Goal: Task Accomplishment & Management: Manage account settings

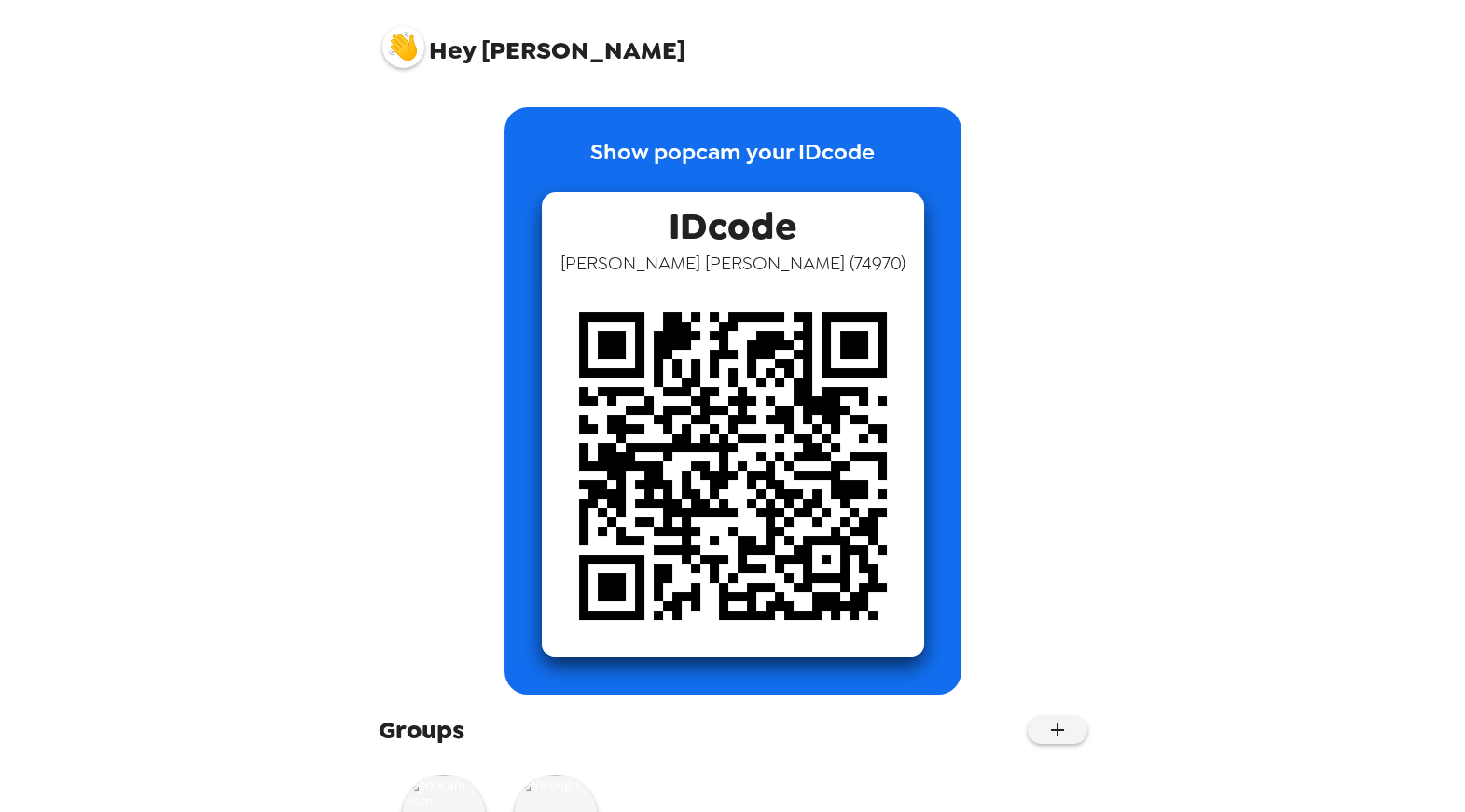
click at [420, 53] on img at bounding box center [403, 47] width 42 height 42
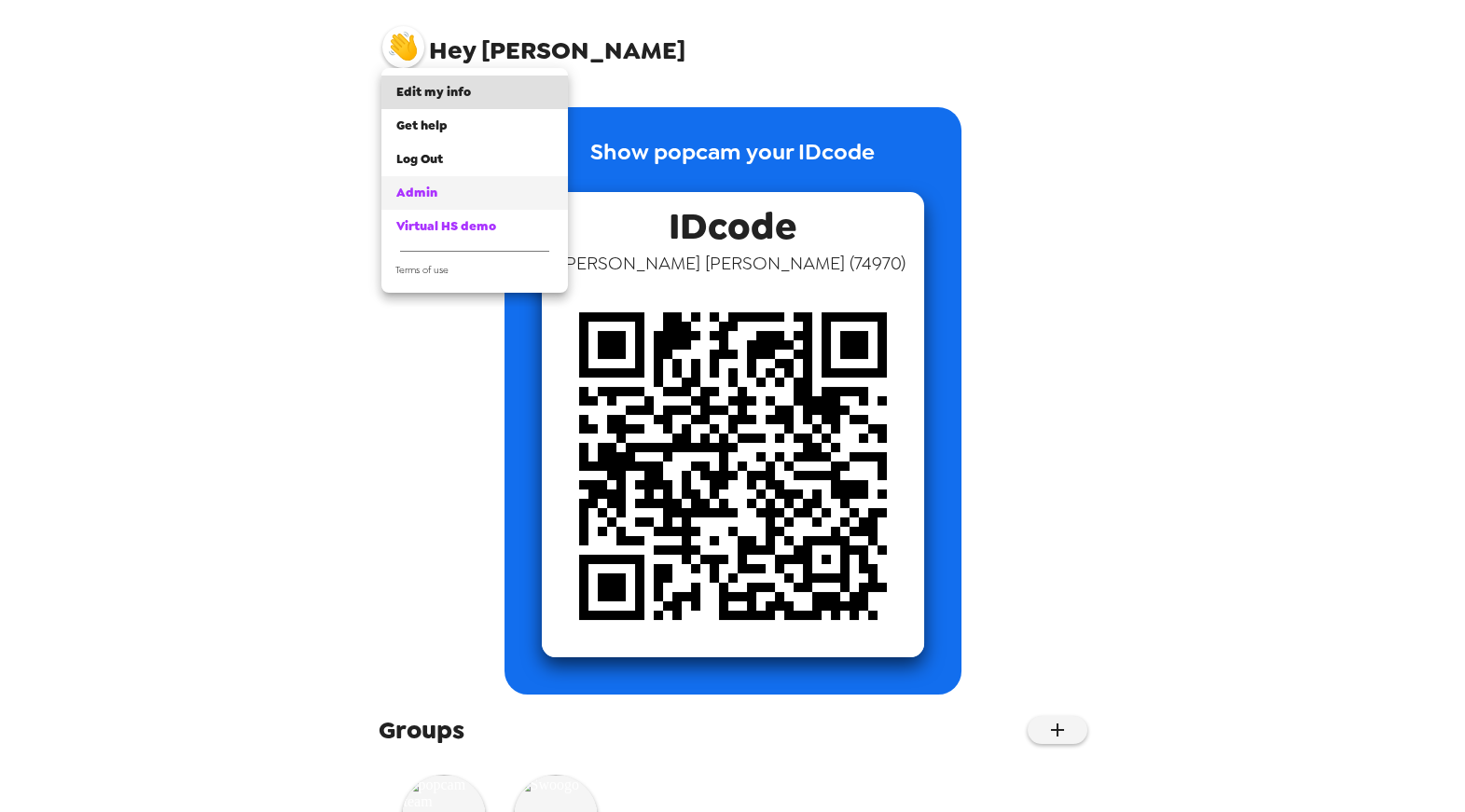
click at [418, 190] on span "Admin" at bounding box center [417, 192] width 41 height 16
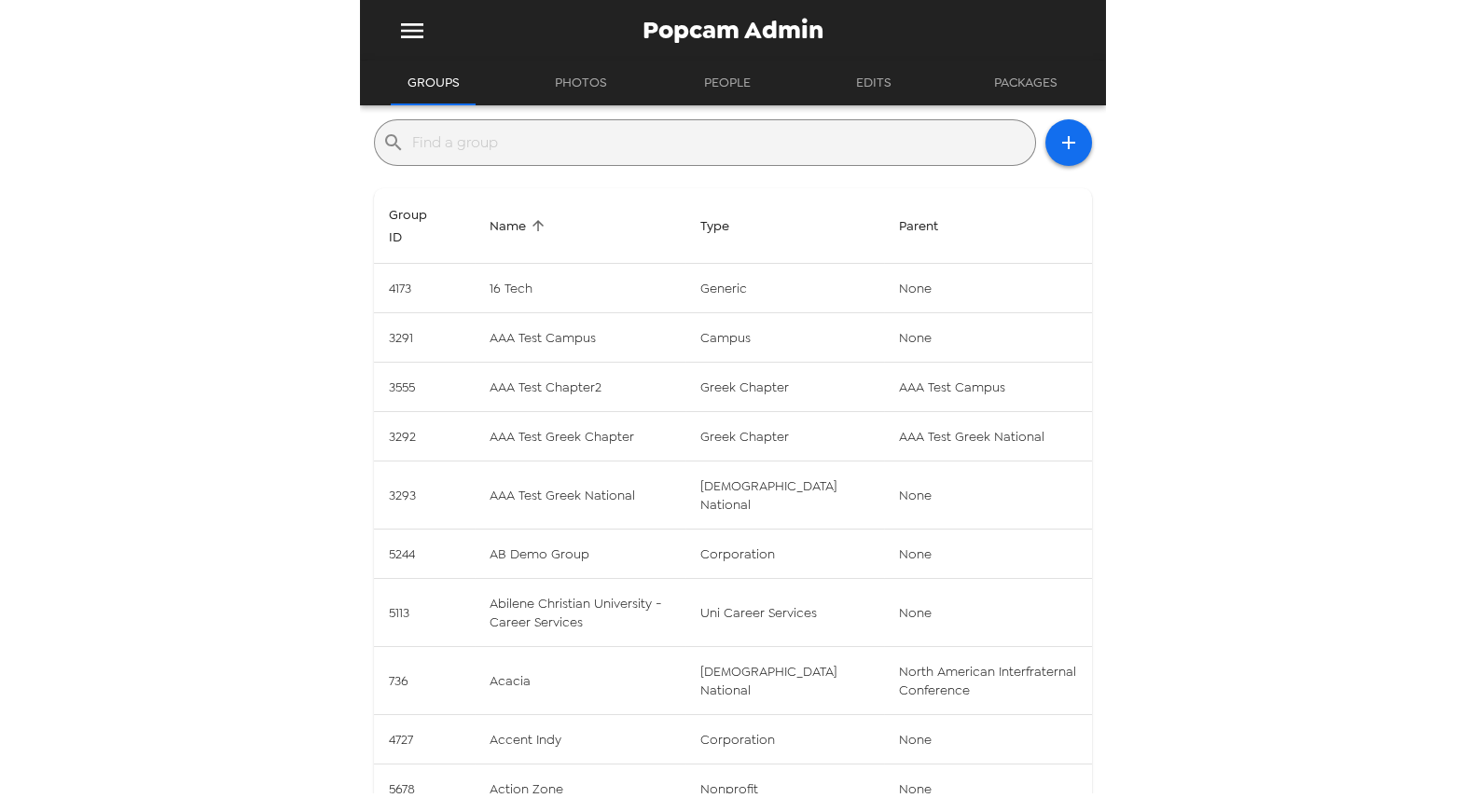
click at [542, 147] on input "text" at bounding box center [719, 142] width 615 height 30
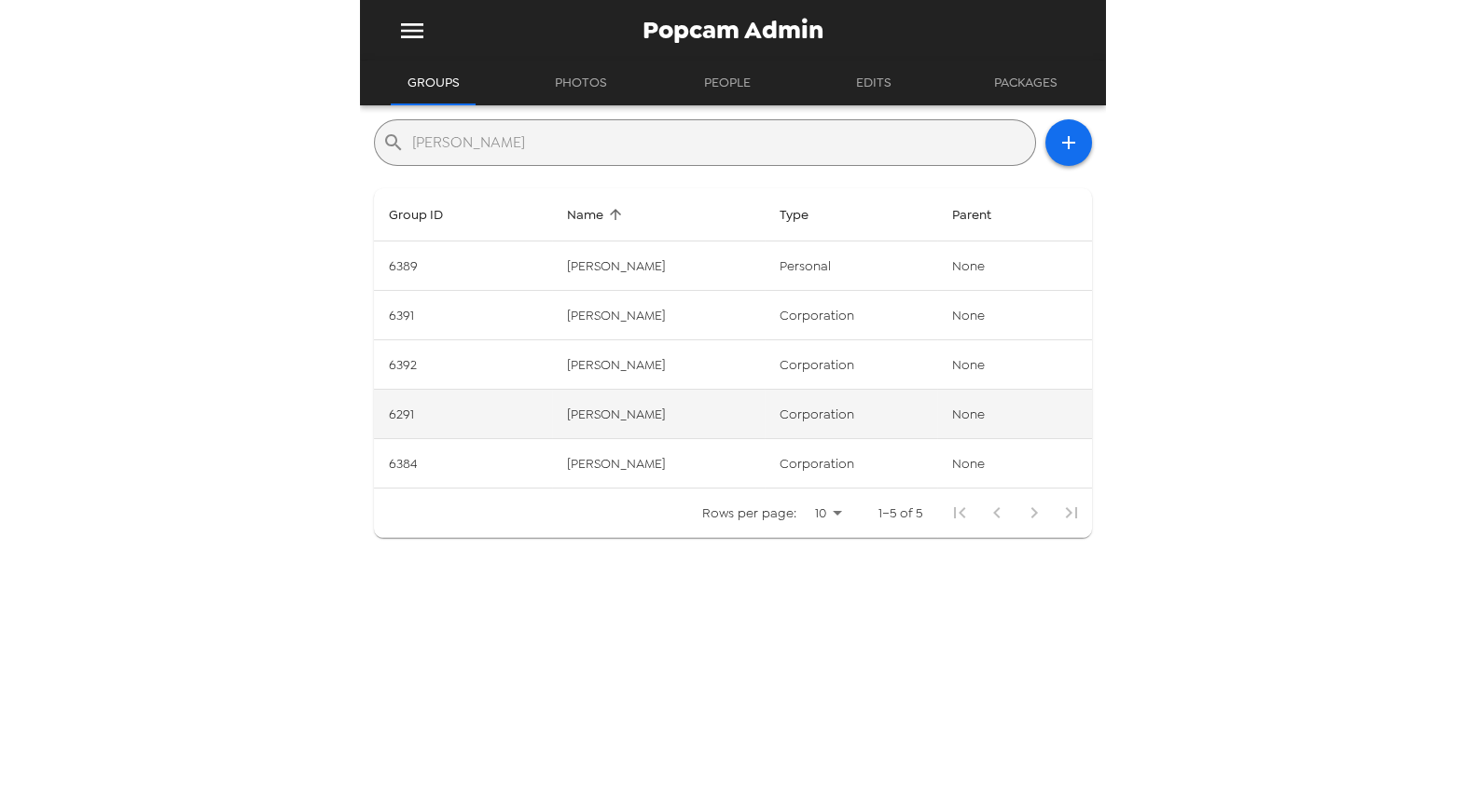
type input "armanino"
click at [412, 415] on td "6291" at bounding box center [463, 414] width 179 height 50
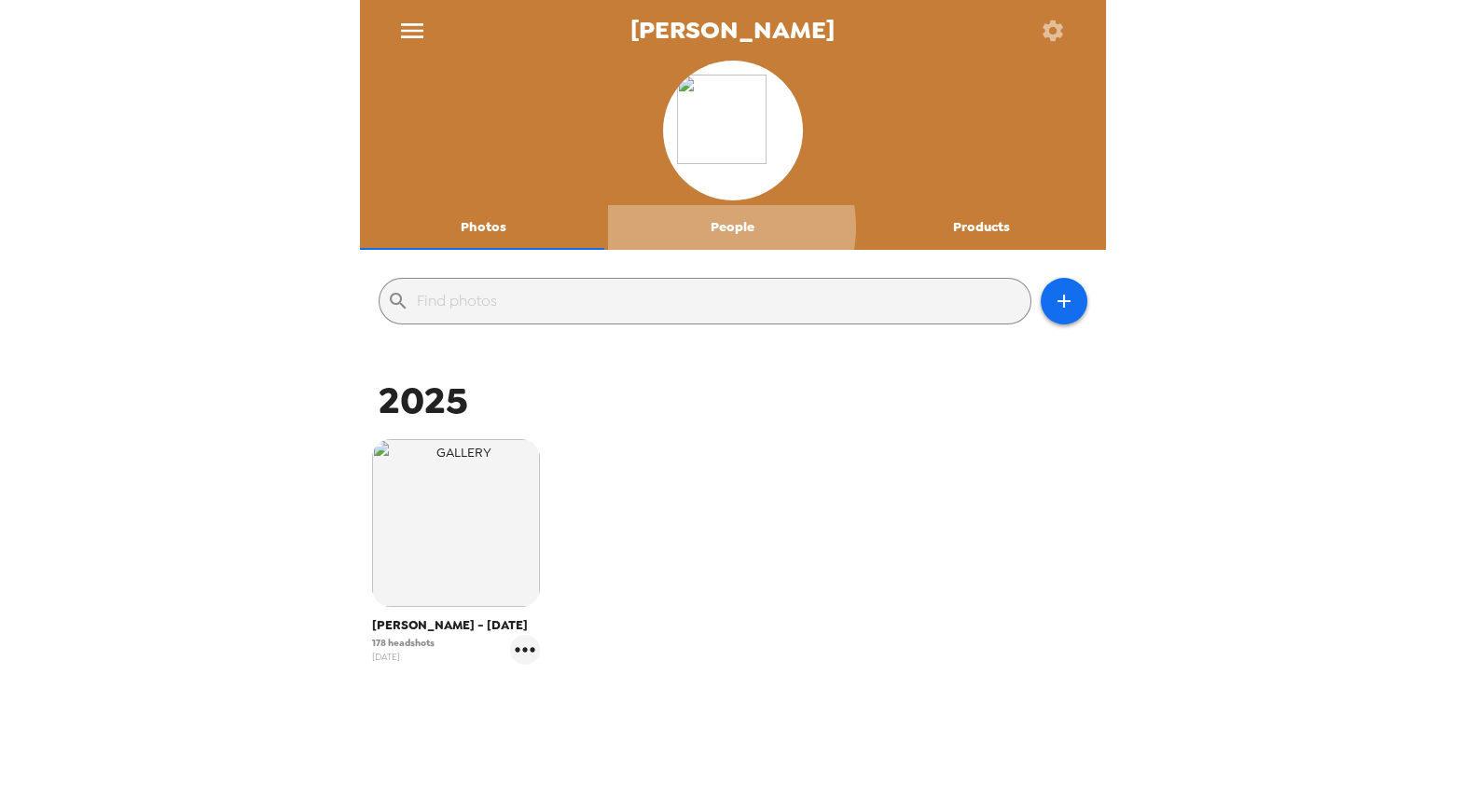
click at [720, 227] on button "People" at bounding box center [732, 228] width 249 height 45
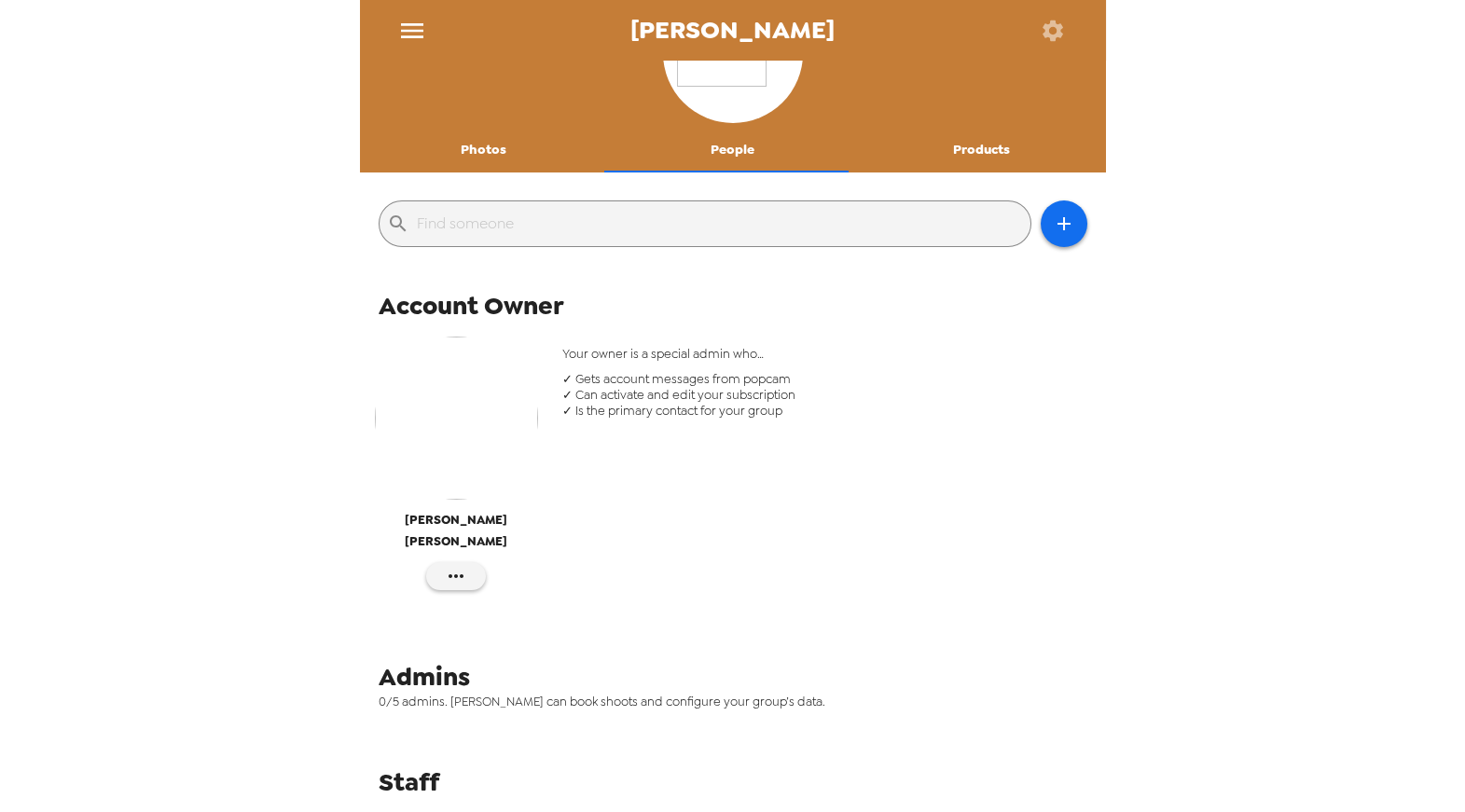
scroll to position [111, 0]
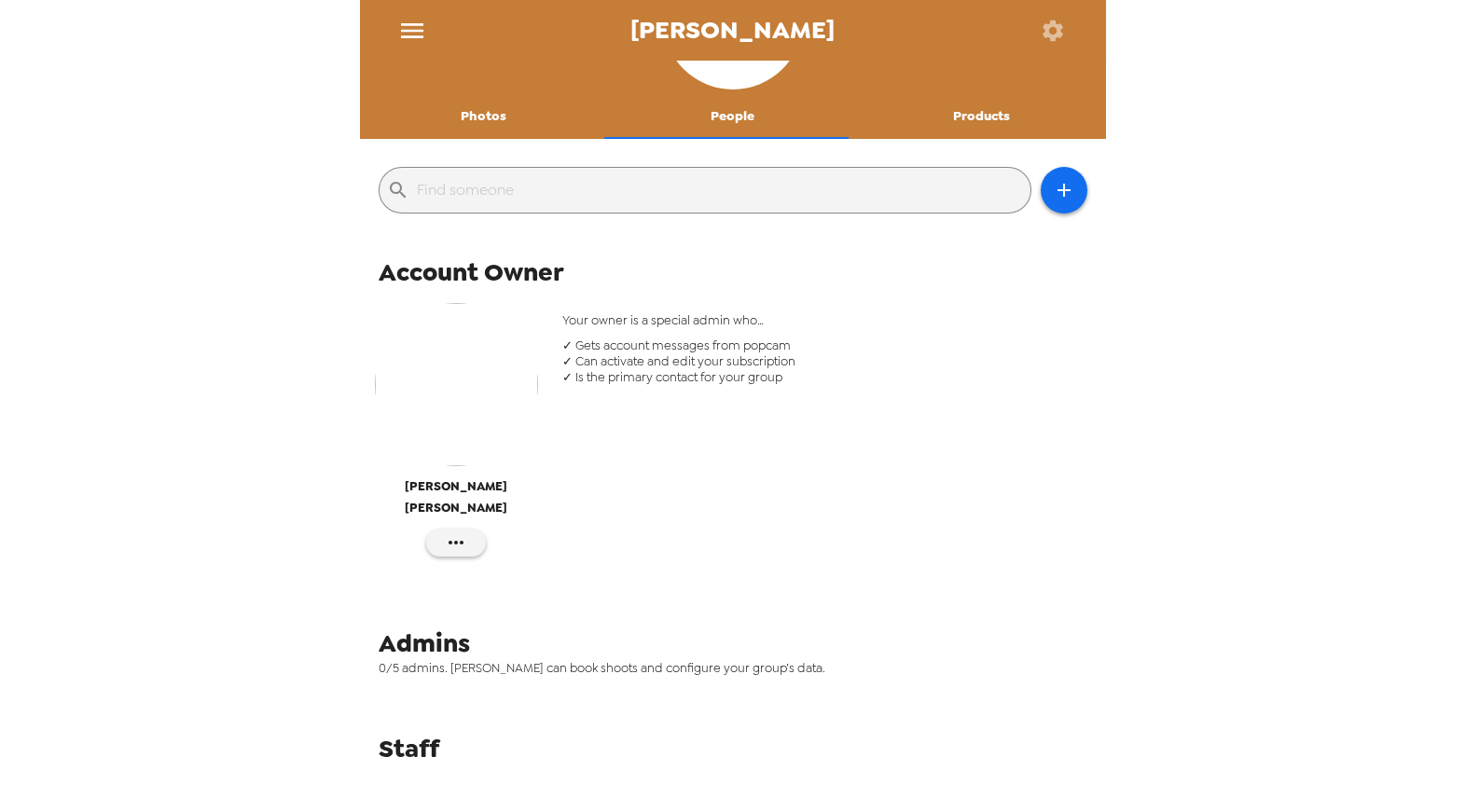
click at [471, 113] on button "Photos" at bounding box center [484, 117] width 249 height 45
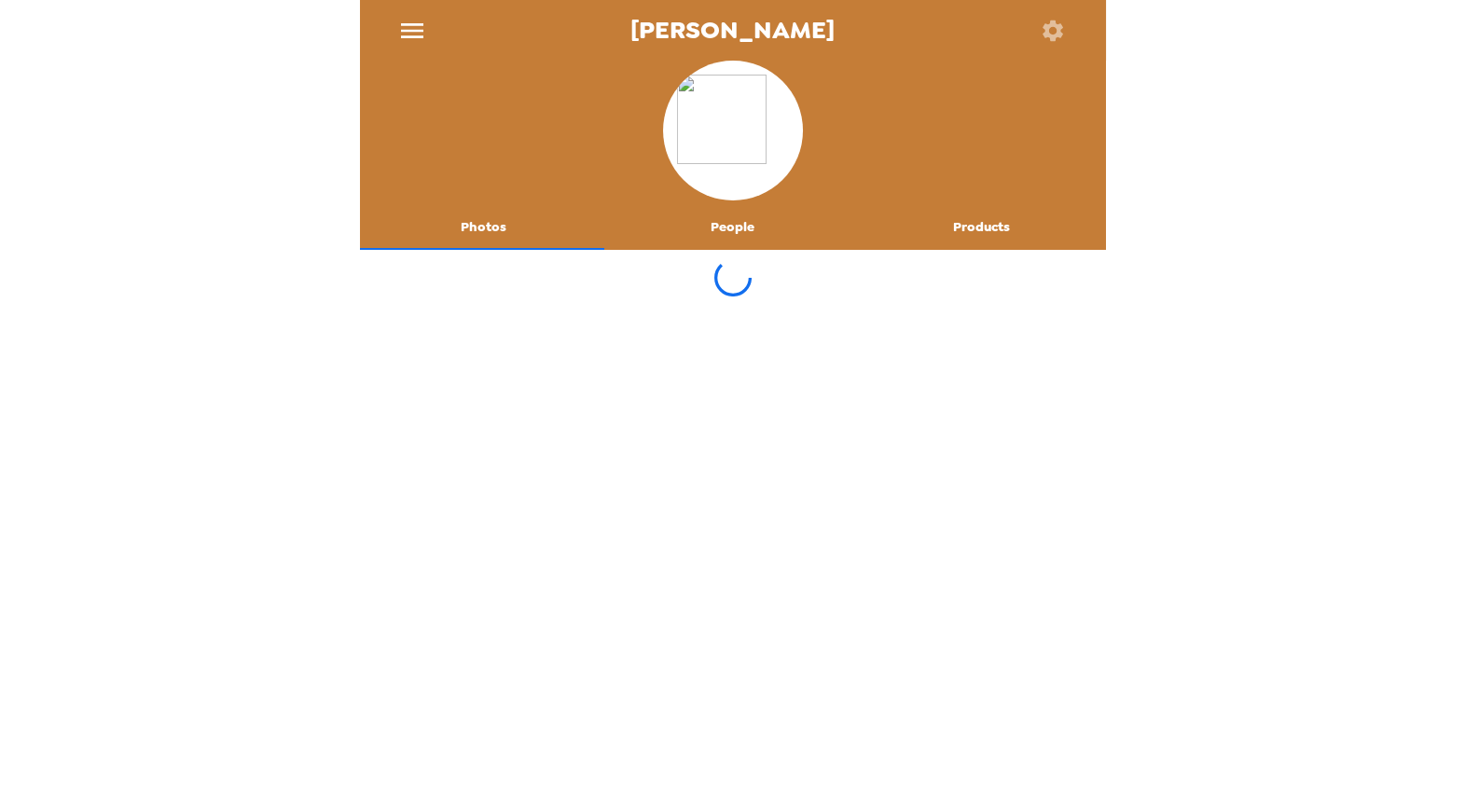
scroll to position [0, 0]
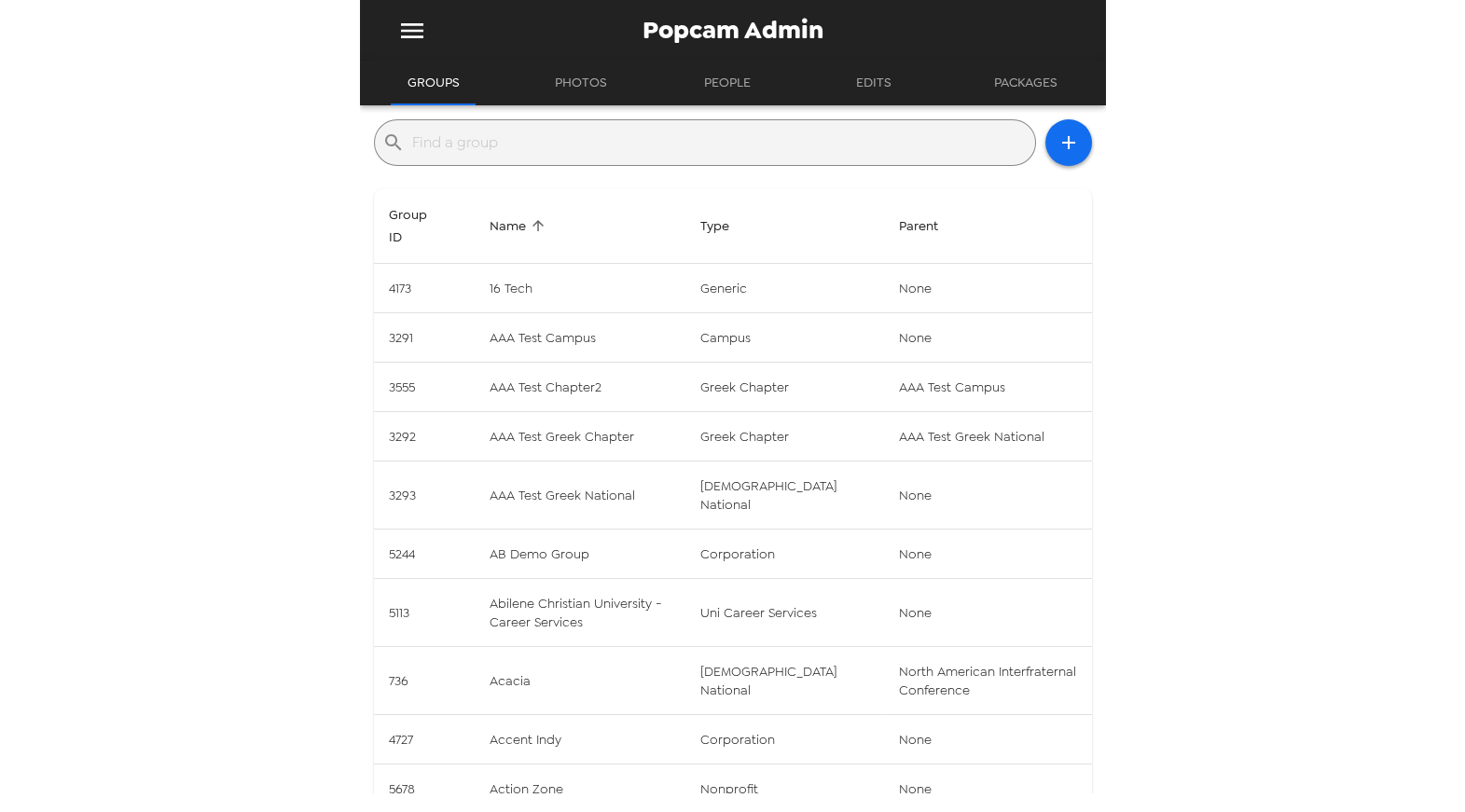
click at [583, 162] on div "​" at bounding box center [704, 142] width 662 height 47
click at [584, 151] on input "text" at bounding box center [719, 142] width 615 height 30
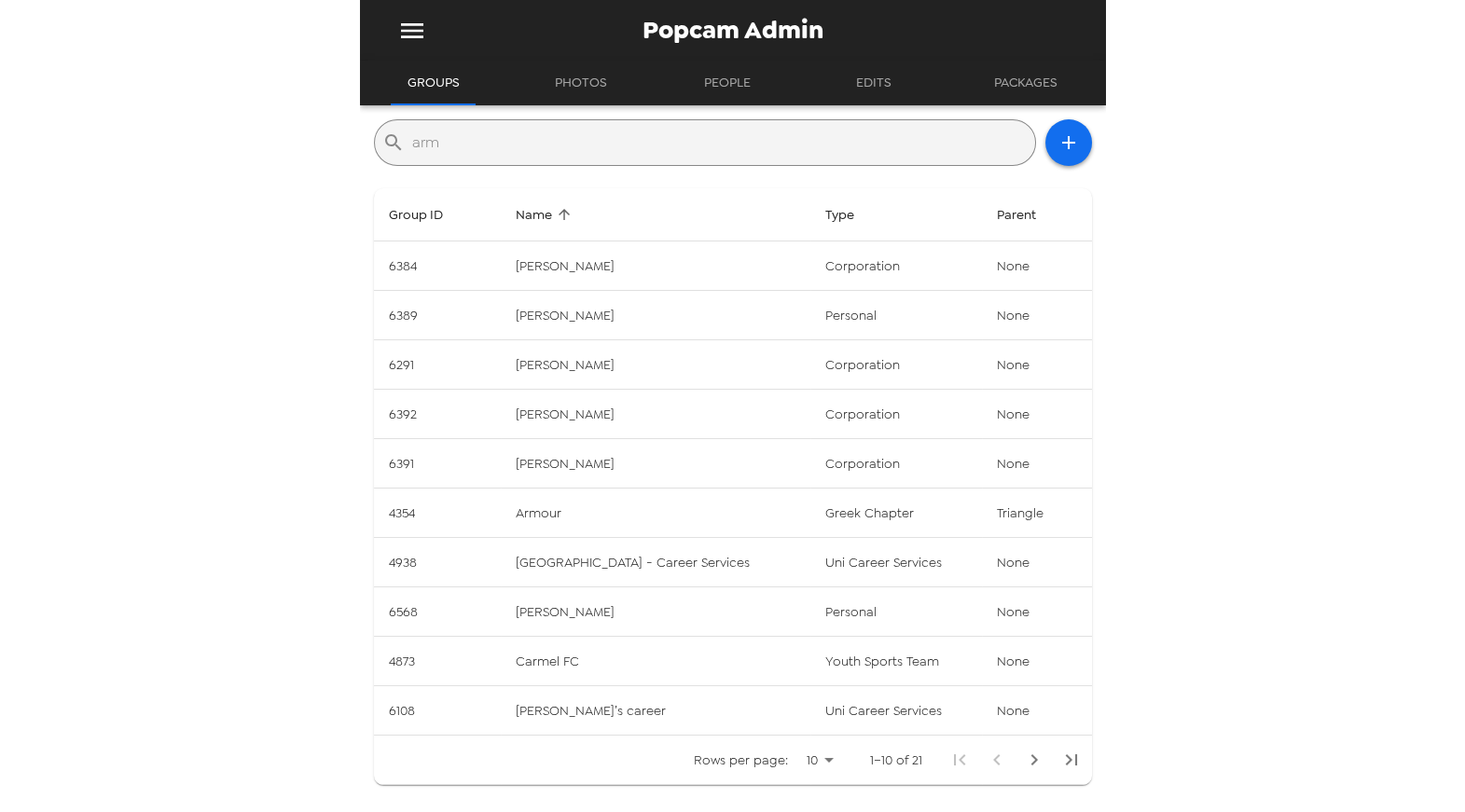
type input "armanino"
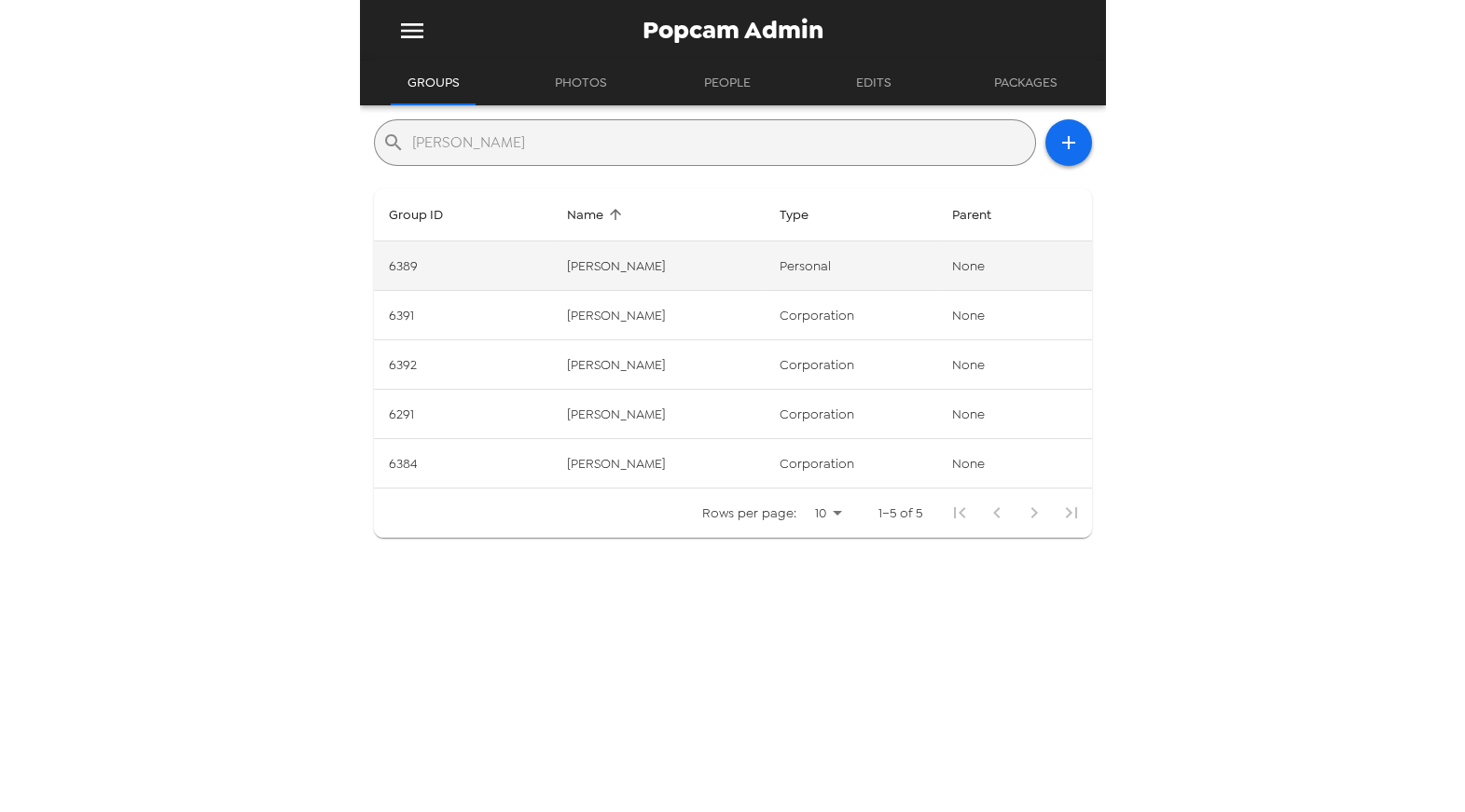
click at [624, 265] on td "Armanino" at bounding box center [658, 266] width 213 height 50
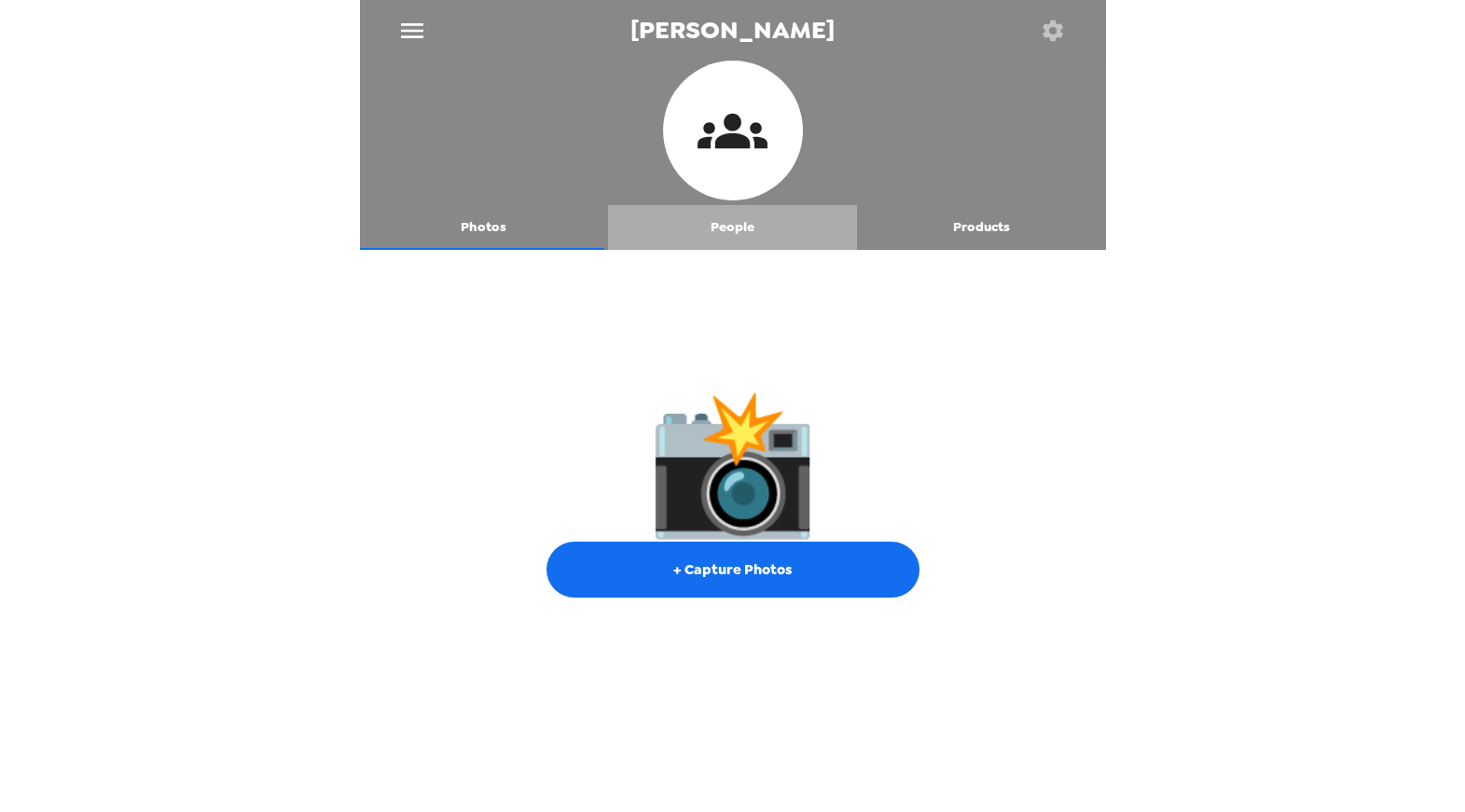
click at [735, 230] on button "People" at bounding box center [732, 228] width 249 height 45
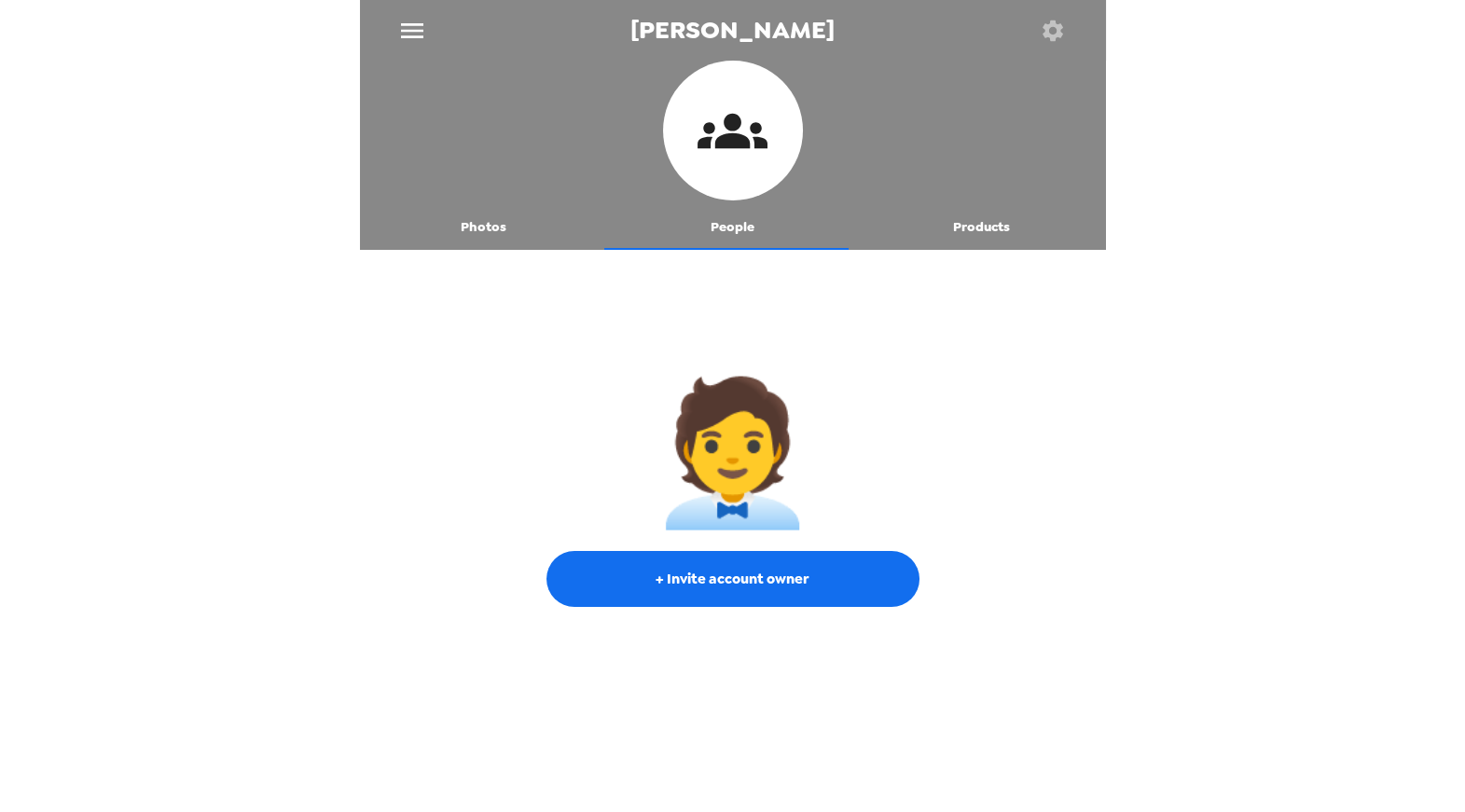
click at [1059, 25] on icon "button" at bounding box center [1053, 30] width 21 height 21
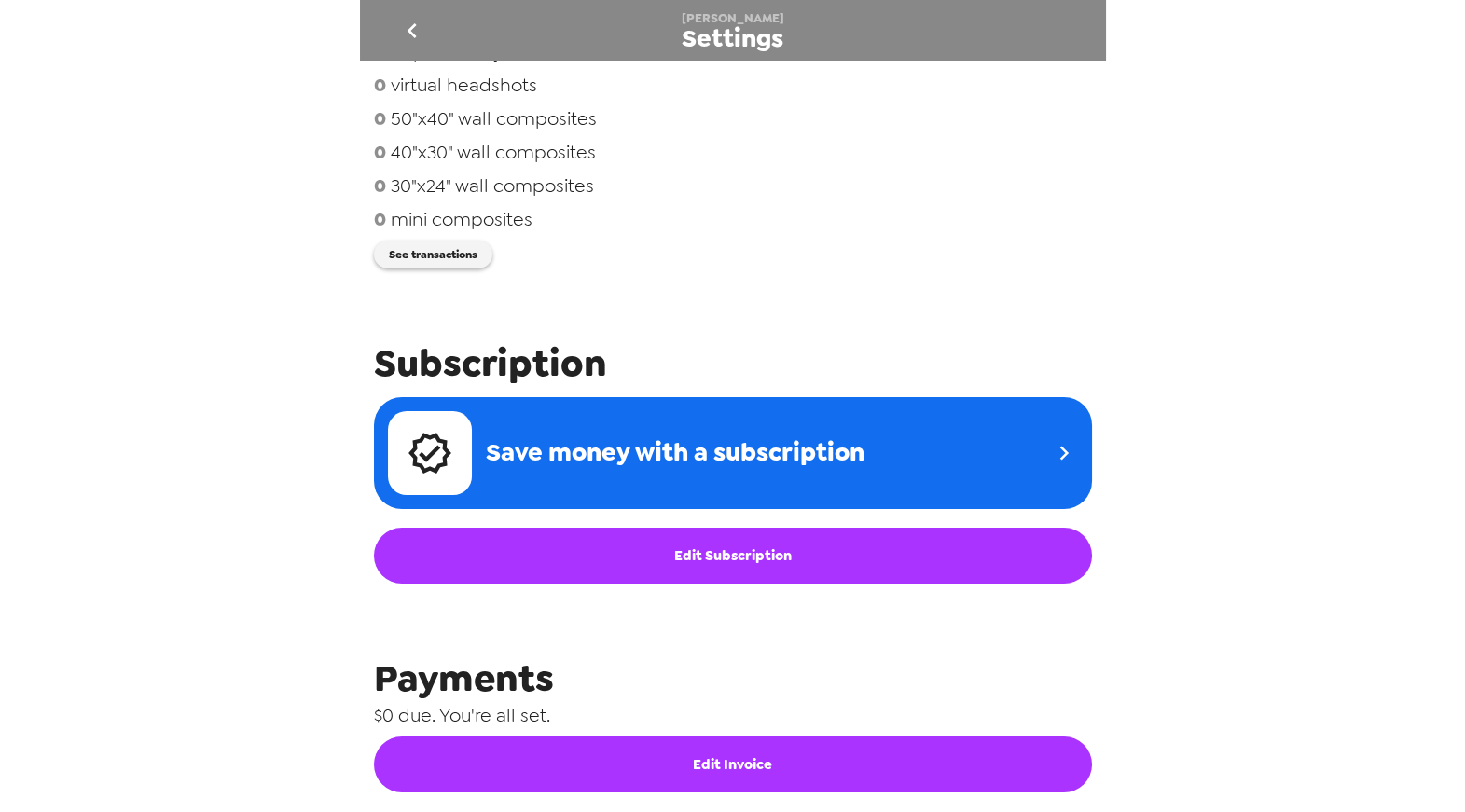
scroll to position [768, 0]
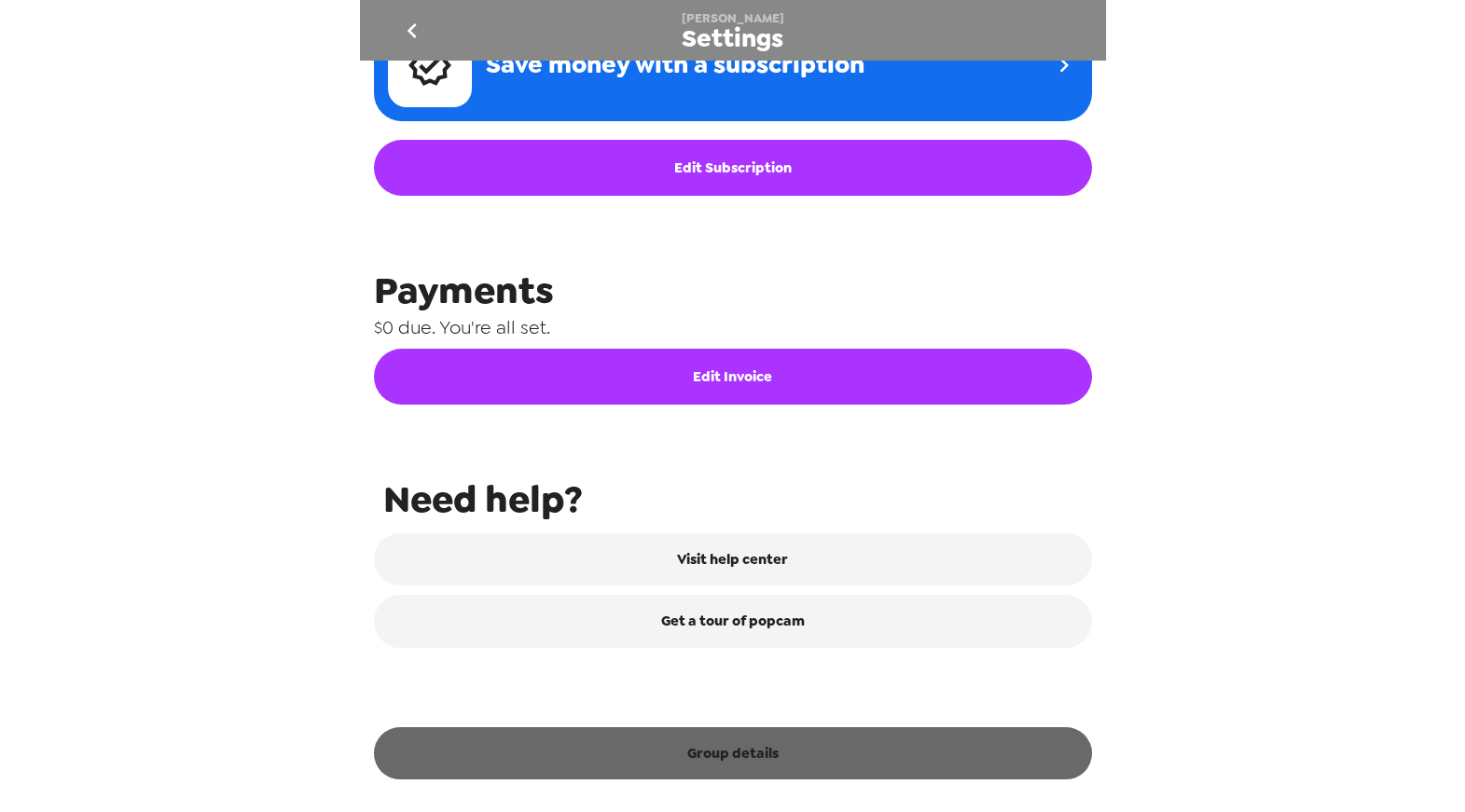
click at [743, 740] on button "Group details" at bounding box center [732, 753] width 718 height 52
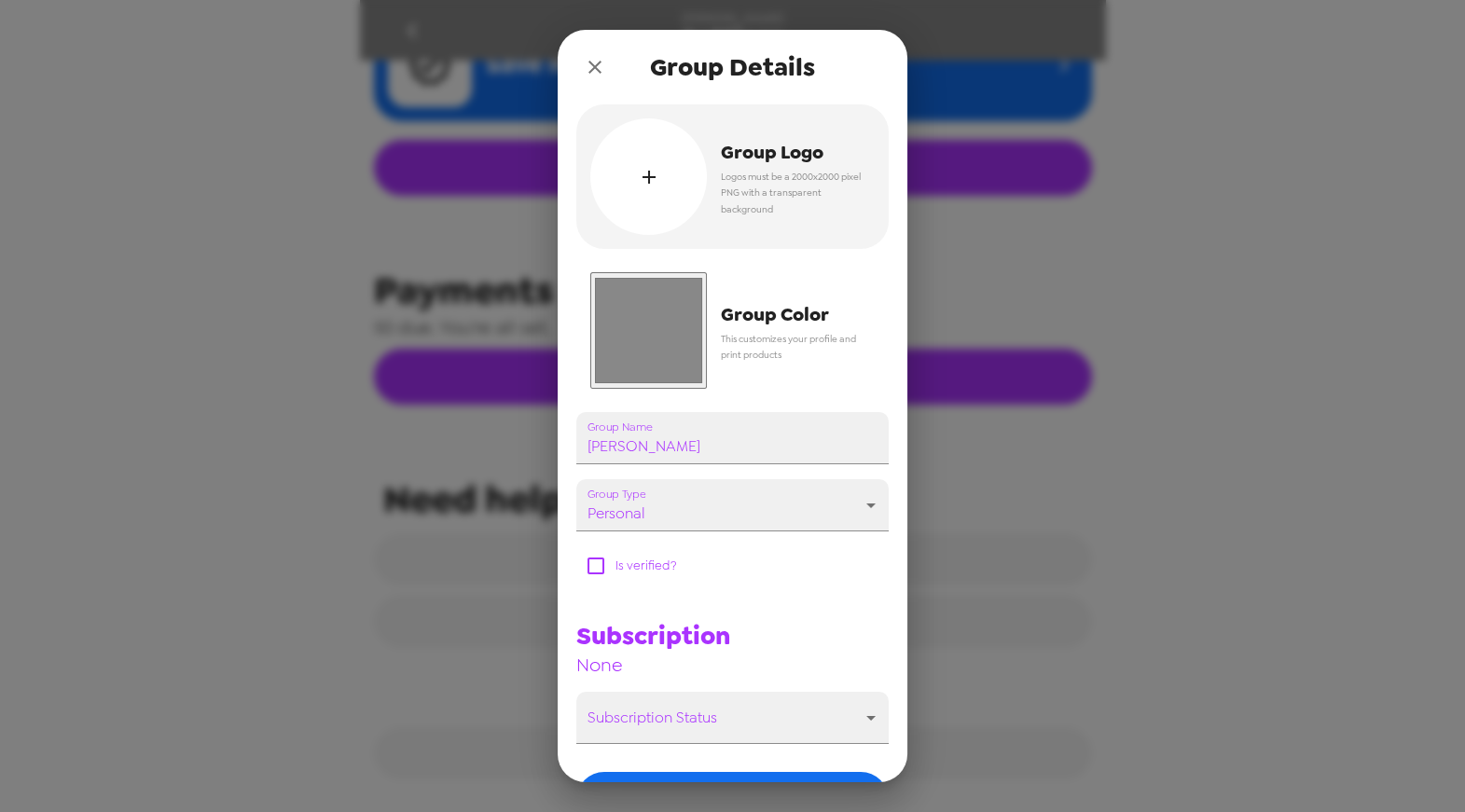
scroll to position [128, 0]
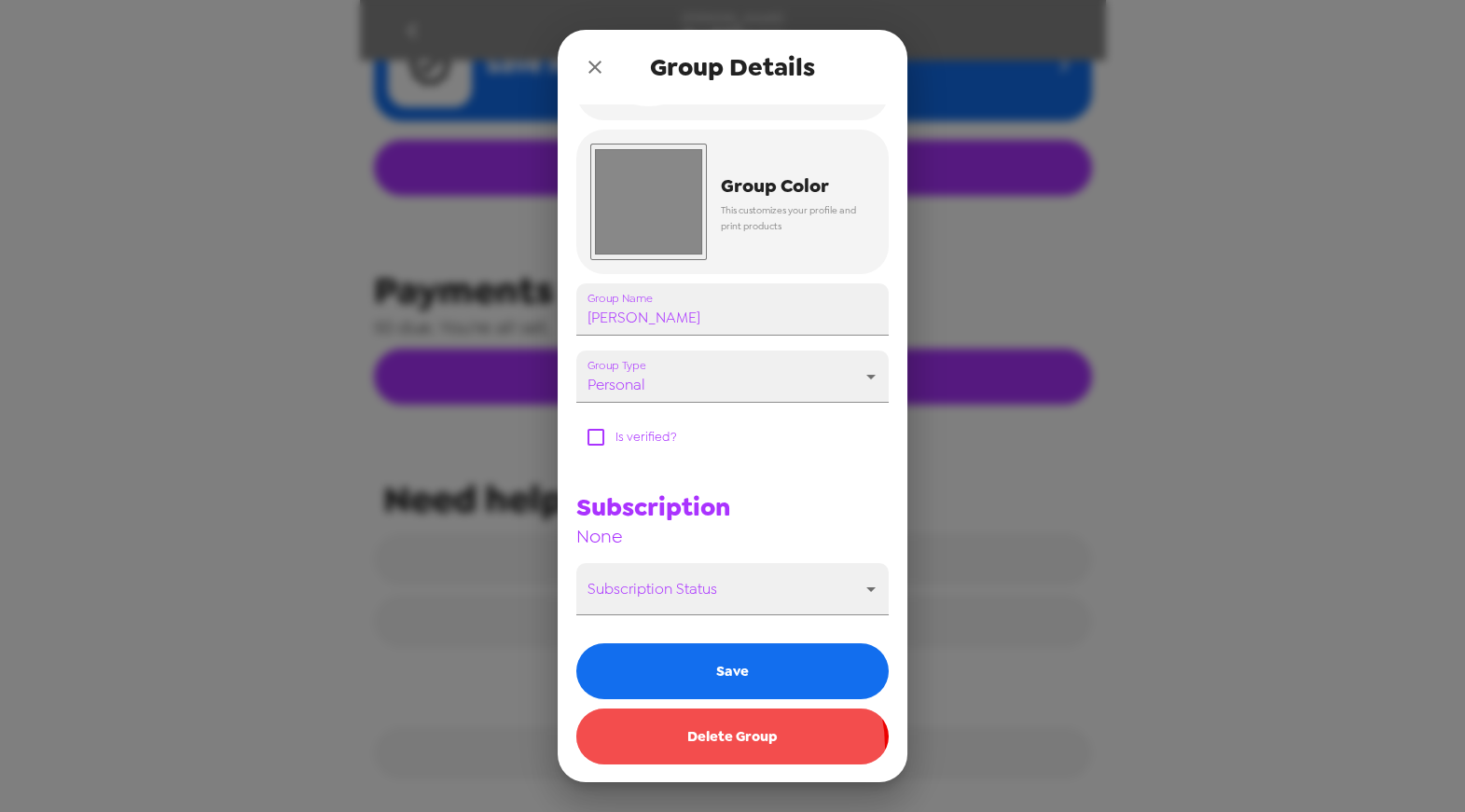
click at [727, 746] on button "Delete Group" at bounding box center [732, 737] width 312 height 56
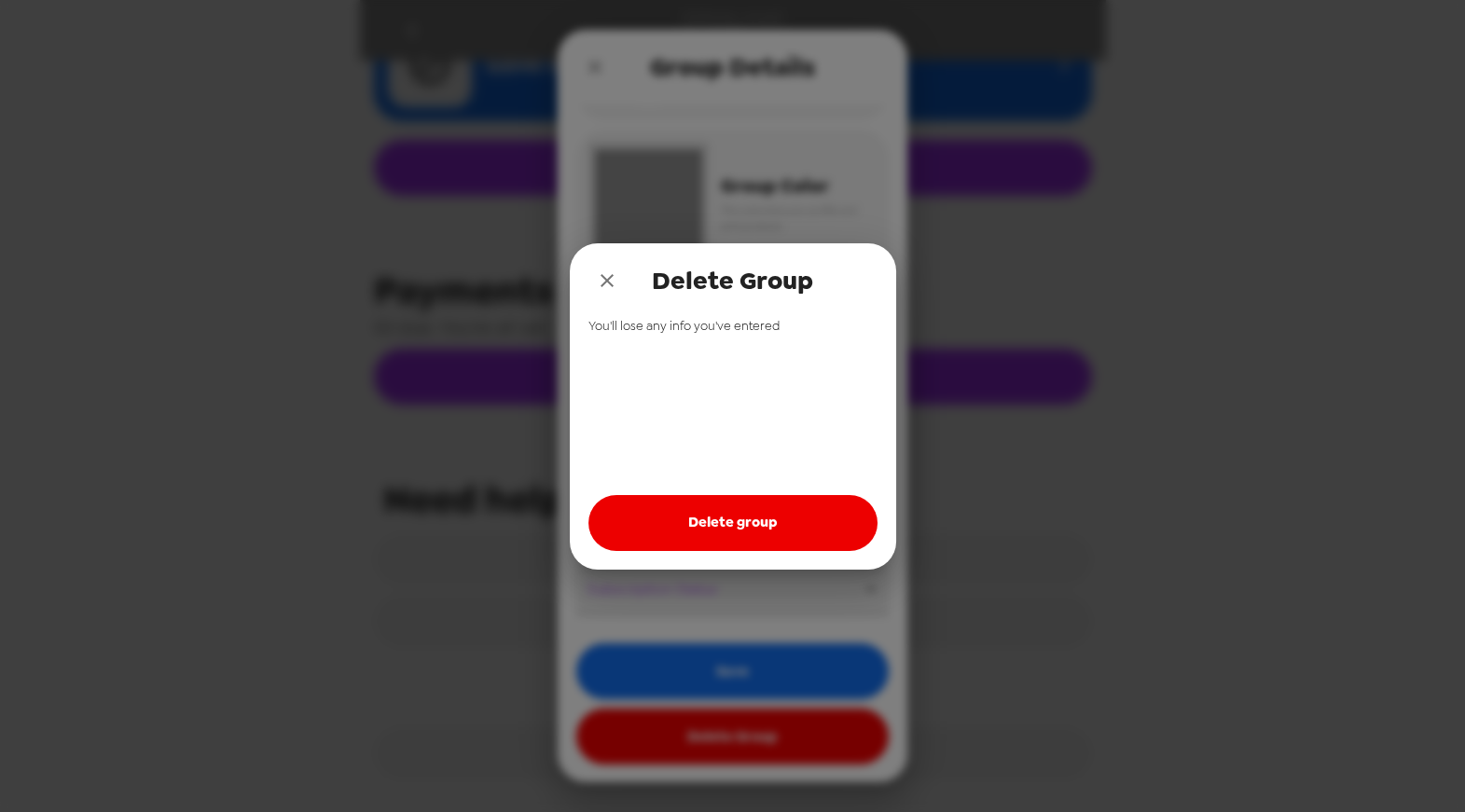
click at [713, 504] on button "Delete group" at bounding box center [732, 524] width 289 height 56
click at [697, 524] on button "Delete group" at bounding box center [732, 524] width 289 height 56
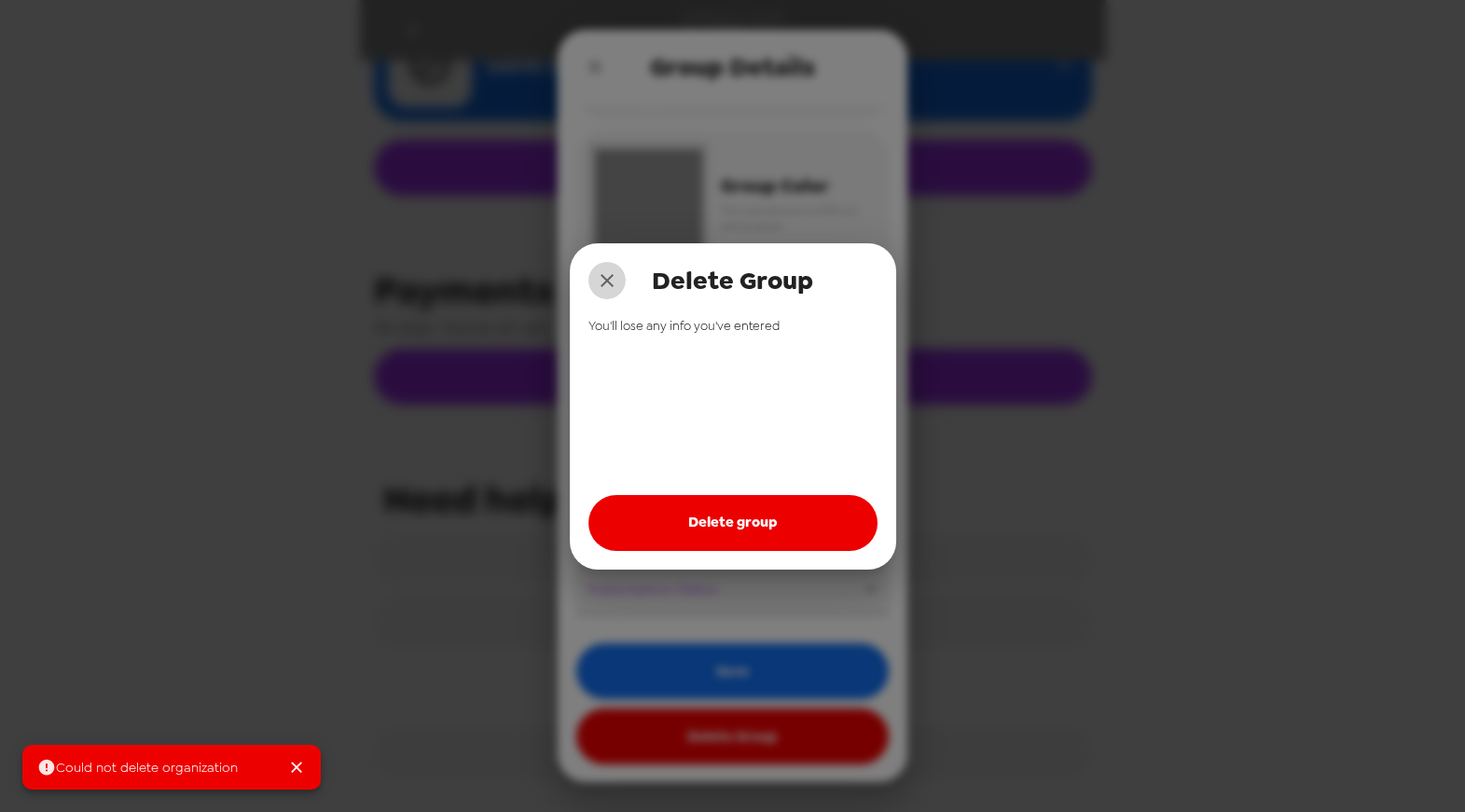
click at [617, 272] on icon "close" at bounding box center [607, 281] width 22 height 22
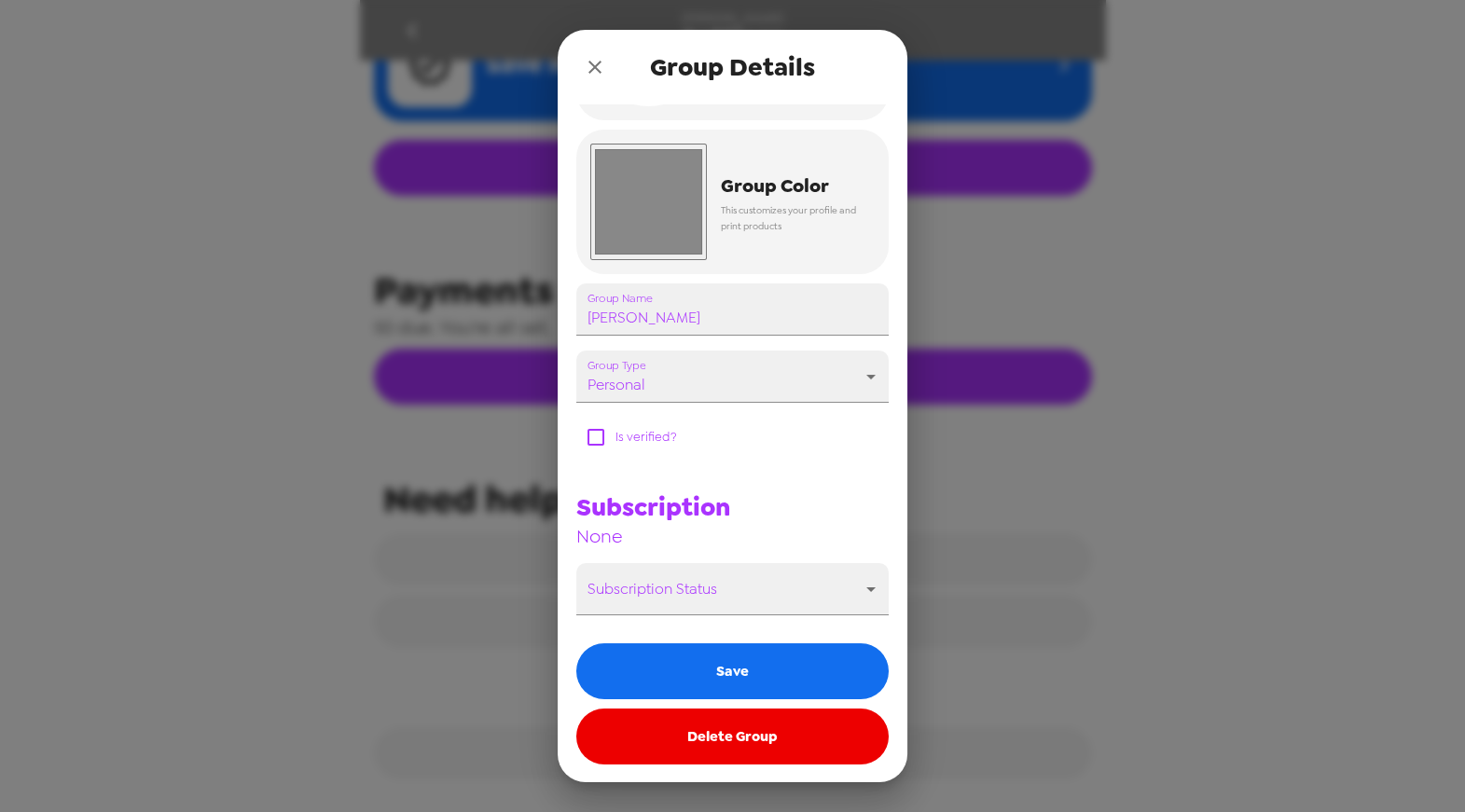
click at [600, 81] on button "close" at bounding box center [595, 67] width 37 height 37
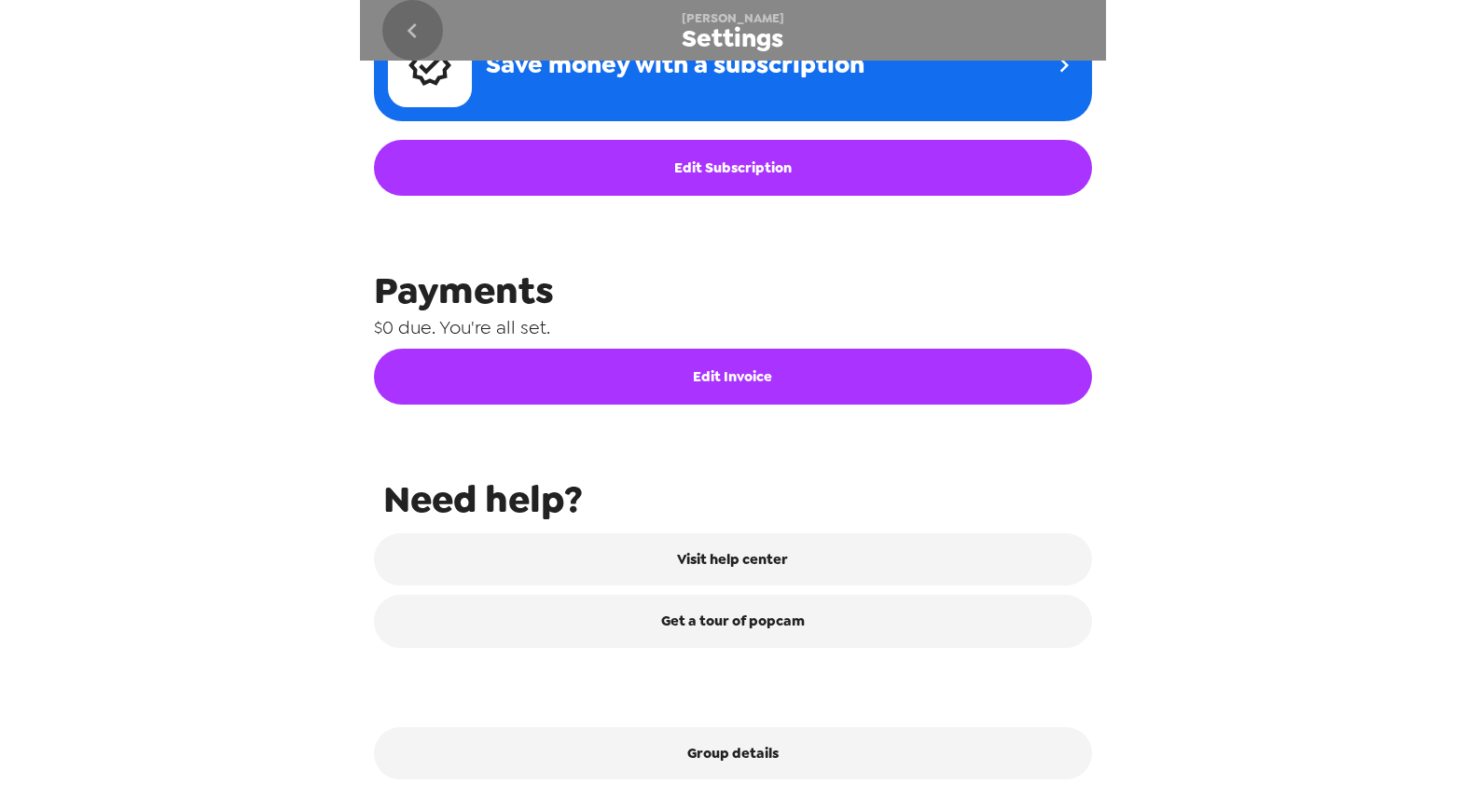
click at [388, 32] on button "go back" at bounding box center [412, 30] width 61 height 61
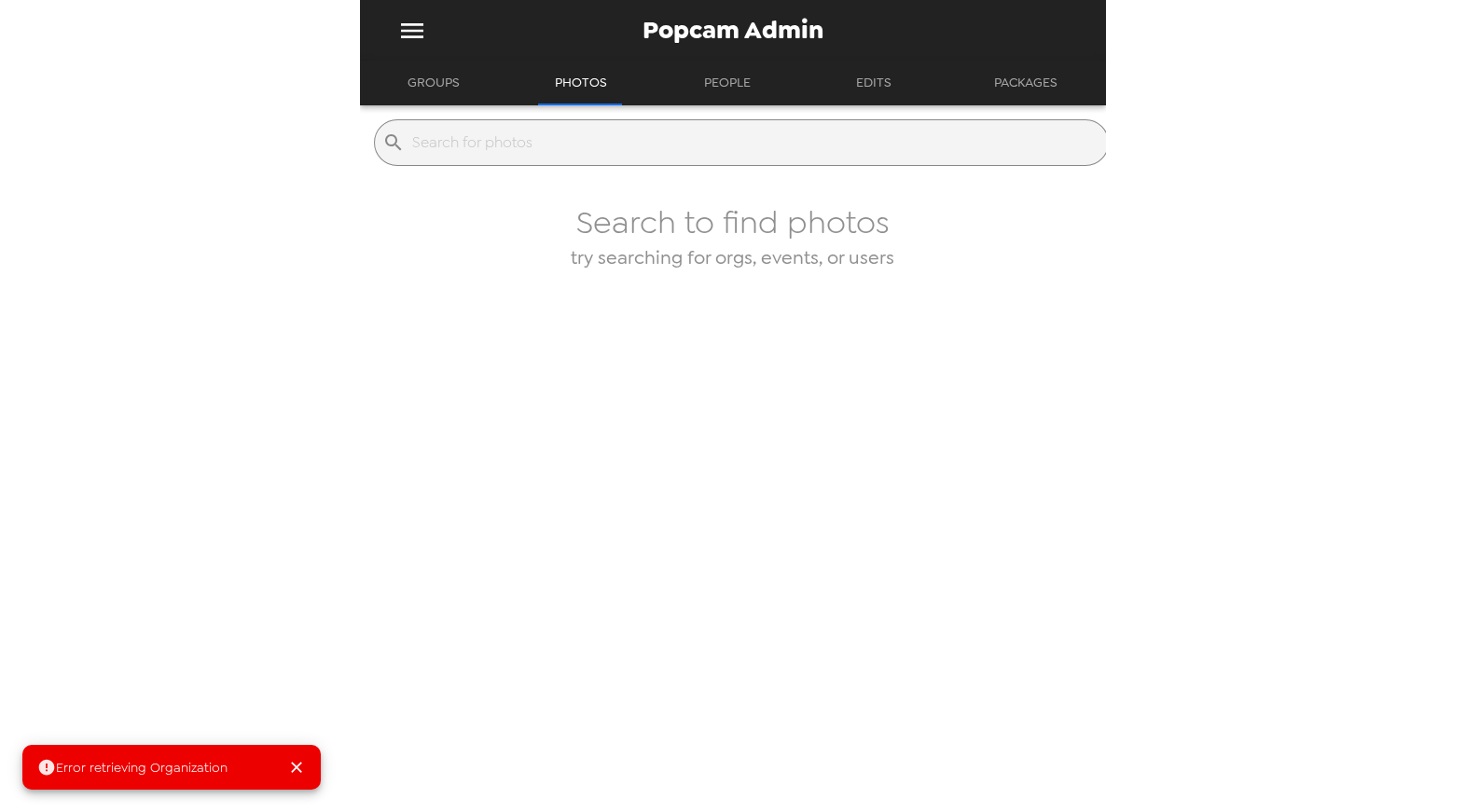
click at [448, 83] on button "Groups" at bounding box center [434, 83] width 86 height 45
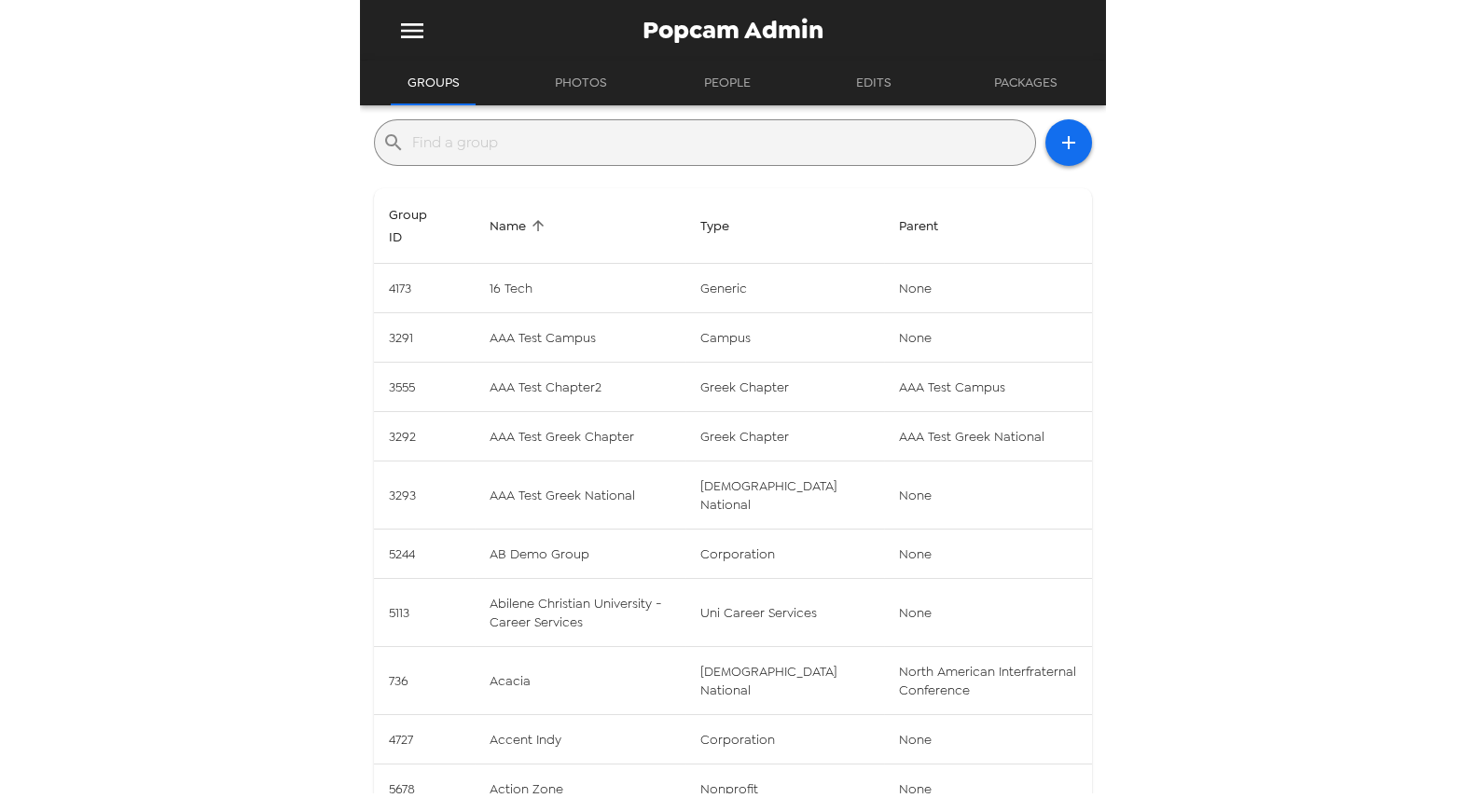
click at [474, 142] on input "text" at bounding box center [719, 142] width 615 height 30
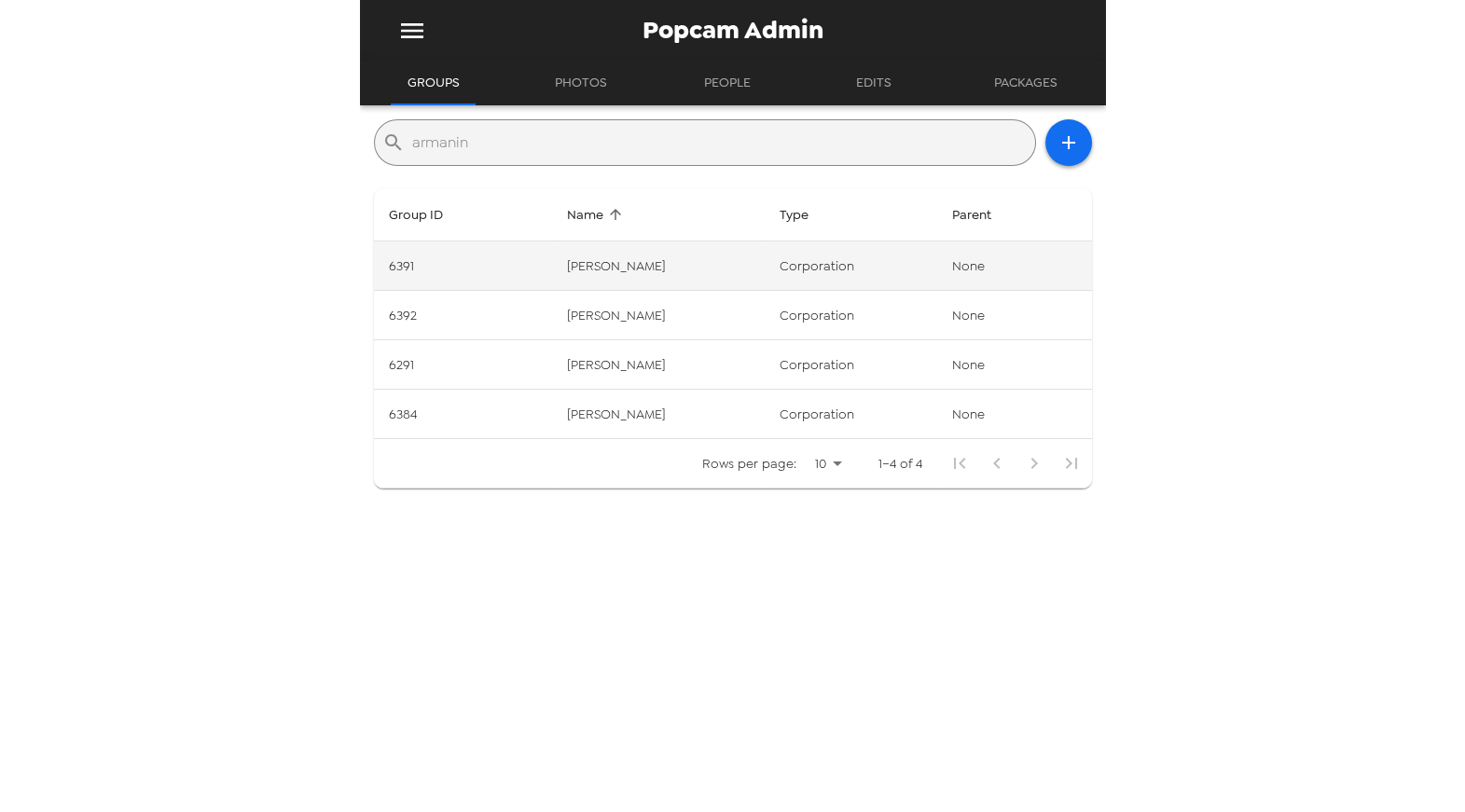
type input "armanin"
click at [696, 268] on td "Armanino" at bounding box center [658, 266] width 213 height 50
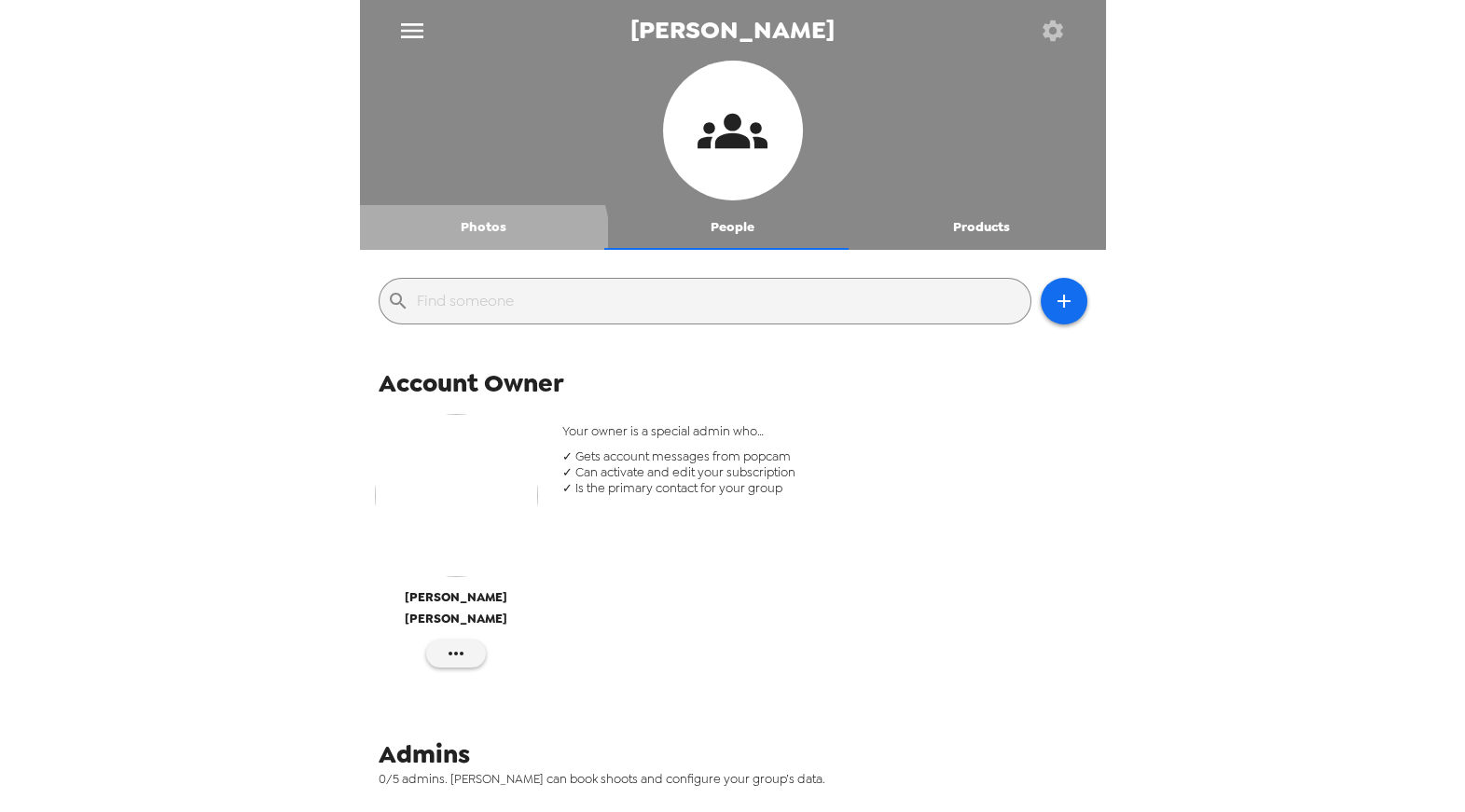
click at [473, 241] on button "Photos" at bounding box center [484, 228] width 249 height 45
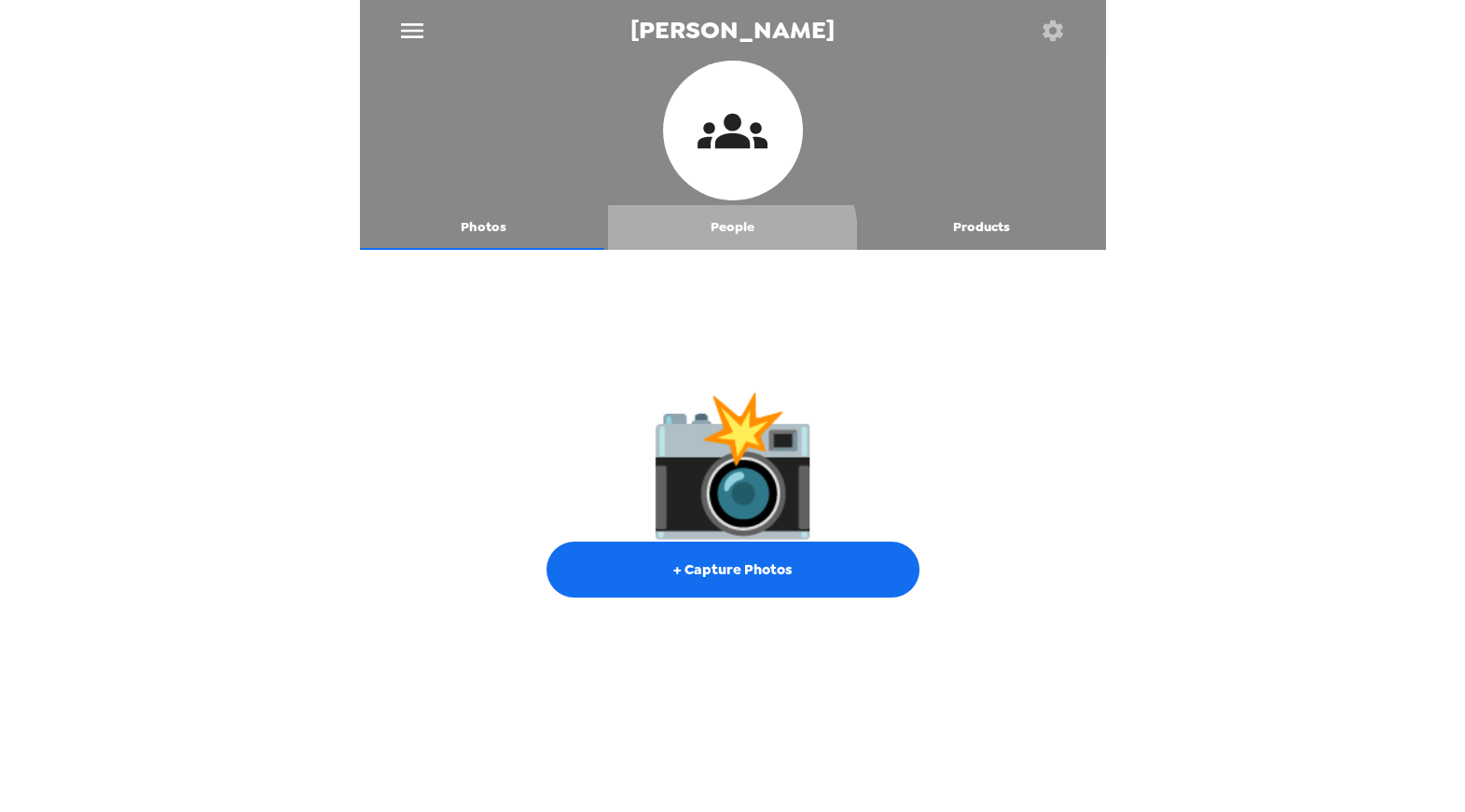
click at [723, 237] on button "People" at bounding box center [732, 228] width 249 height 45
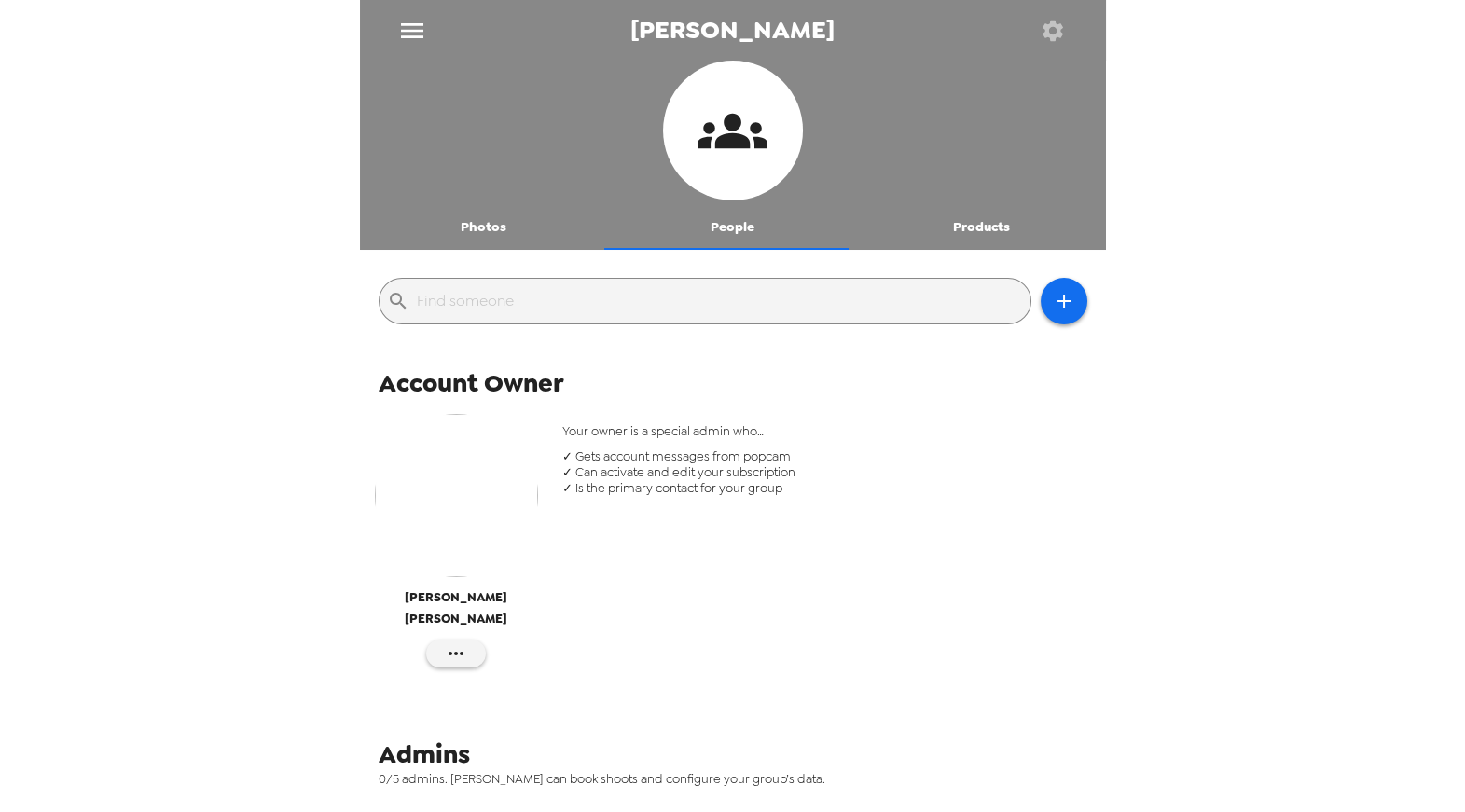
click at [1052, 35] on icon "button" at bounding box center [1053, 30] width 21 height 21
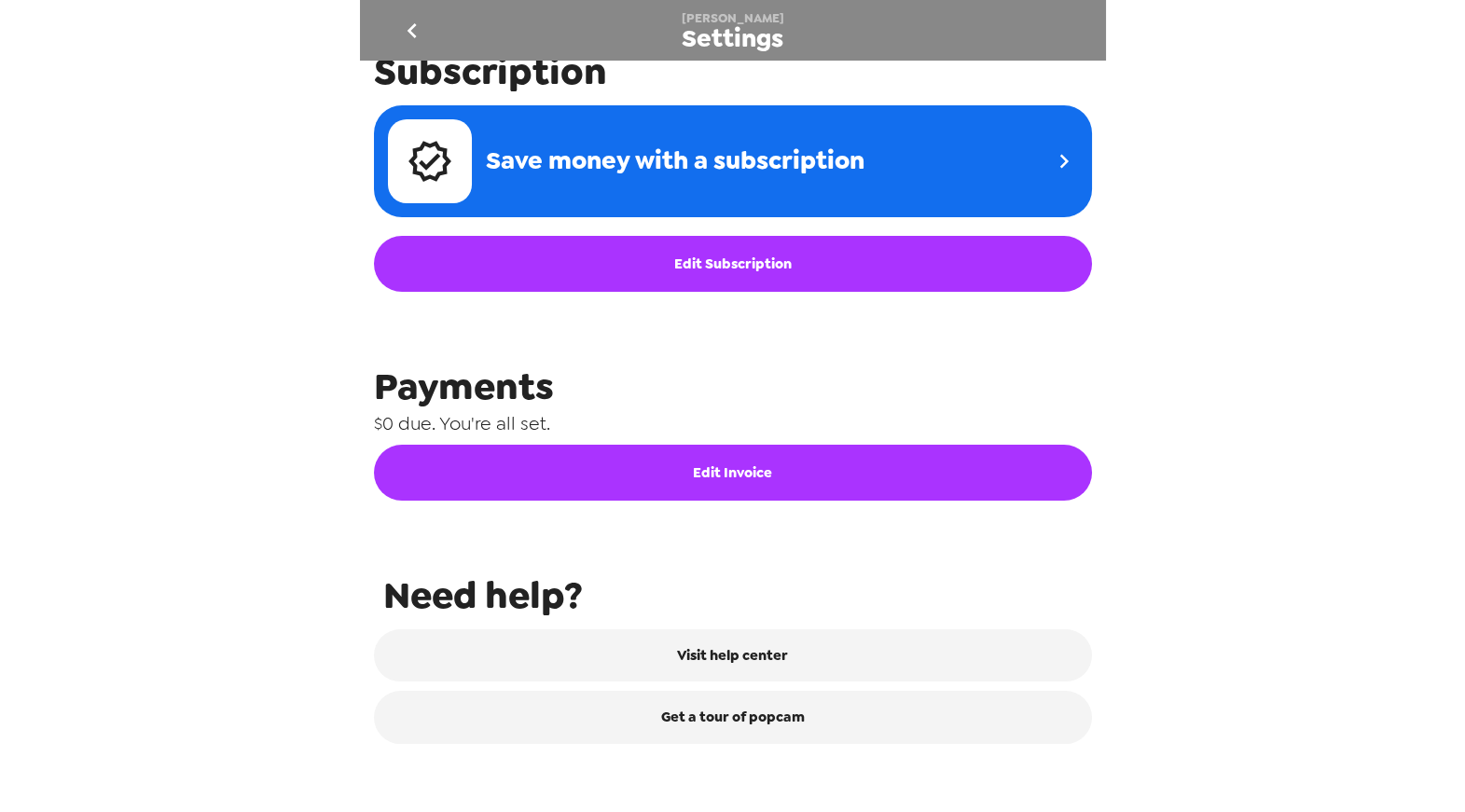
scroll to position [768, 0]
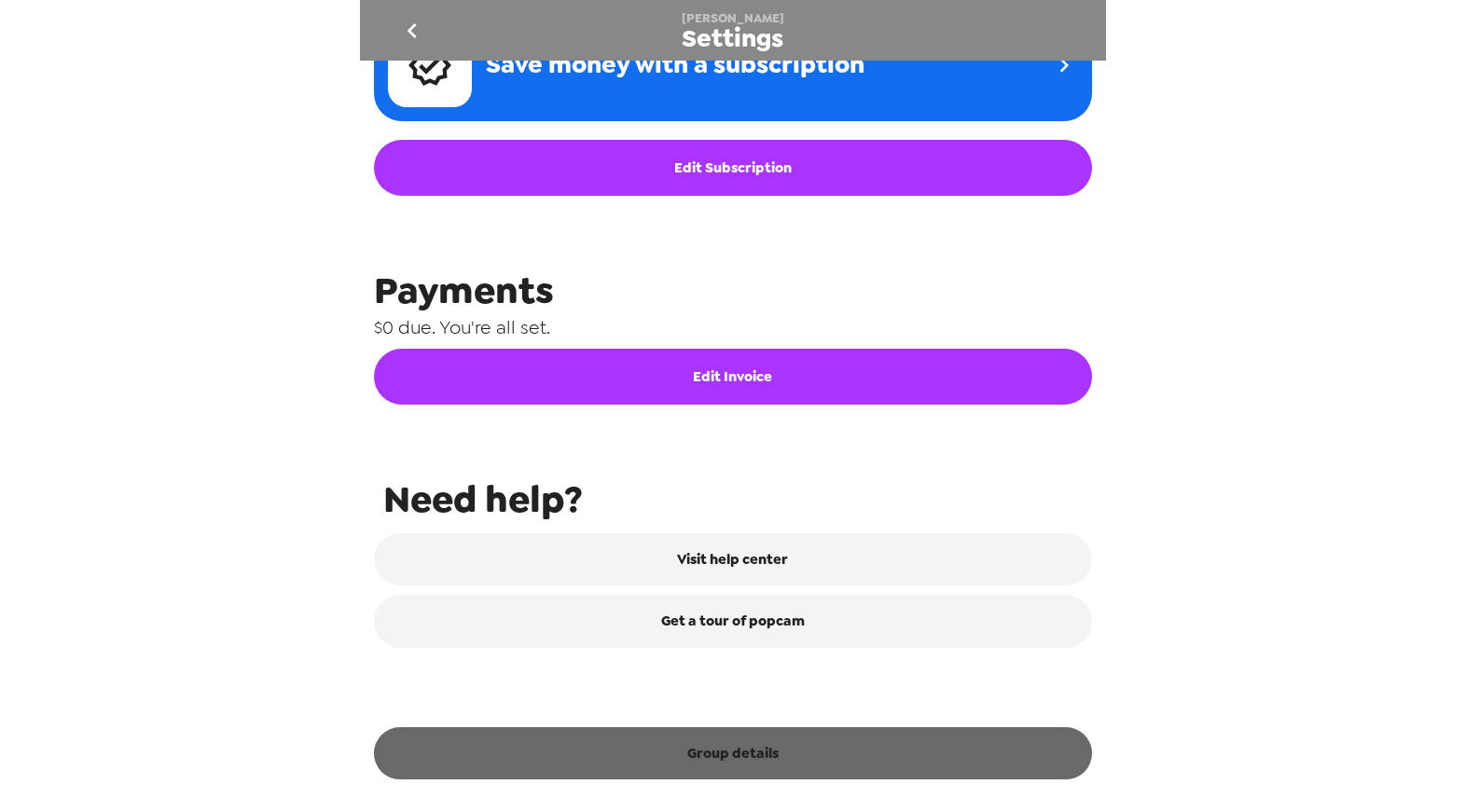
click at [755, 774] on button "Group details" at bounding box center [732, 753] width 718 height 52
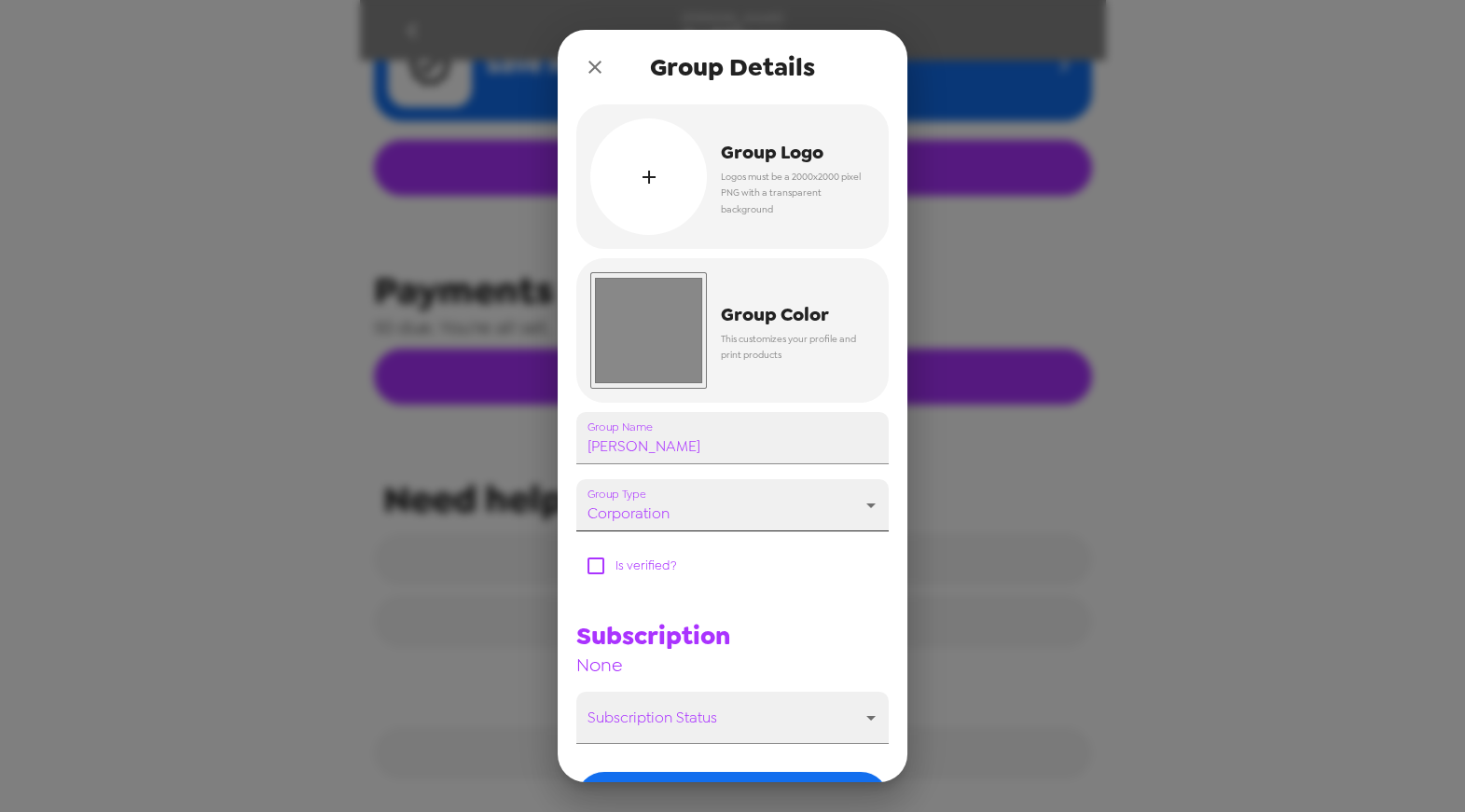
scroll to position [128, 0]
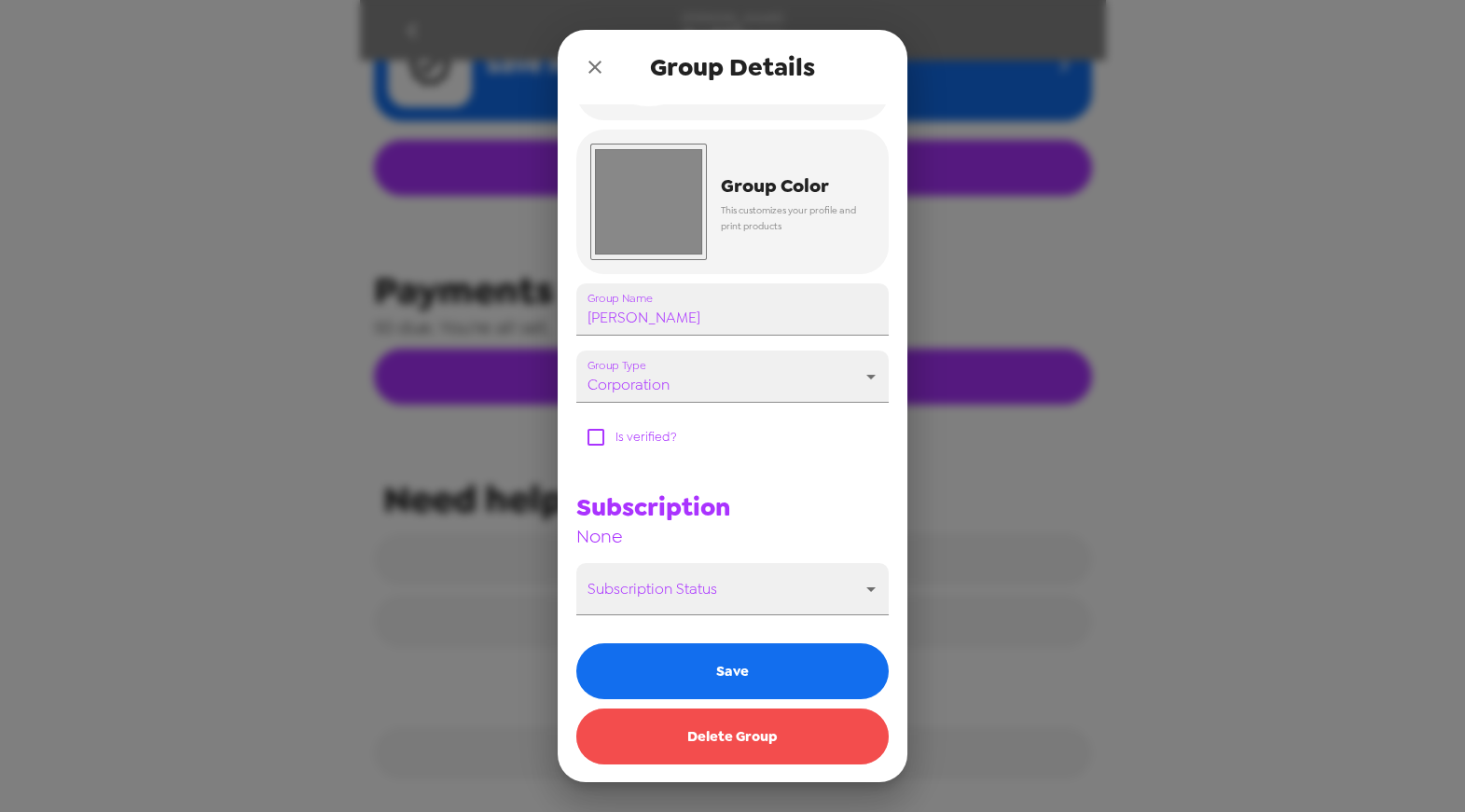
click at [739, 748] on button "Delete Group" at bounding box center [732, 737] width 312 height 56
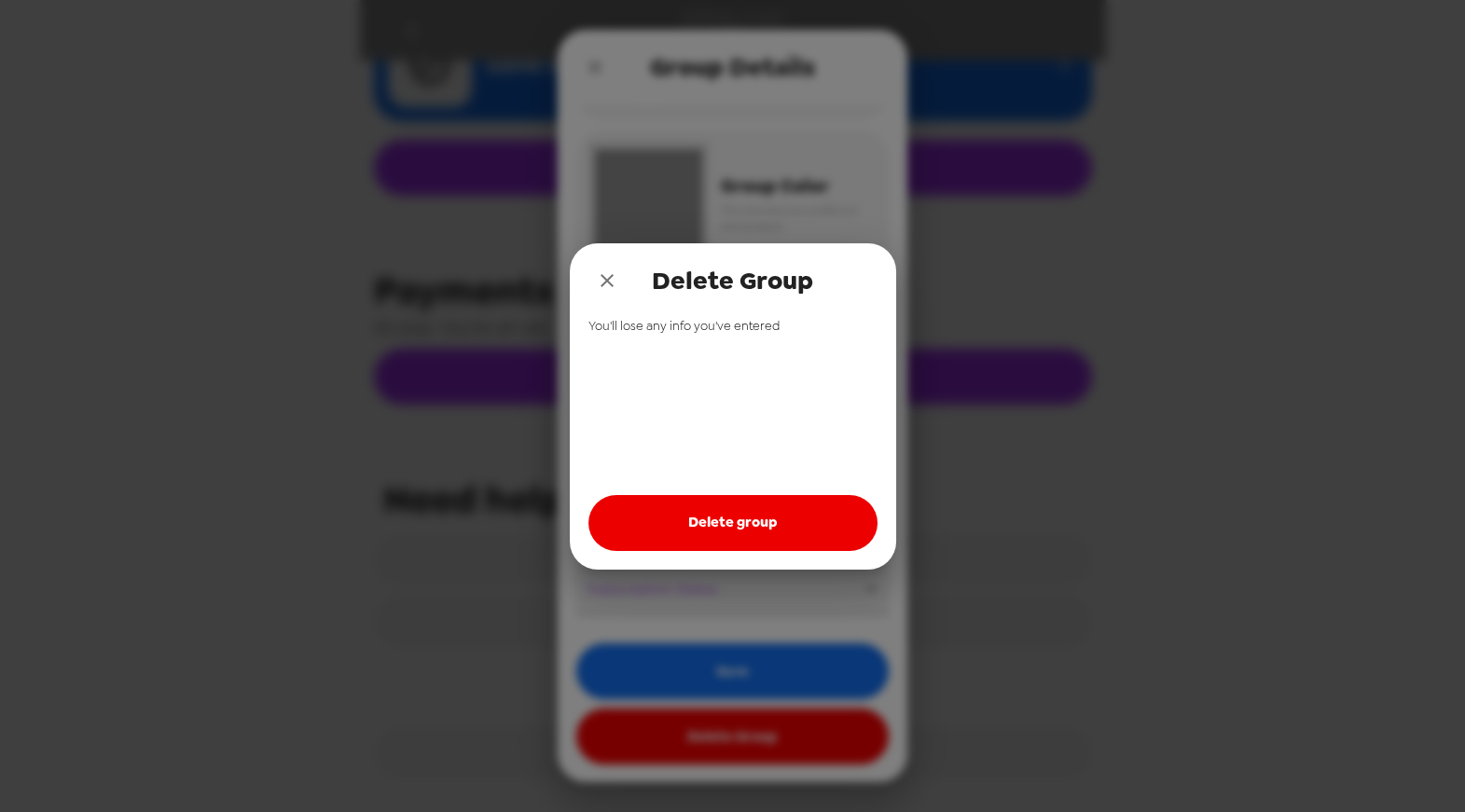
click at [697, 500] on button "Delete group" at bounding box center [732, 524] width 289 height 56
click at [612, 273] on icon "close" at bounding box center [607, 281] width 22 height 22
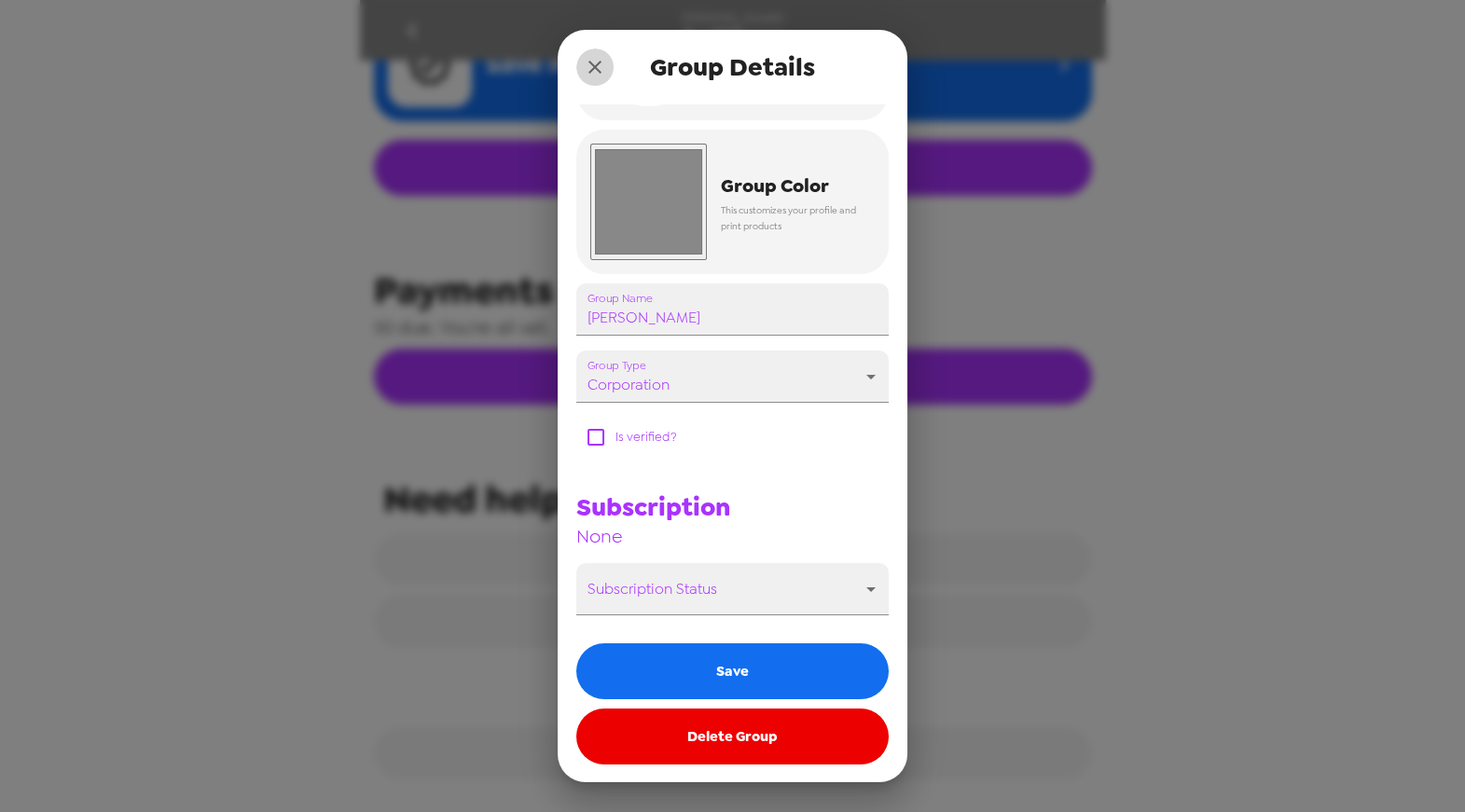
click at [598, 81] on button "close" at bounding box center [595, 67] width 37 height 37
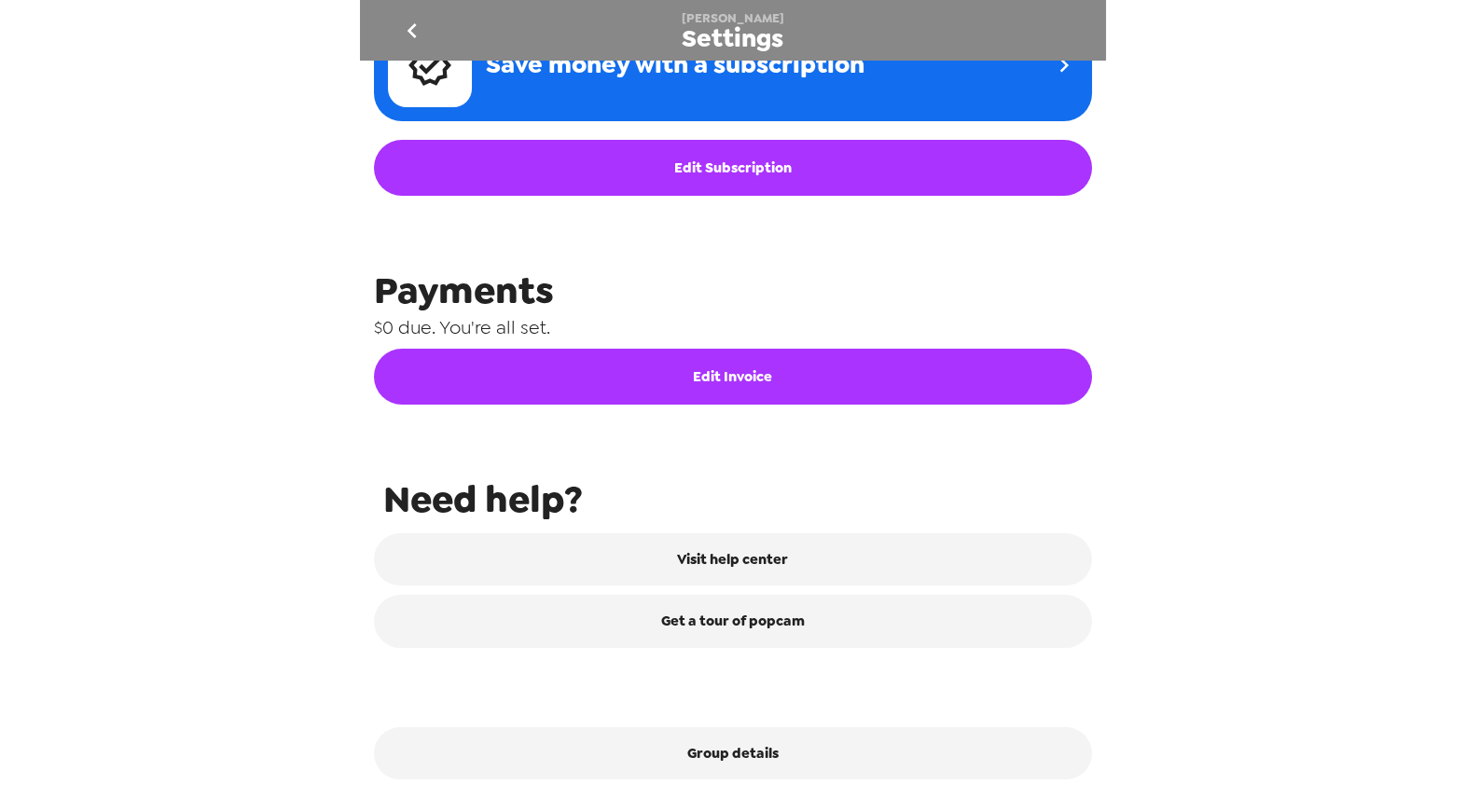
click at [413, 28] on icon "go back" at bounding box center [412, 31] width 30 height 30
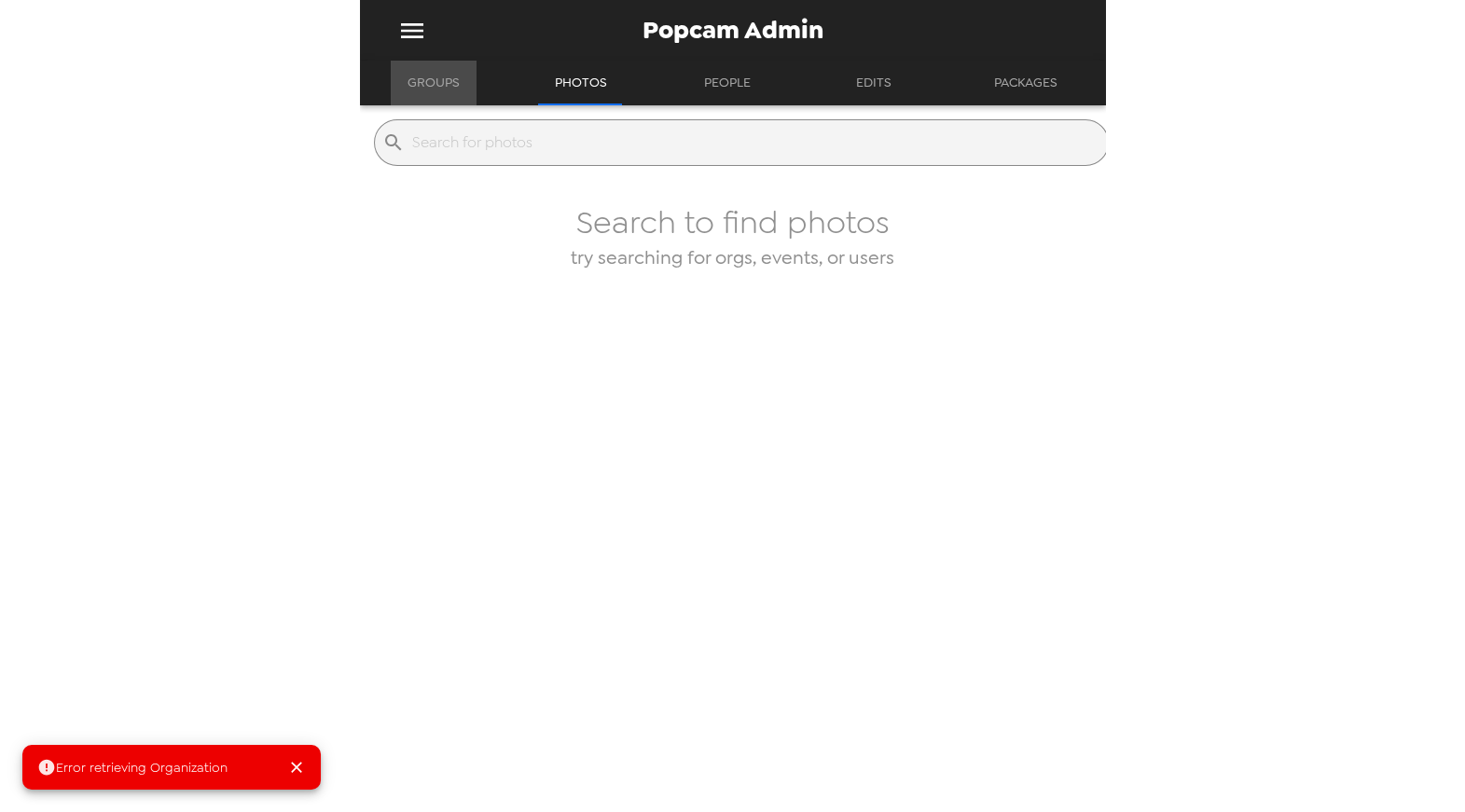
click at [428, 87] on button "Groups" at bounding box center [434, 83] width 86 height 45
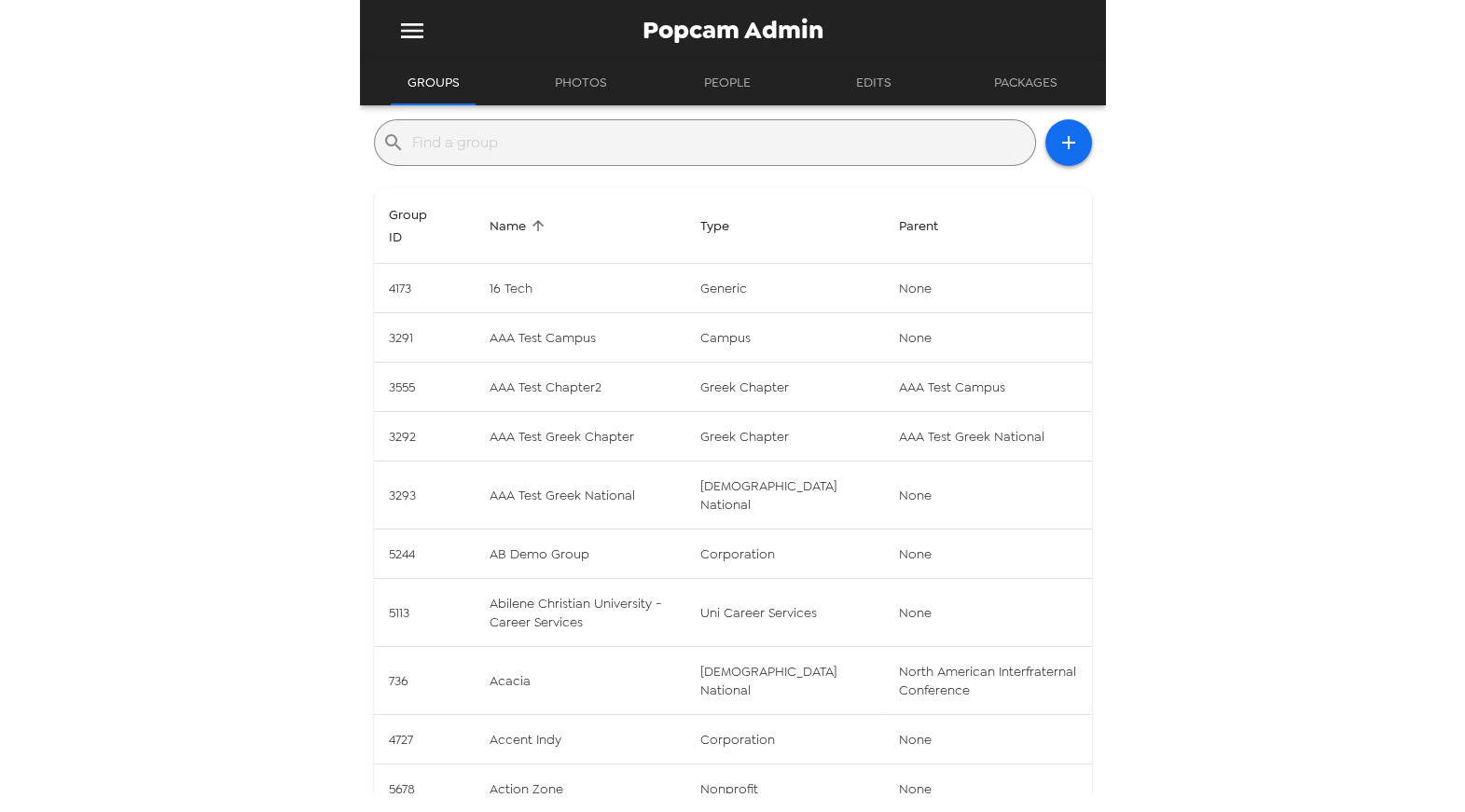
click at [551, 153] on input "text" at bounding box center [719, 142] width 615 height 30
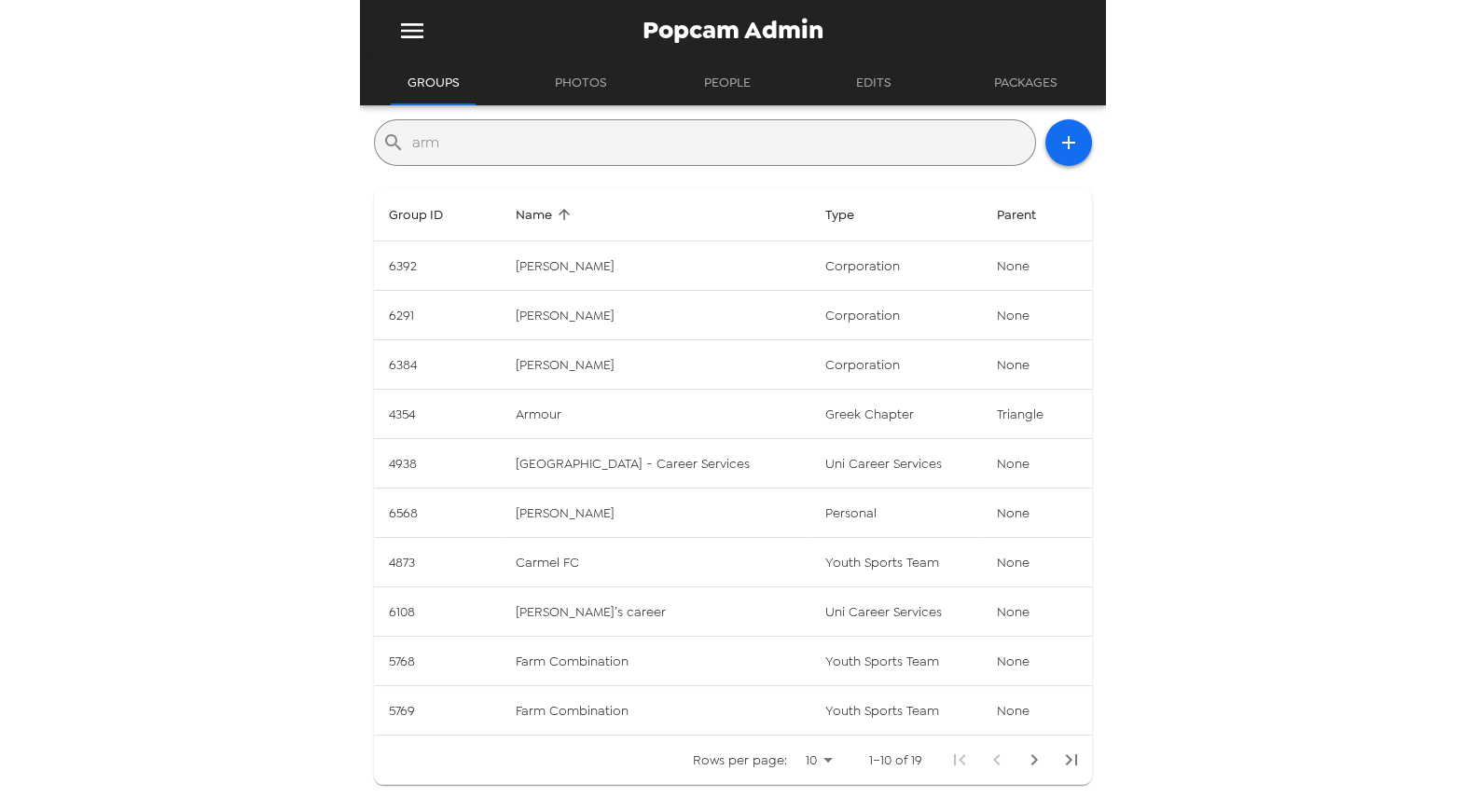
type input "armanino"
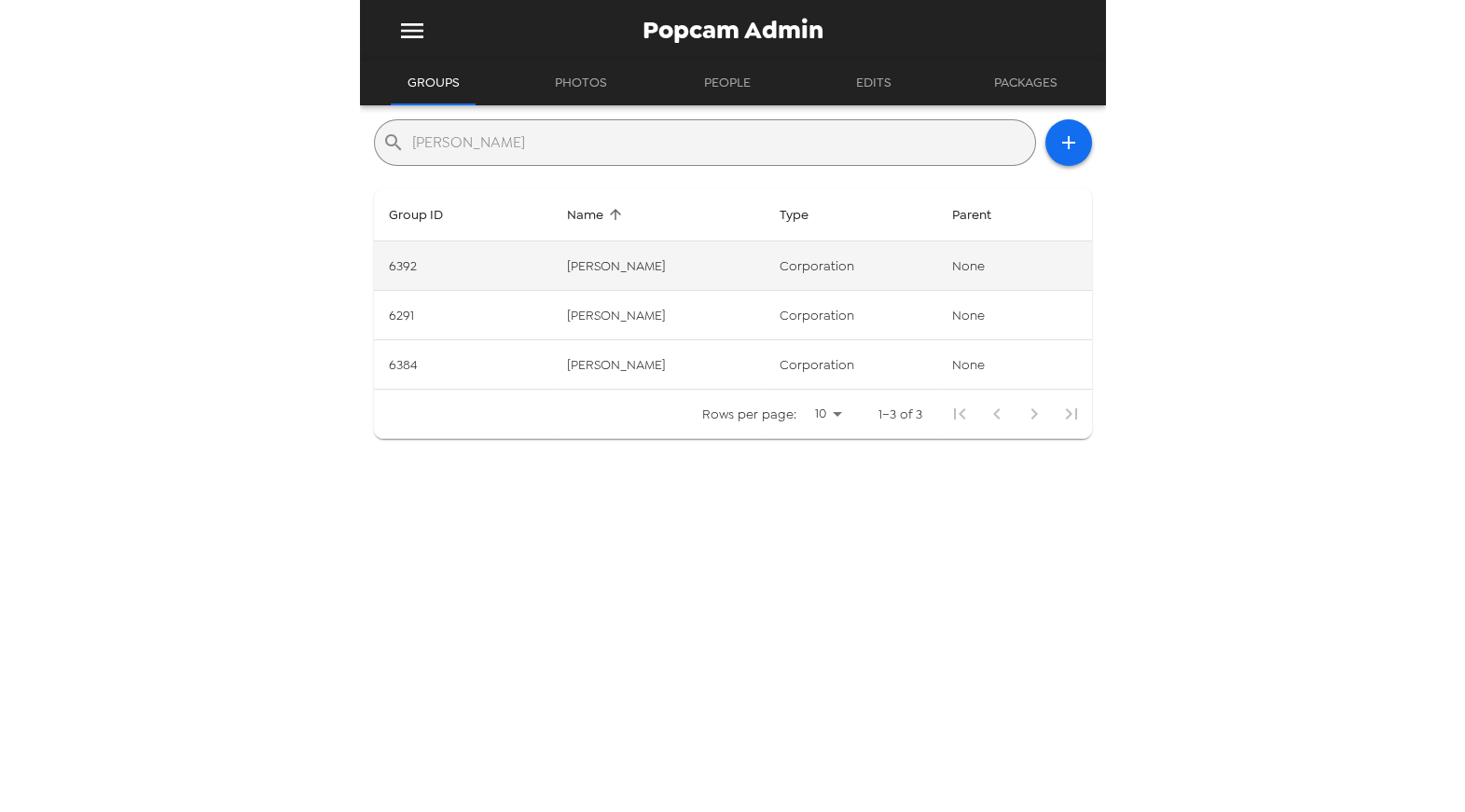
click at [673, 256] on td "Armanino" at bounding box center [658, 266] width 213 height 50
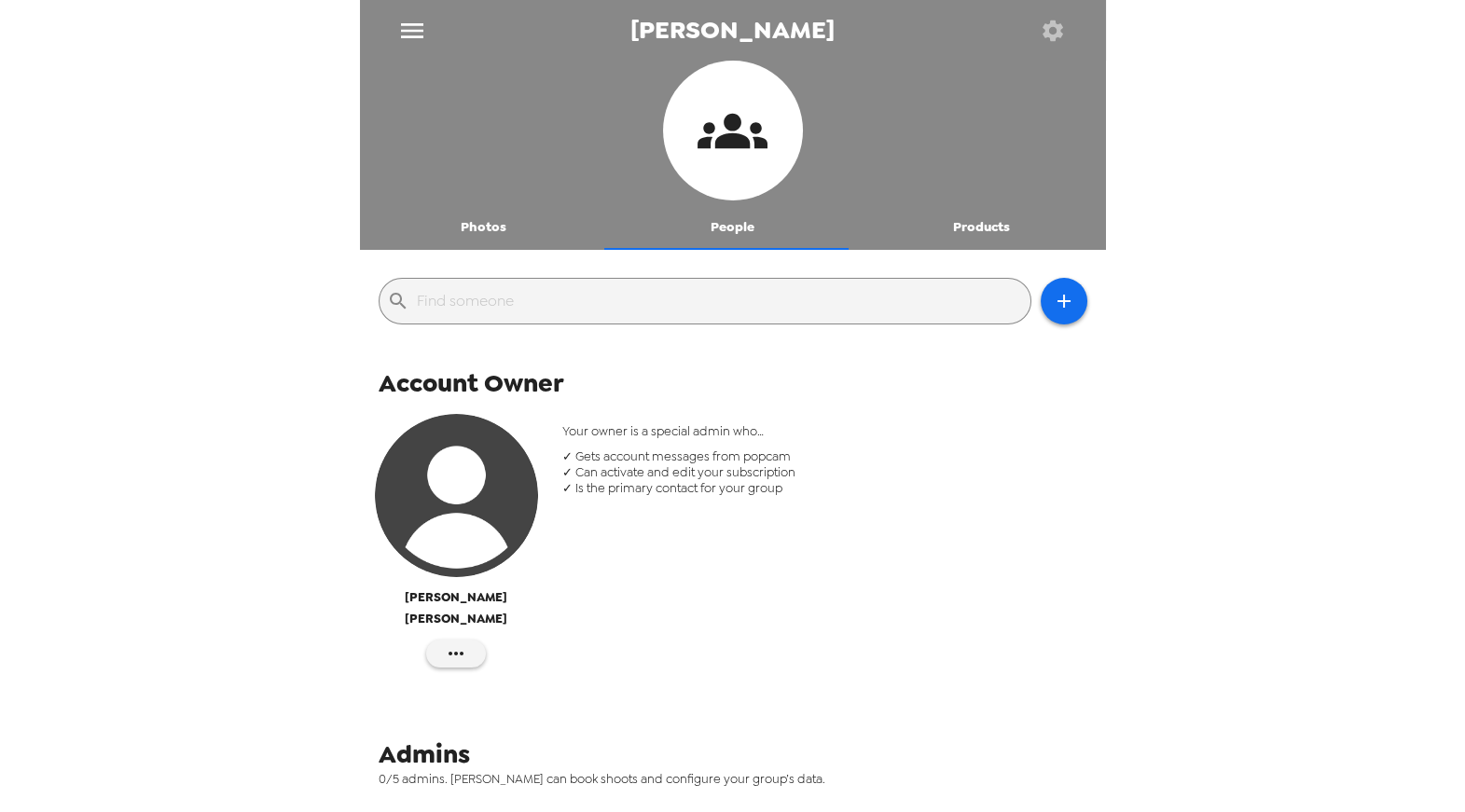
click at [488, 233] on button "Photos" at bounding box center [484, 228] width 249 height 45
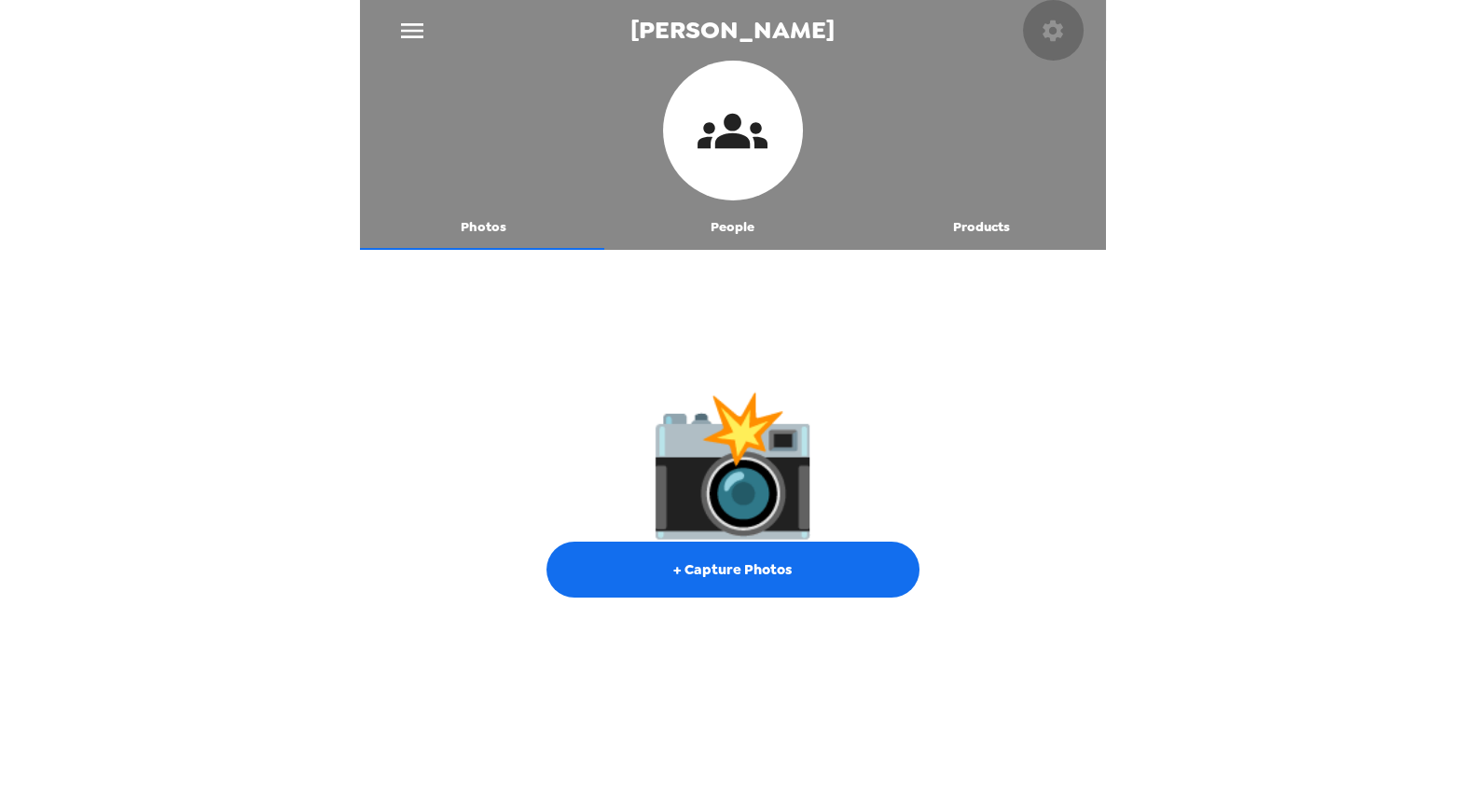
click at [1049, 28] on icon "button" at bounding box center [1053, 31] width 26 height 26
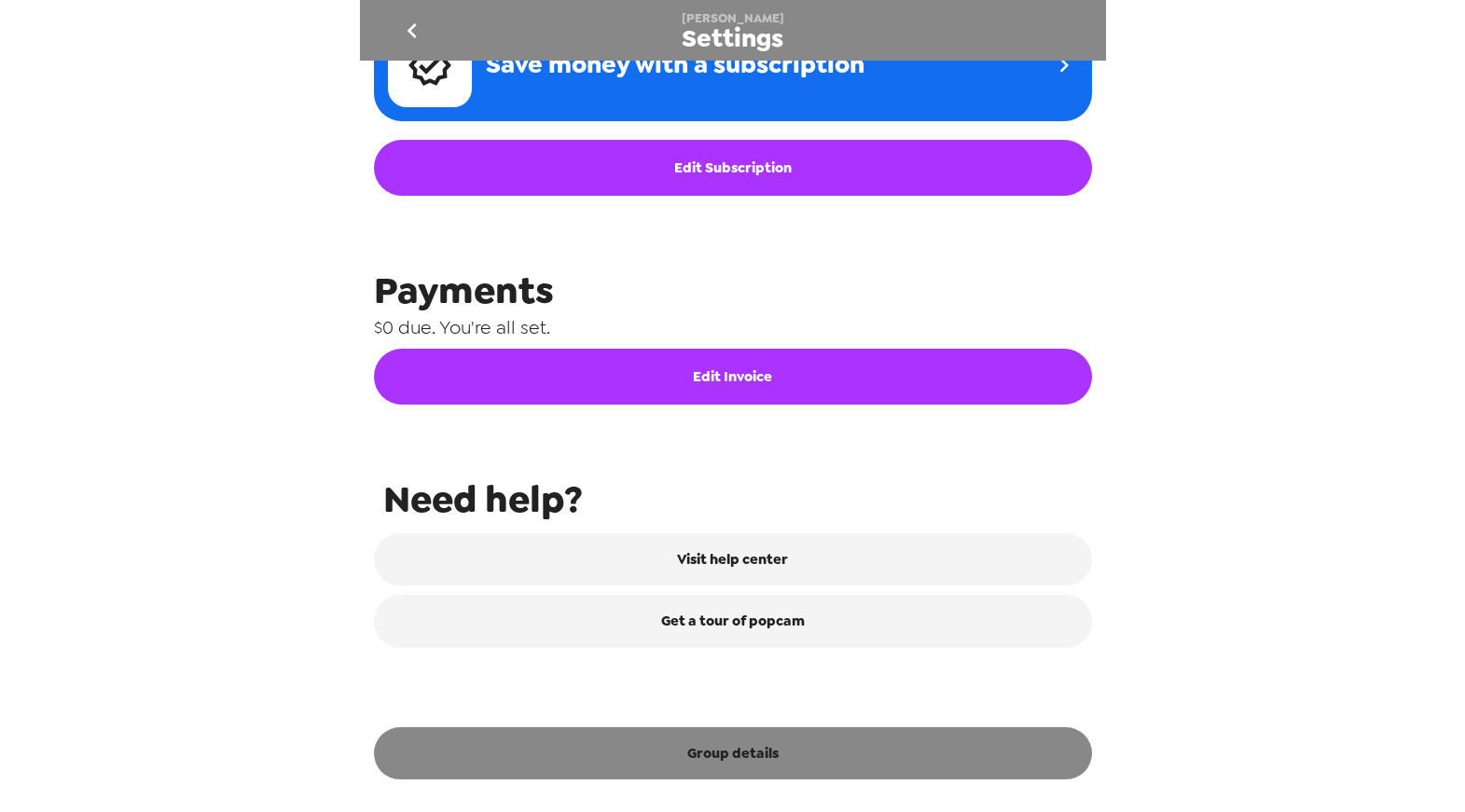
click at [747, 739] on button "Group details" at bounding box center [732, 753] width 718 height 52
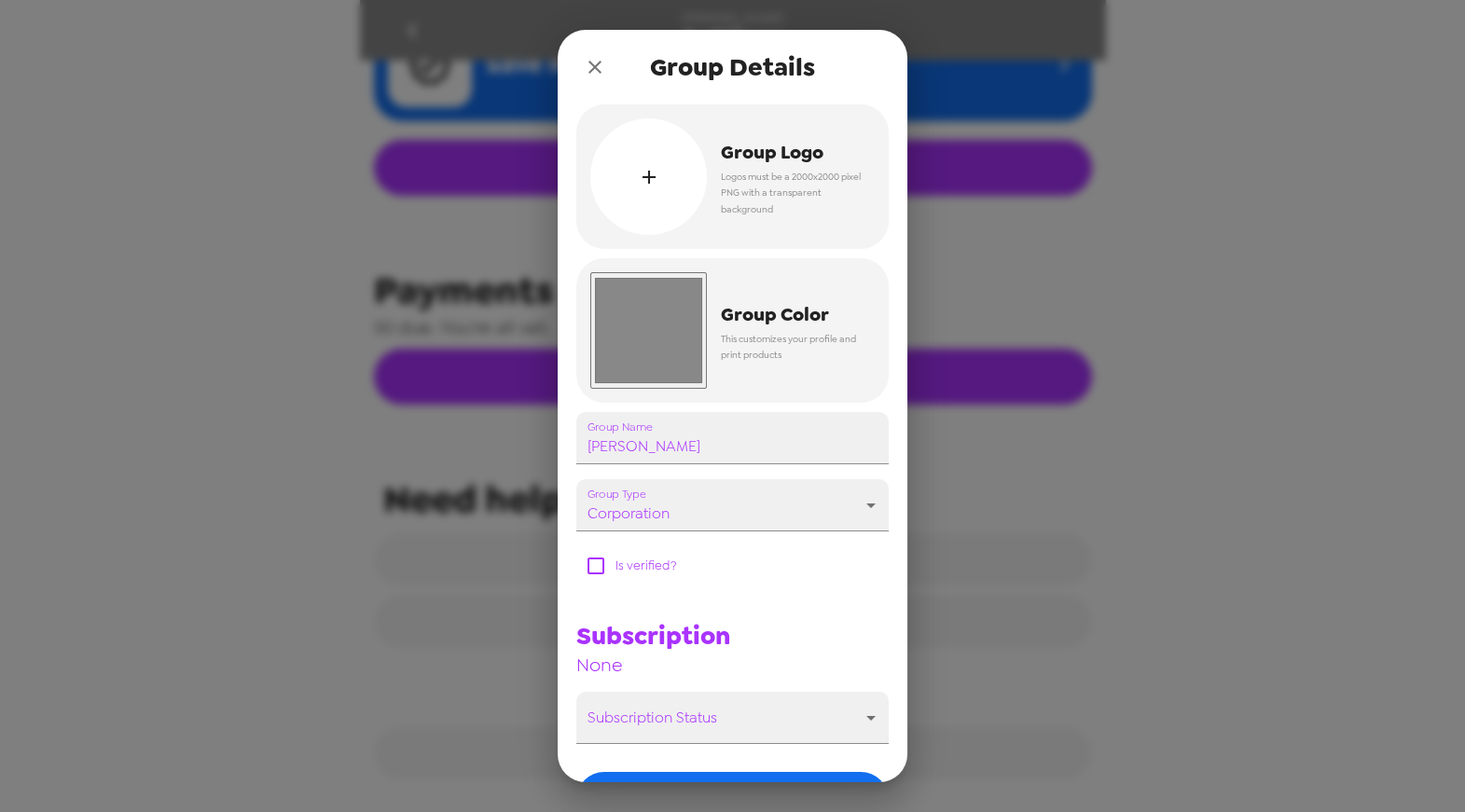
click at [592, 60] on icon "close" at bounding box center [595, 67] width 22 height 22
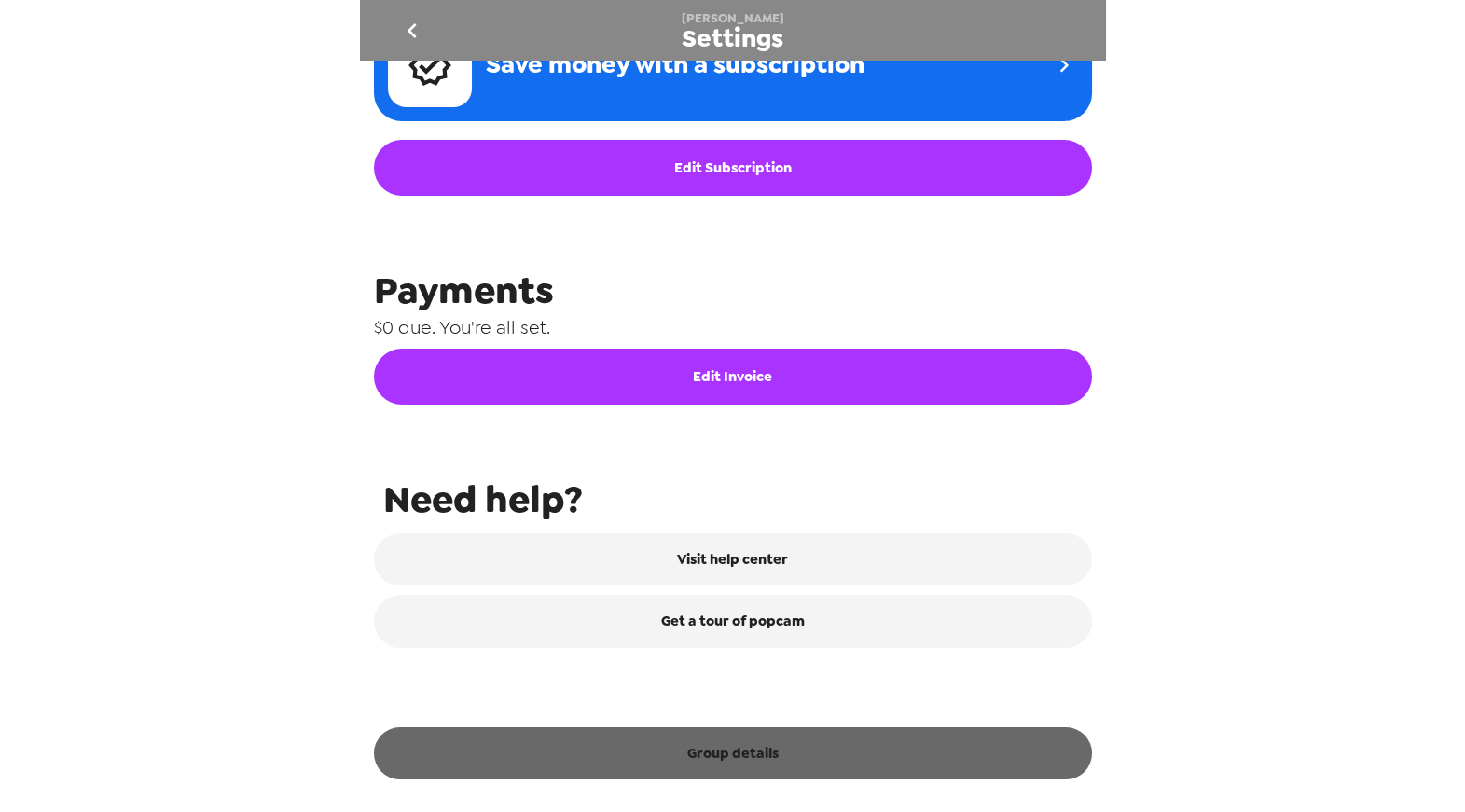
click at [748, 748] on button "Group details" at bounding box center [732, 753] width 718 height 52
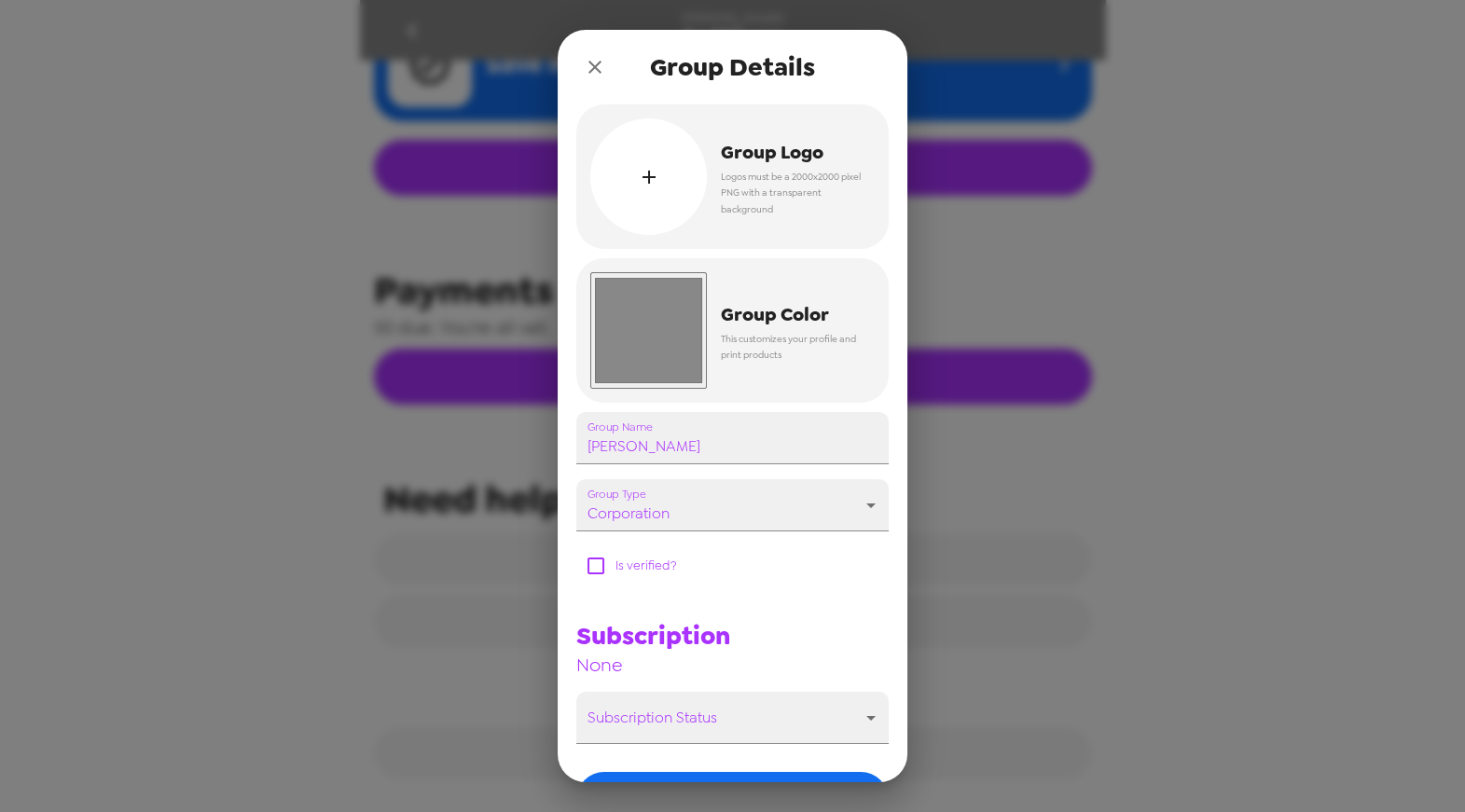
scroll to position [128, 0]
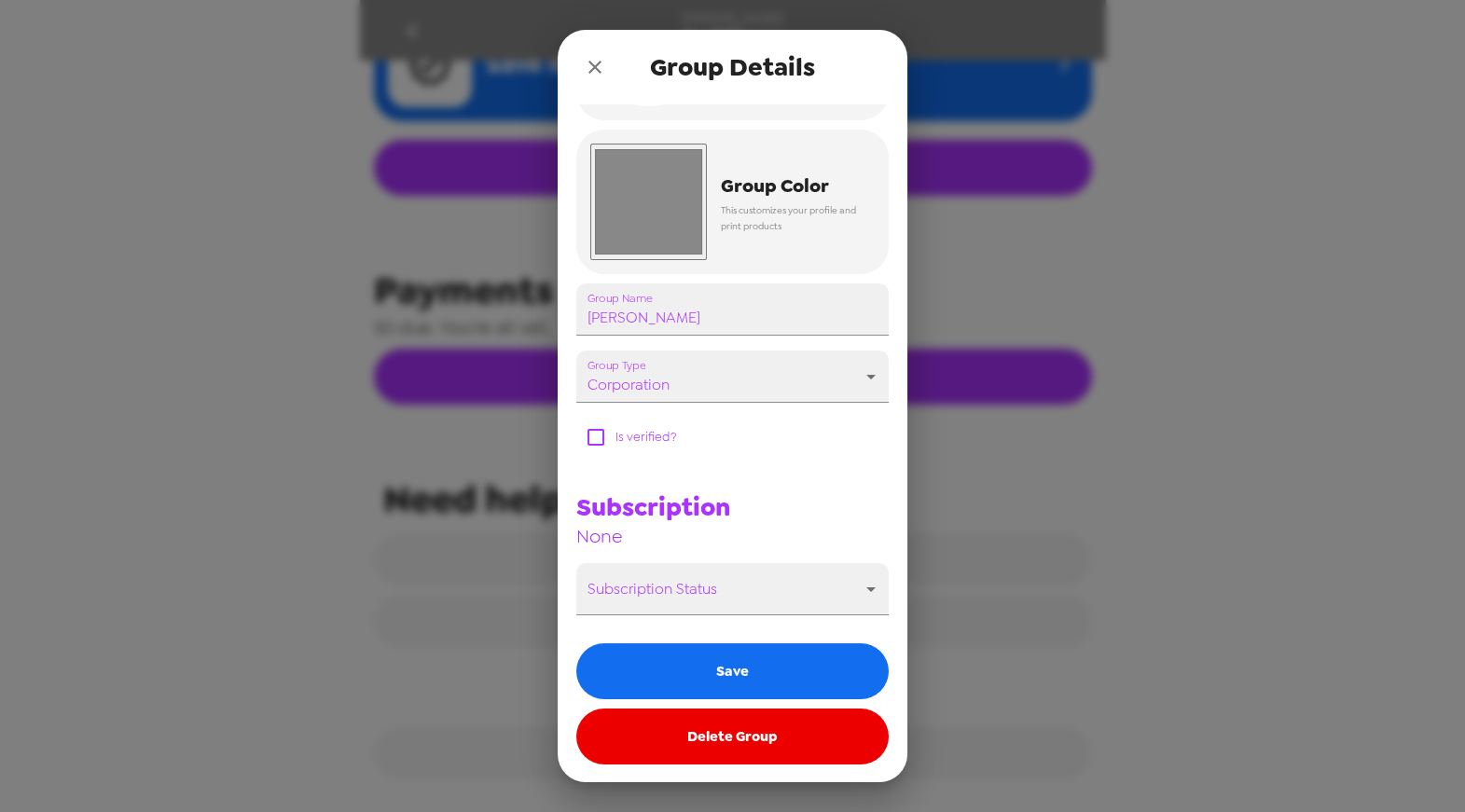
click at [732, 746] on button "Delete Group" at bounding box center [732, 737] width 312 height 56
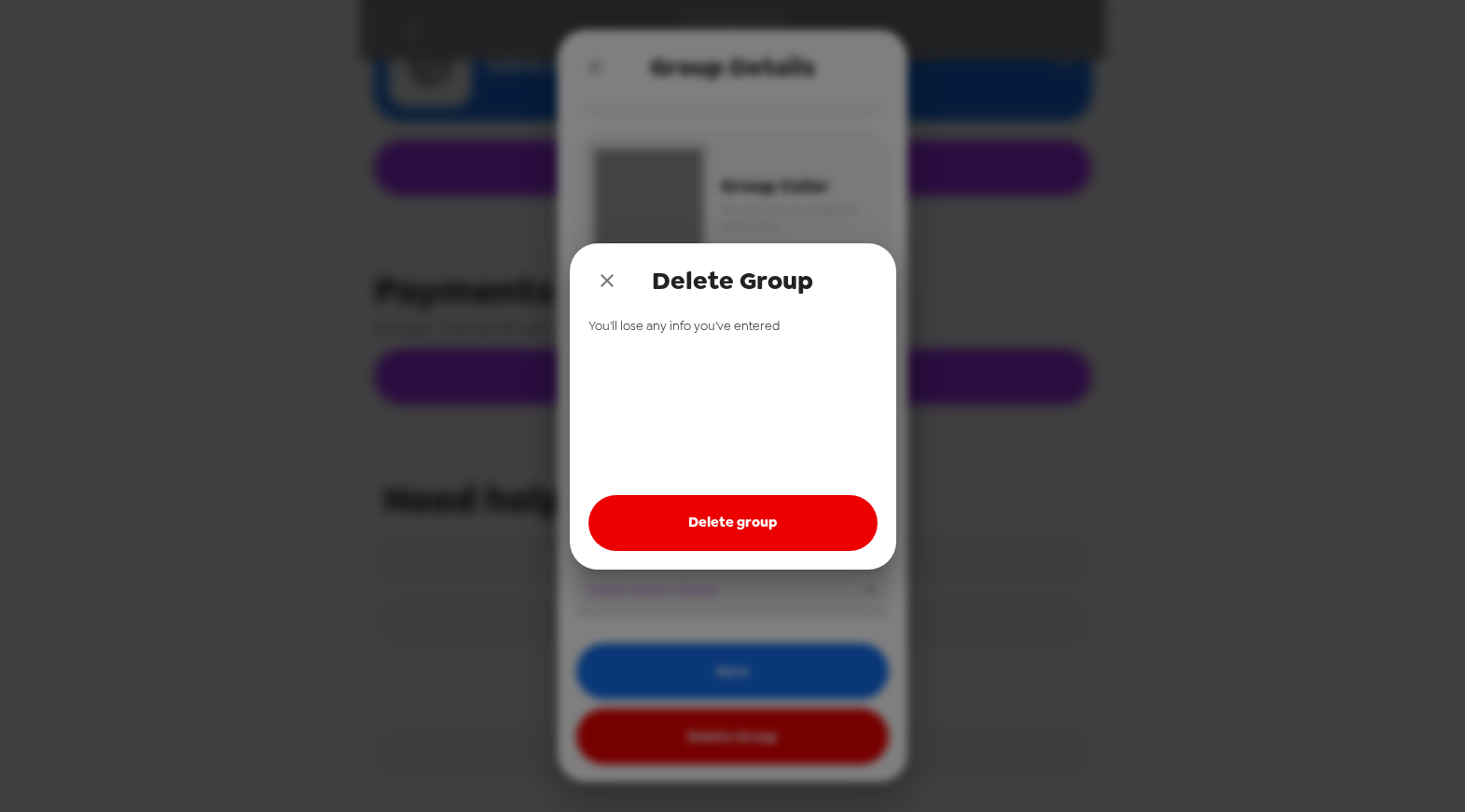
click at [707, 562] on div "You'll lose any info you've entered Delete group" at bounding box center [732, 443] width 326 height 252
click at [724, 527] on button "Delete group" at bounding box center [732, 524] width 289 height 56
click at [605, 284] on icon "close" at bounding box center [607, 281] width 22 height 22
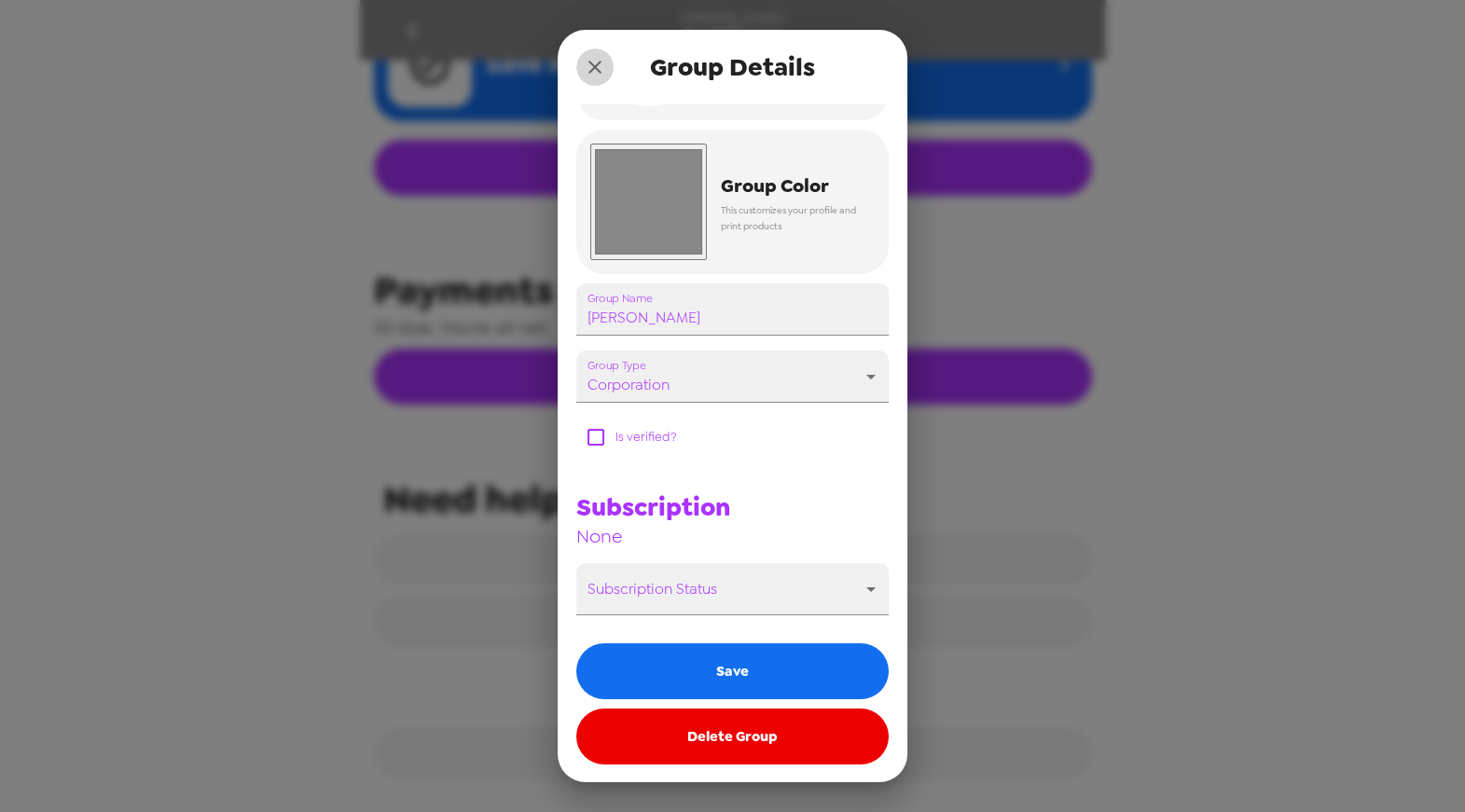
click at [598, 66] on icon "close" at bounding box center [595, 67] width 22 height 22
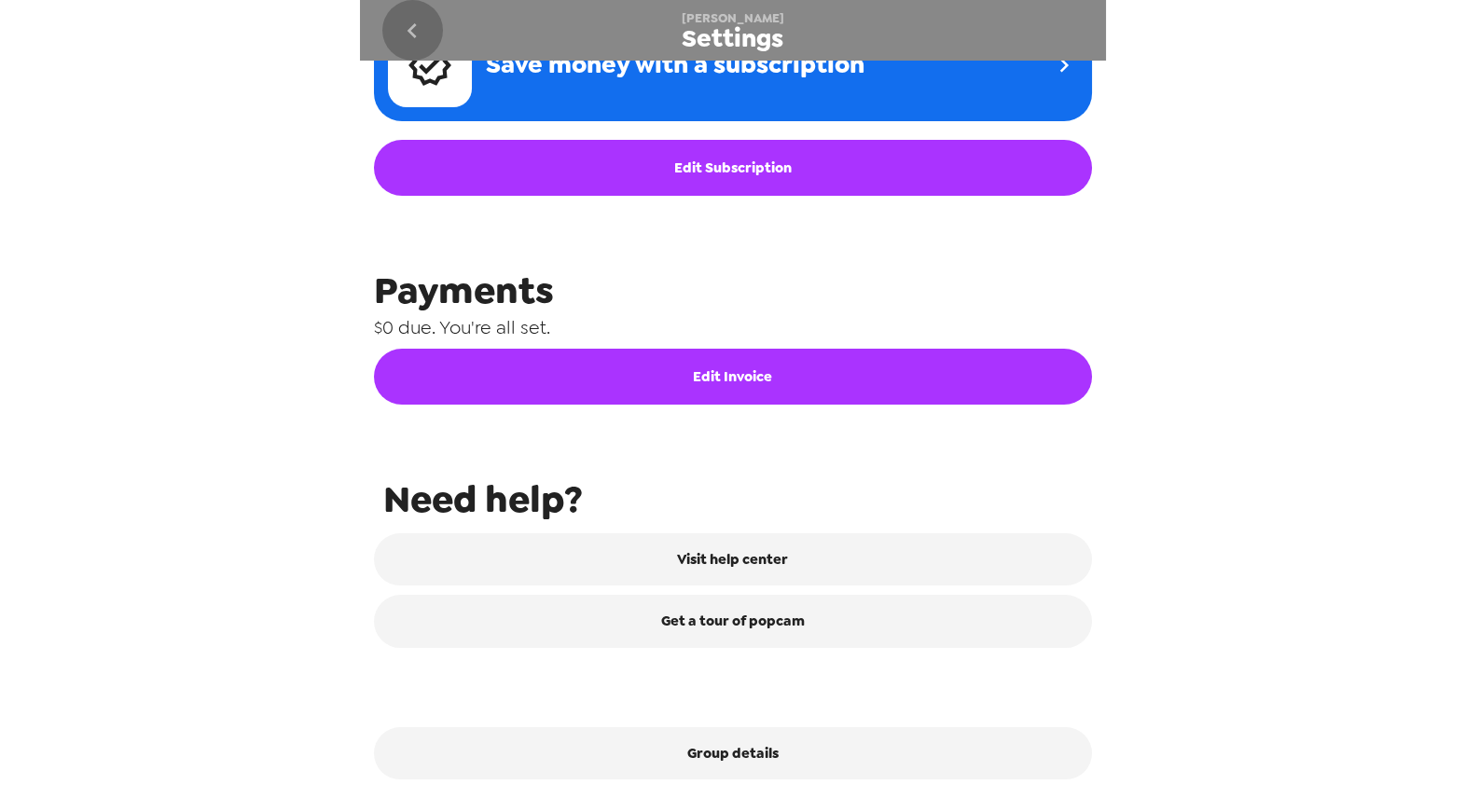
click at [425, 42] on icon "go back" at bounding box center [412, 31] width 30 height 30
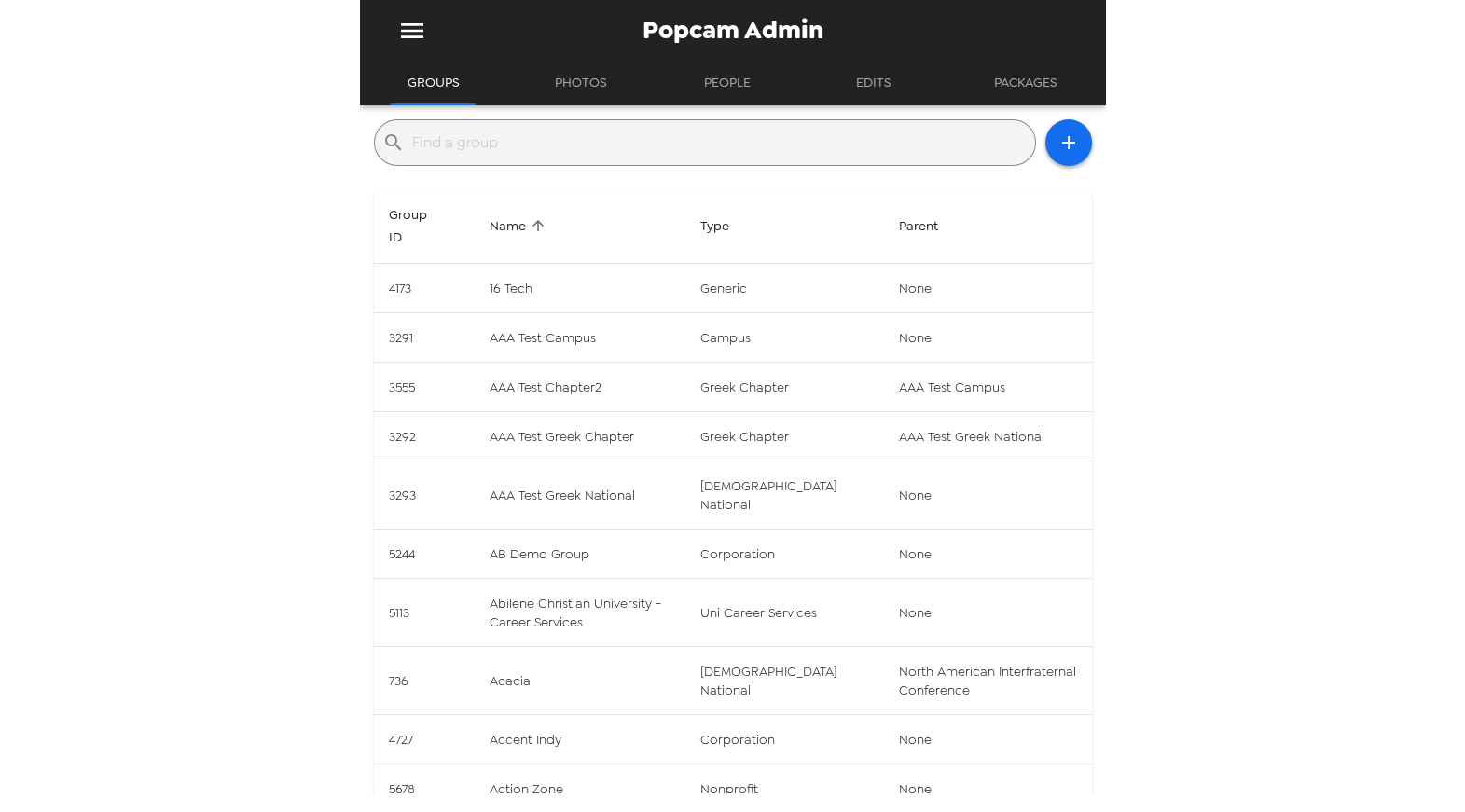
click at [490, 150] on input "text" at bounding box center [719, 142] width 615 height 30
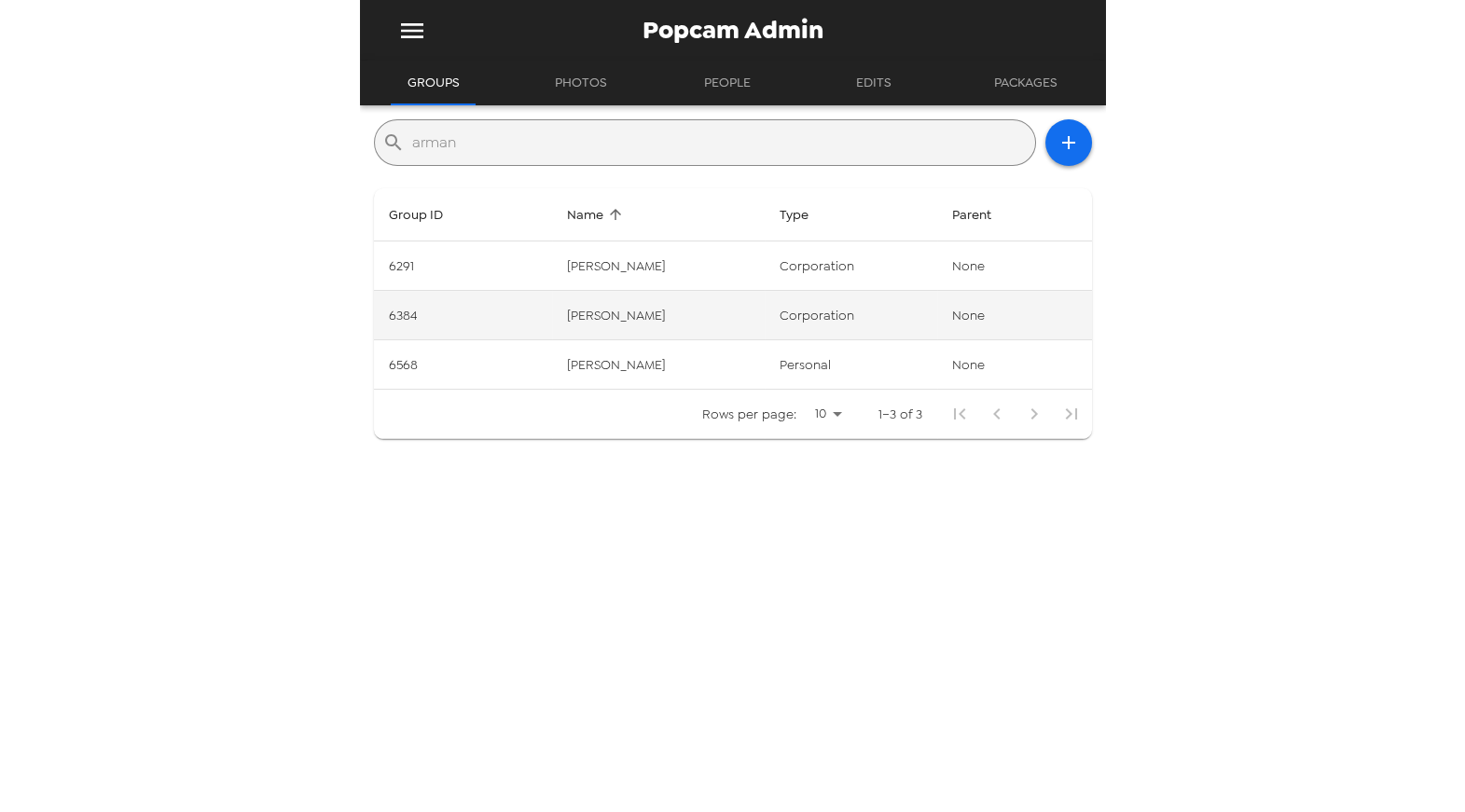
type input "arman"
click at [635, 329] on td "Armanino" at bounding box center [658, 316] width 213 height 50
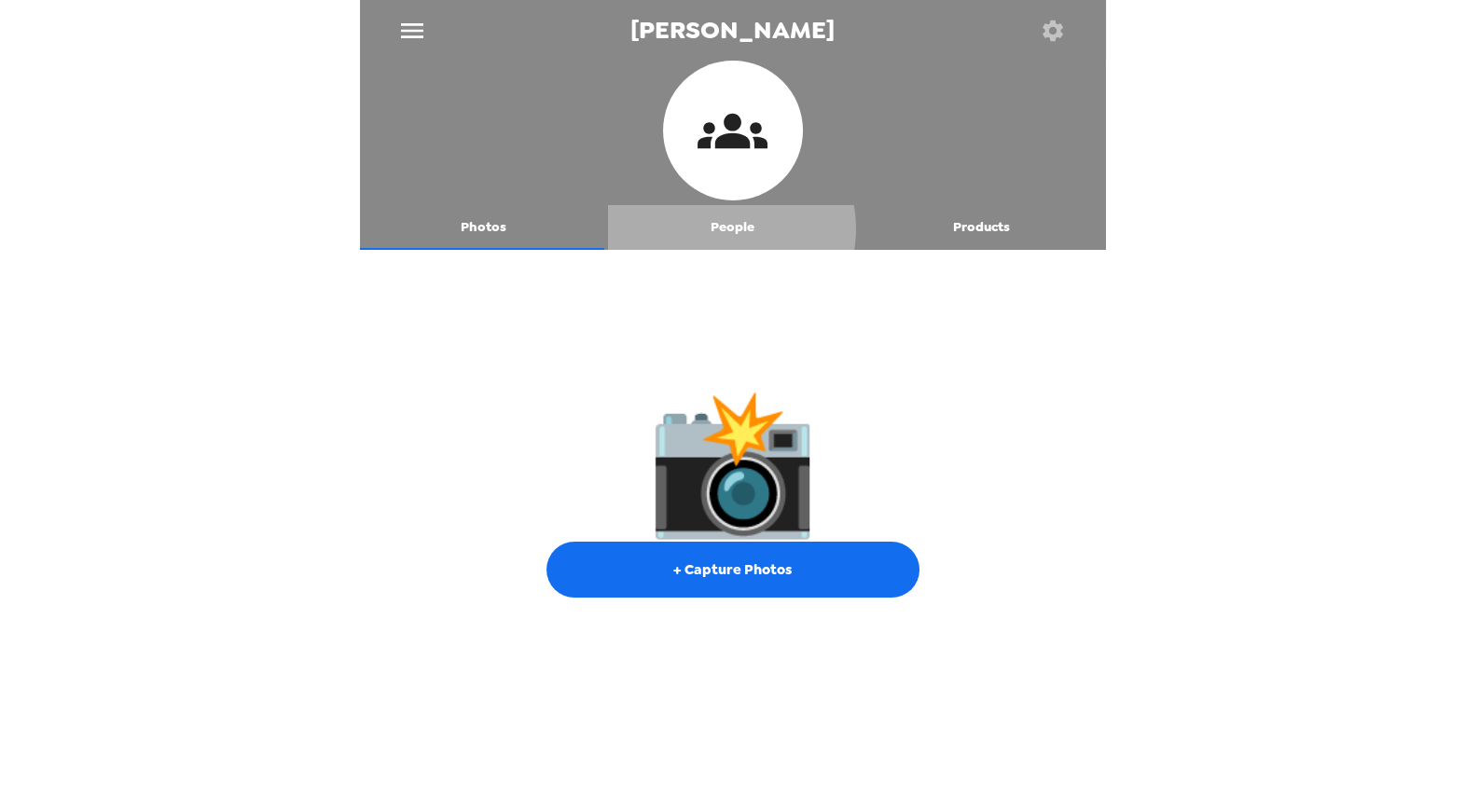
click at [723, 229] on button "People" at bounding box center [732, 228] width 249 height 45
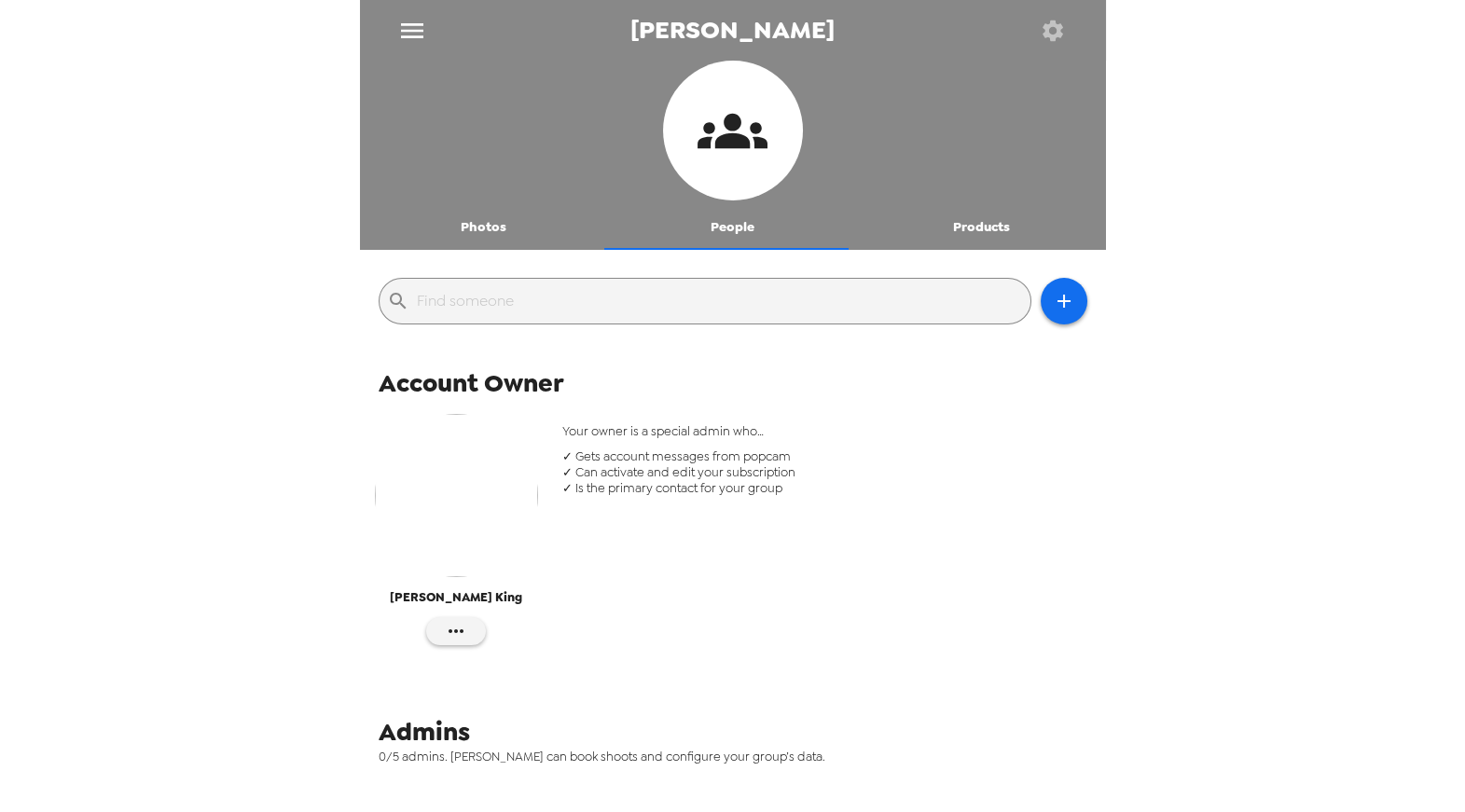
scroll to position [111, 0]
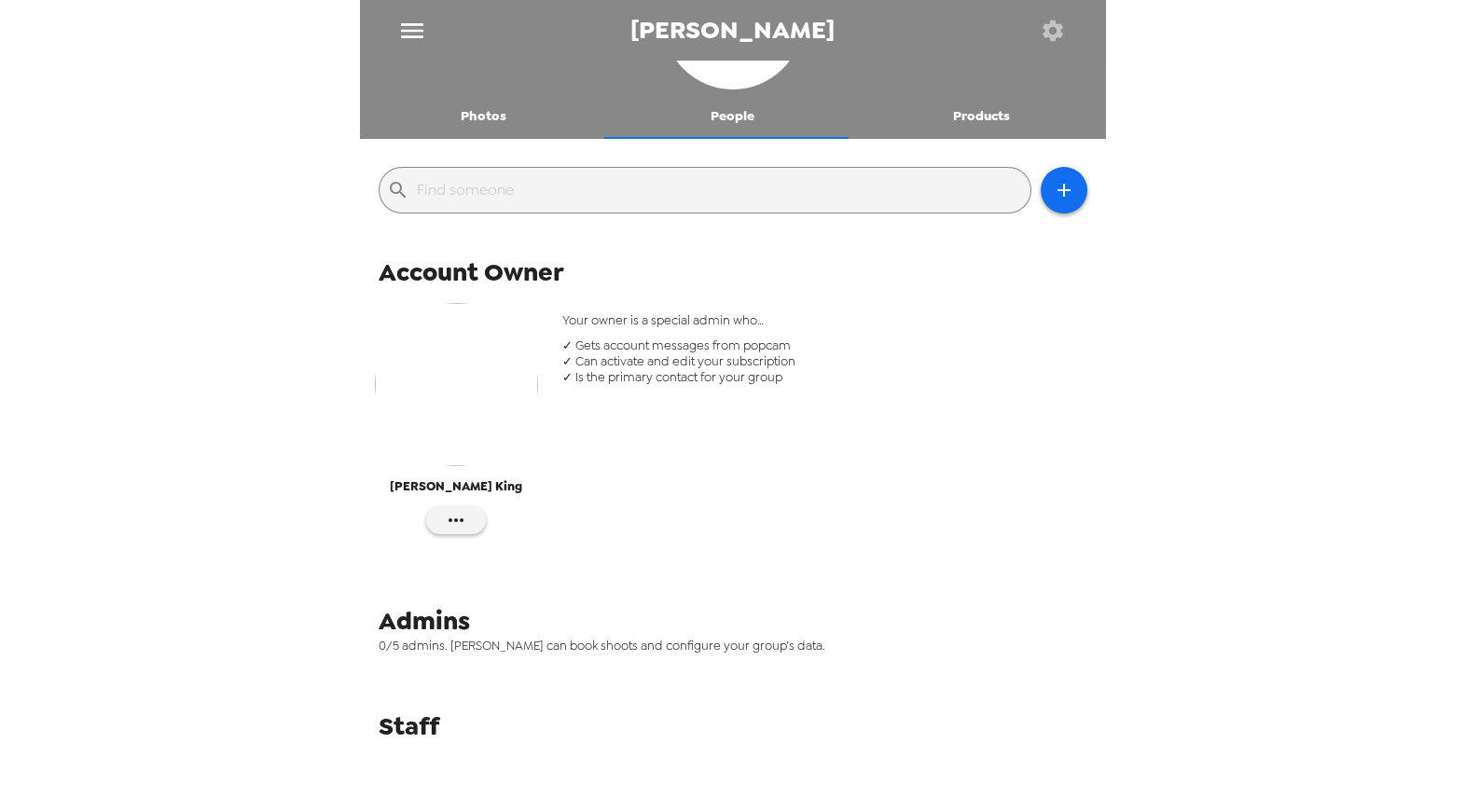
click at [1055, 27] on icon "button" at bounding box center [1053, 31] width 26 height 26
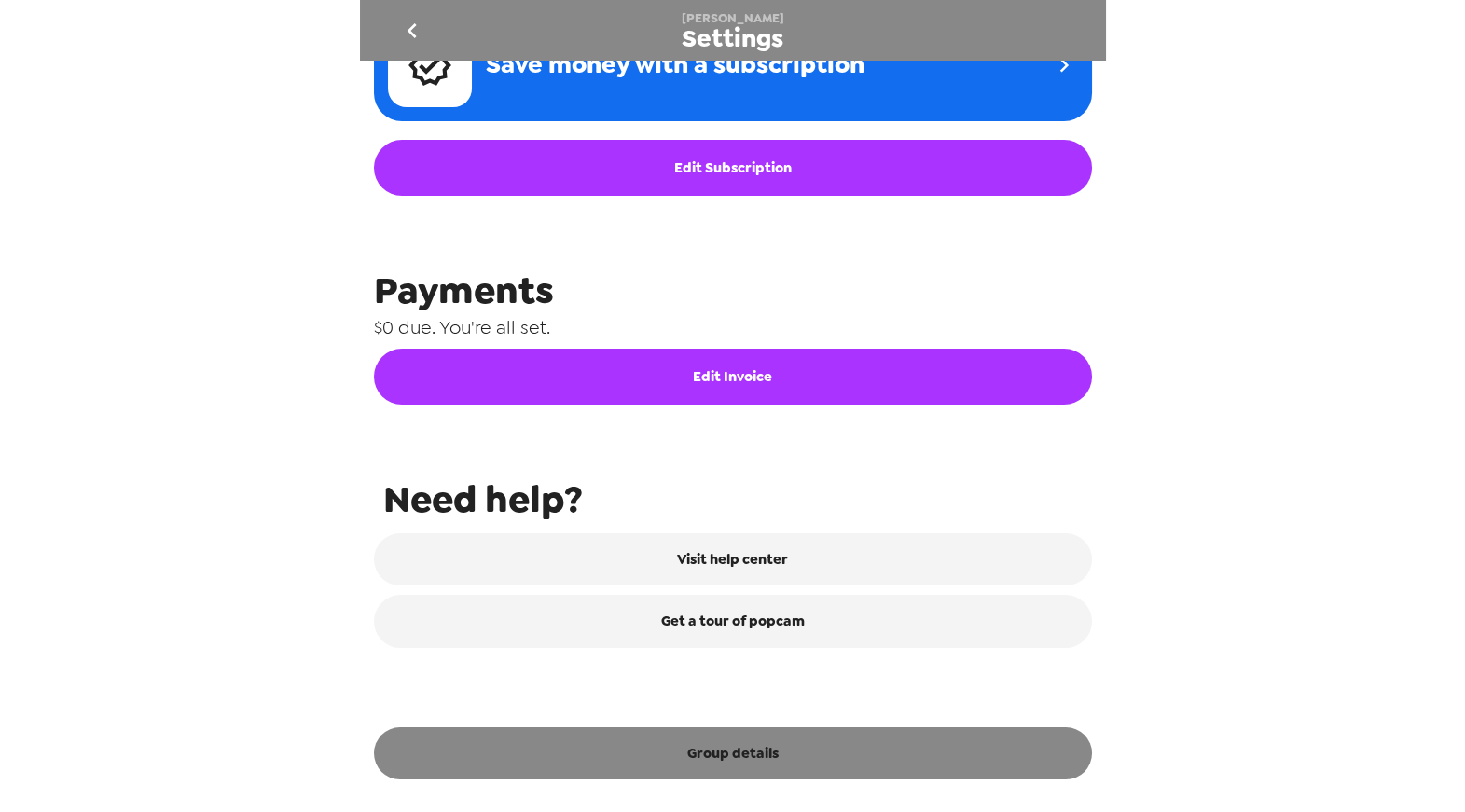
click at [726, 748] on button "Group details" at bounding box center [732, 753] width 718 height 52
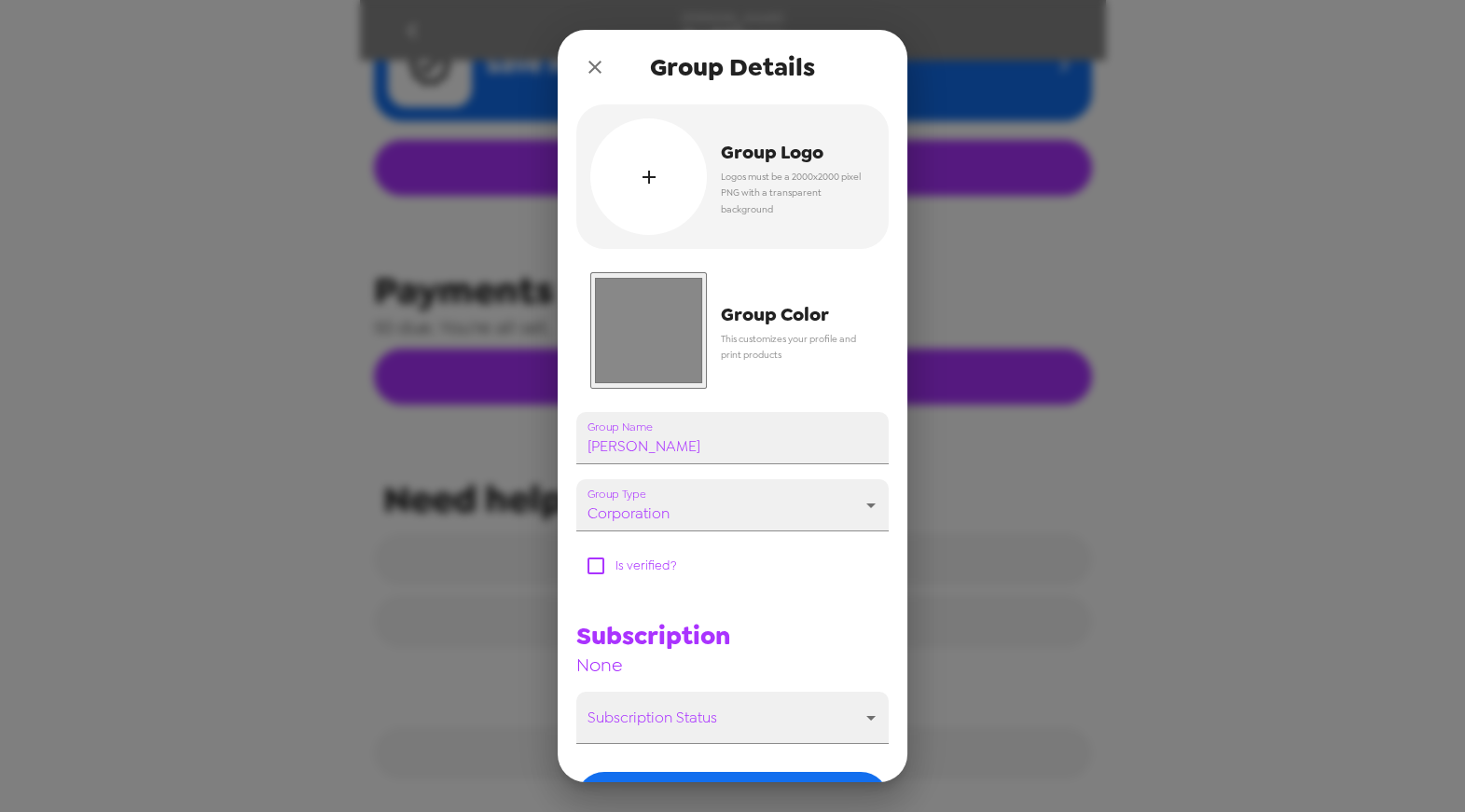
scroll to position [128, 0]
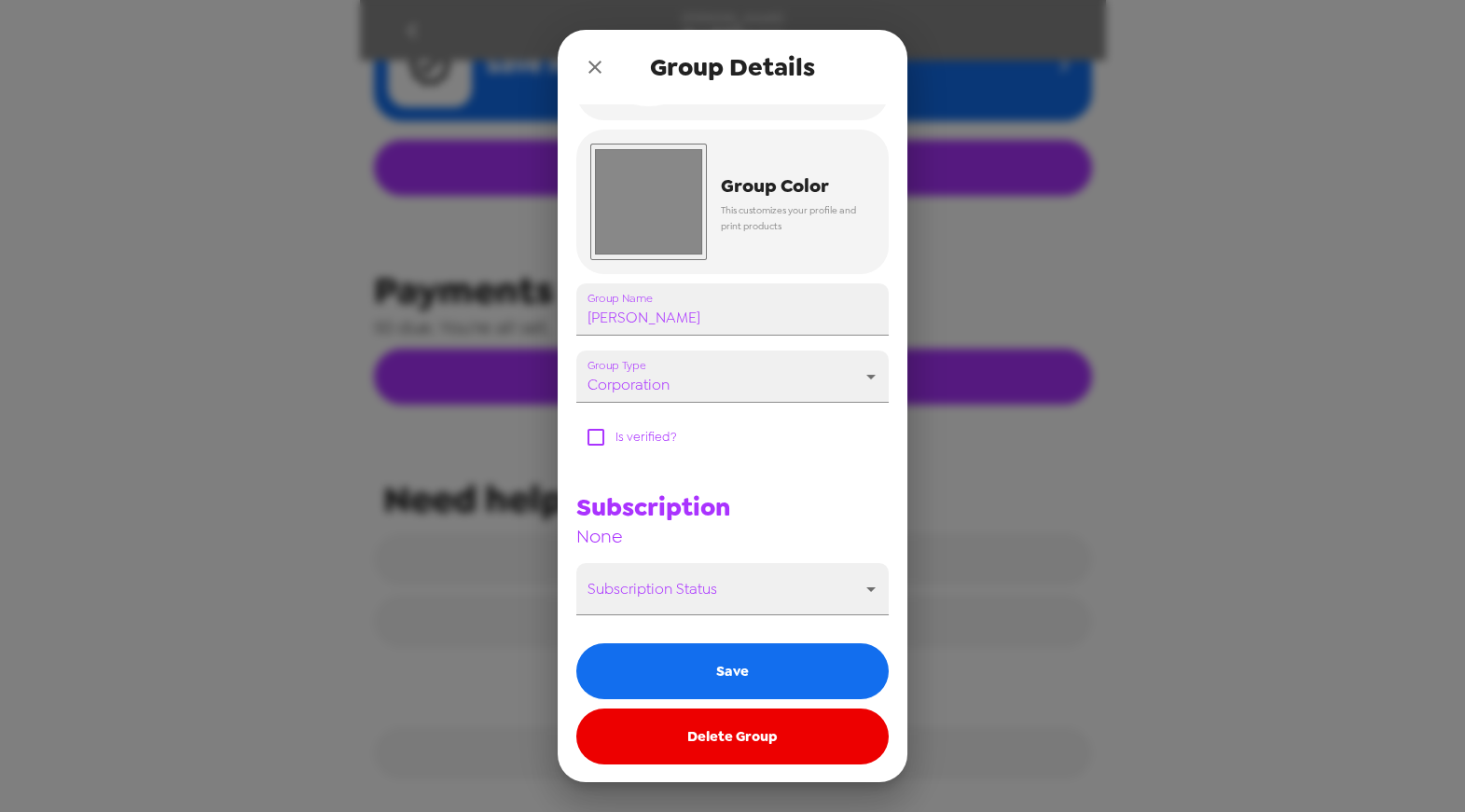
click at [757, 754] on button "Delete Group" at bounding box center [732, 737] width 312 height 56
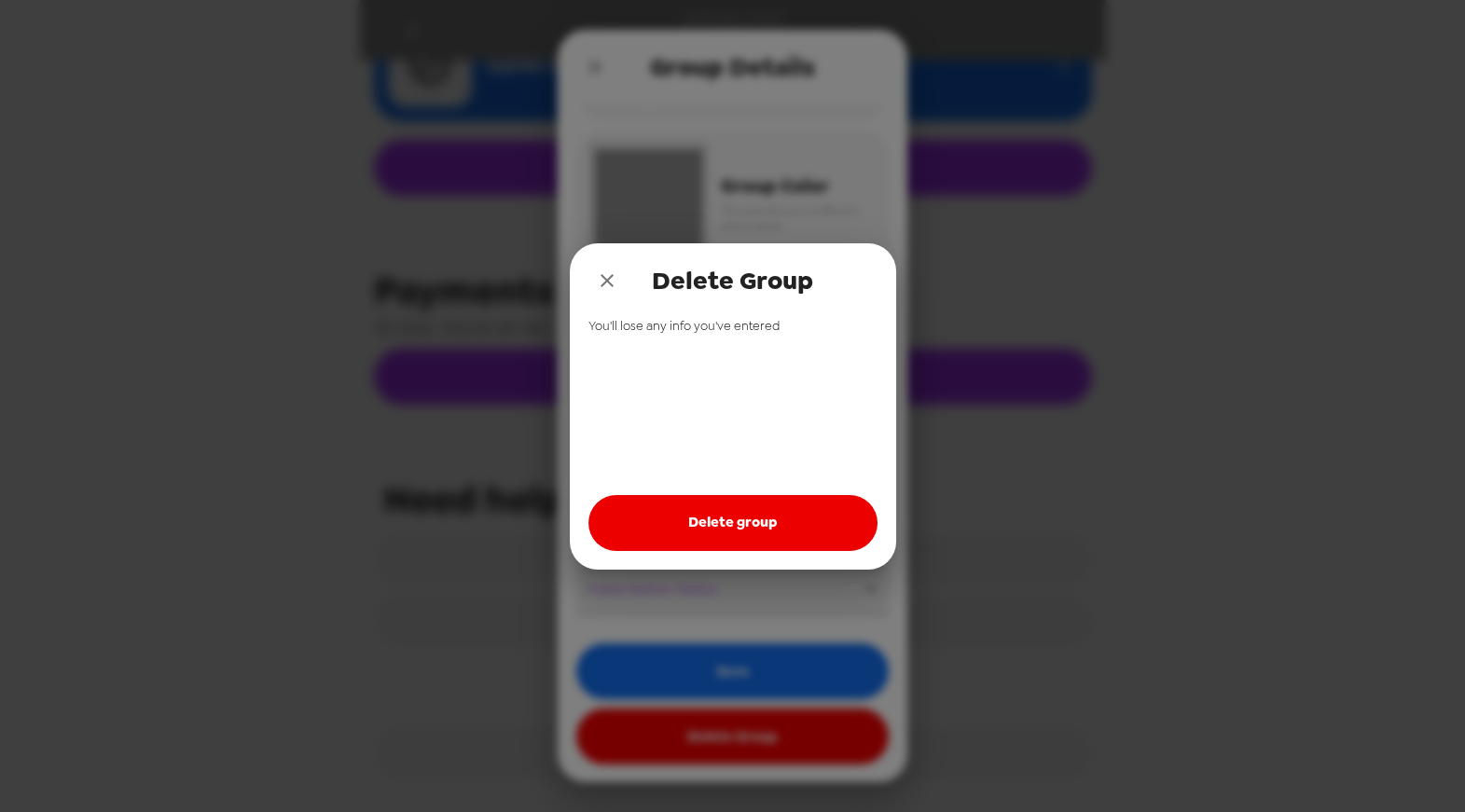
click at [757, 754] on div "Delete Group You'll lose any info you've entered Delete group" at bounding box center [732, 406] width 1465 height 812
click at [739, 534] on button "Delete group" at bounding box center [732, 524] width 289 height 56
click at [605, 284] on icon "close" at bounding box center [607, 281] width 22 height 22
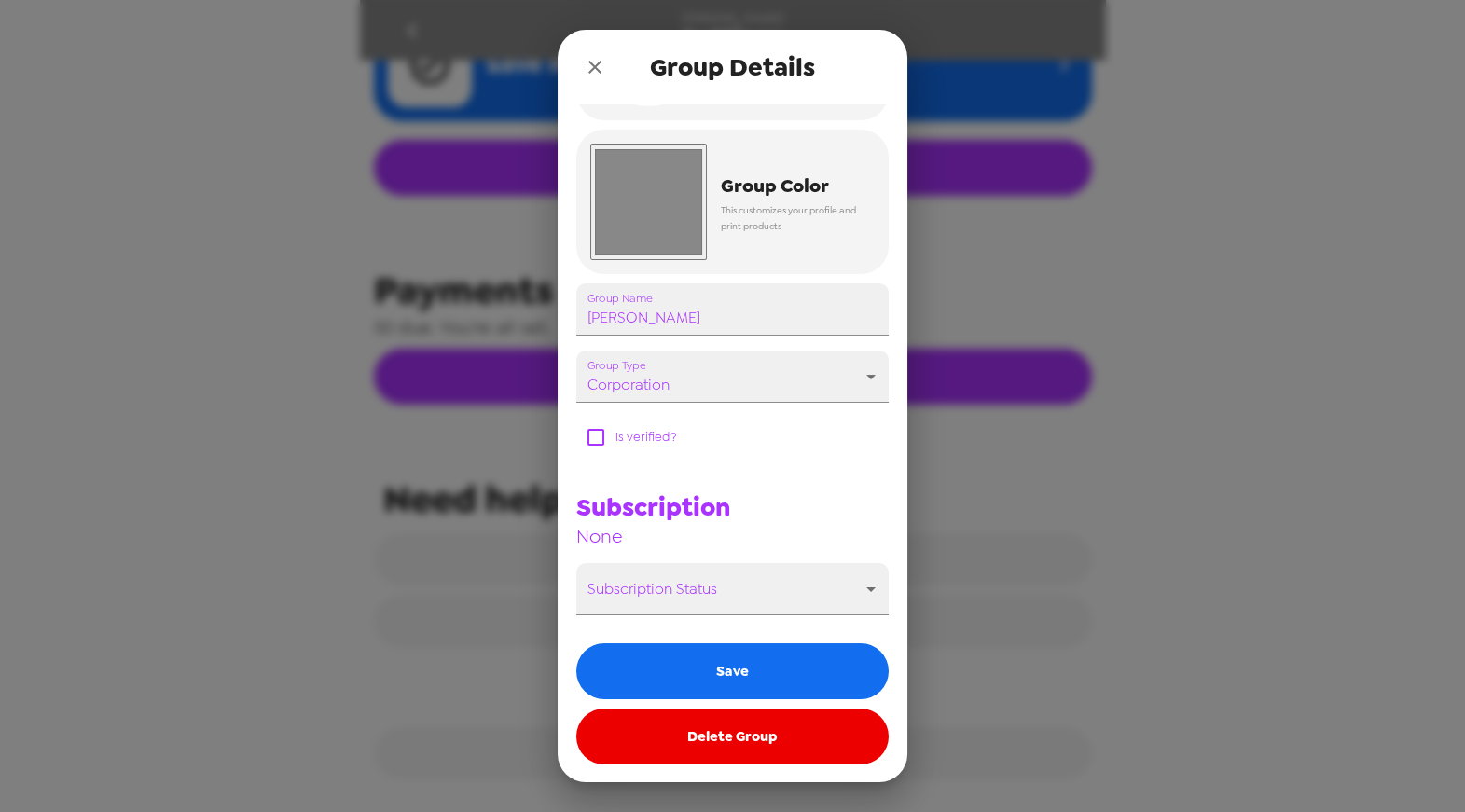
click at [595, 69] on icon "close" at bounding box center [595, 67] width 22 height 22
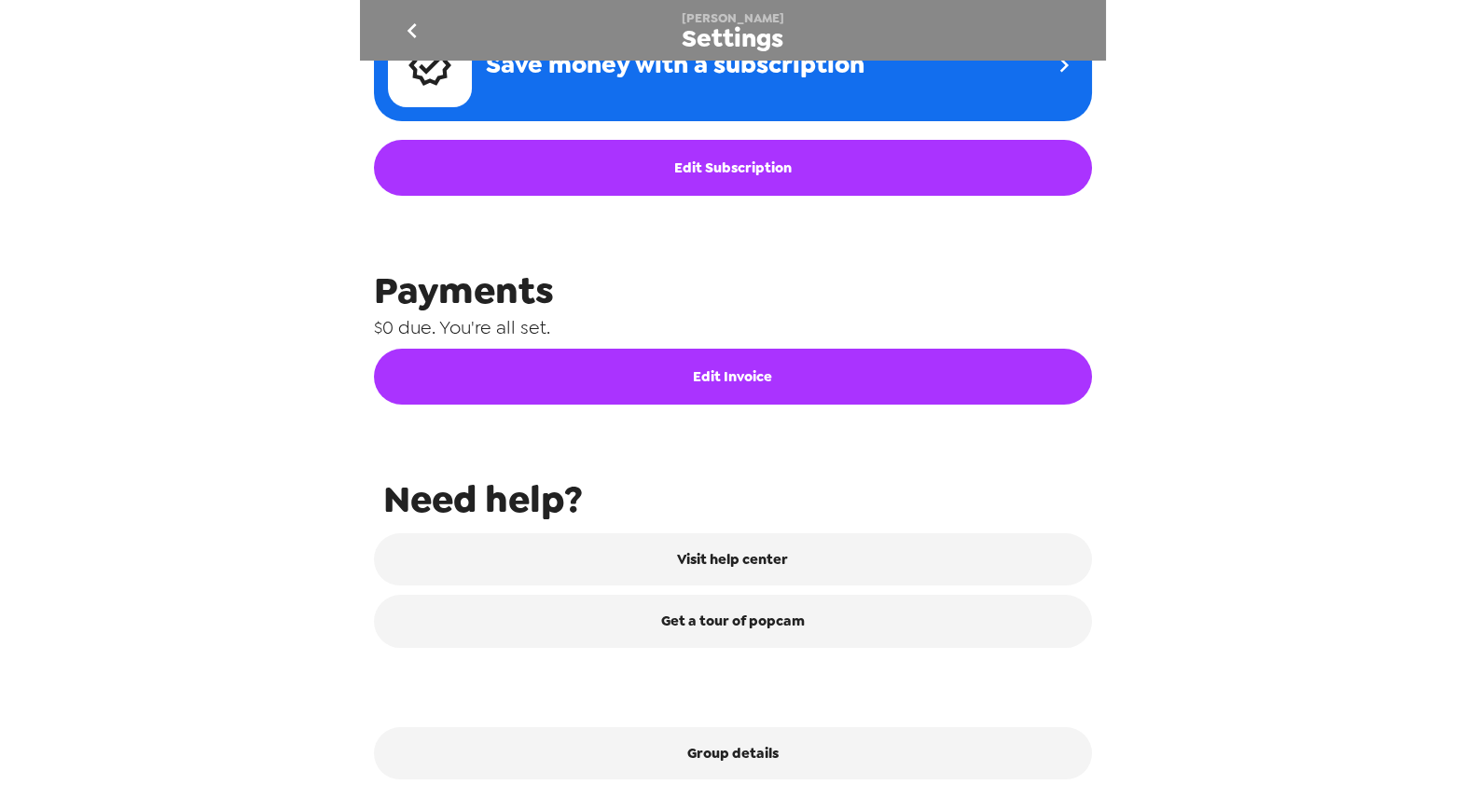
click at [403, 24] on icon "go back" at bounding box center [412, 31] width 30 height 30
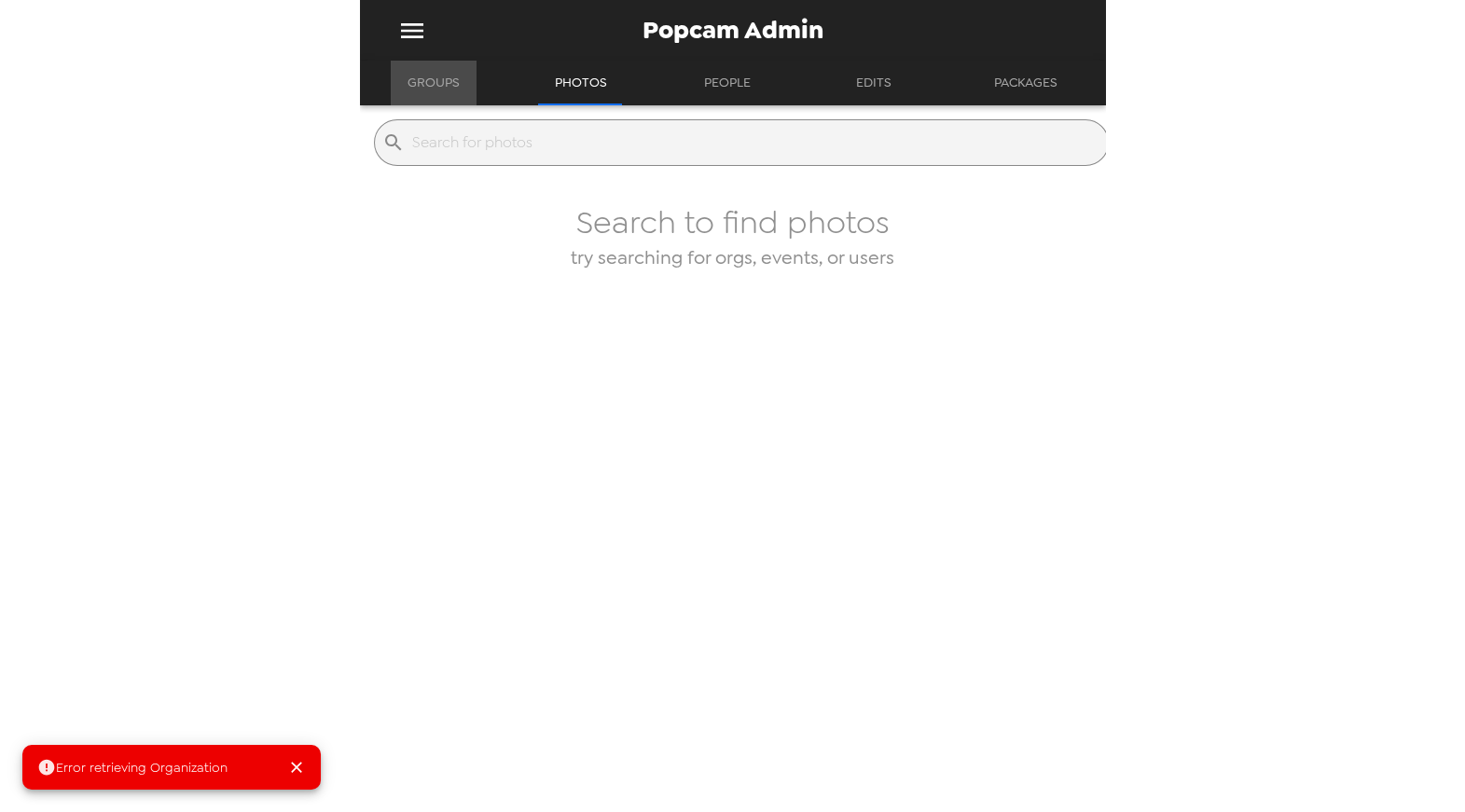
click at [440, 95] on button "Groups" at bounding box center [434, 83] width 86 height 45
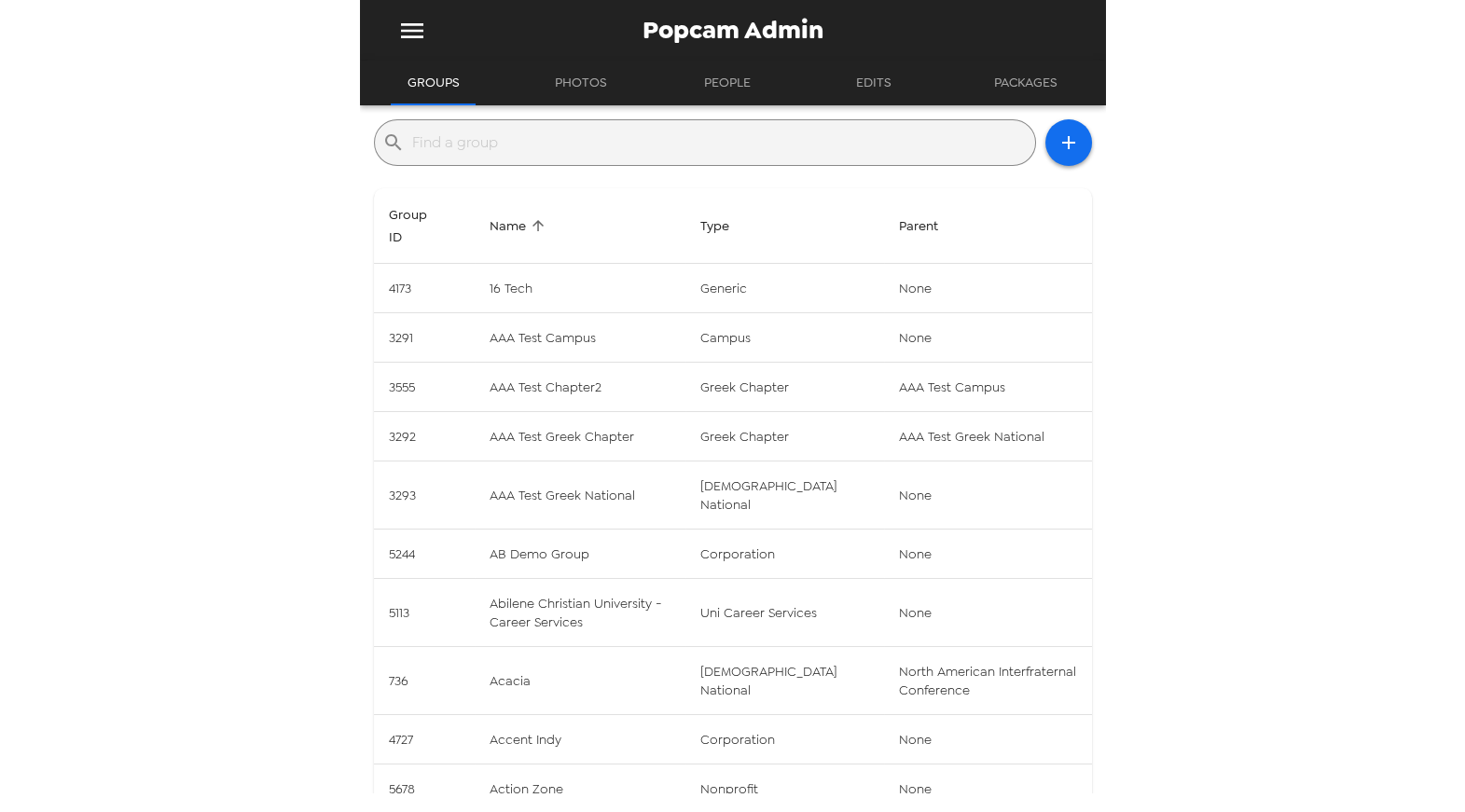
click at [600, 141] on input "text" at bounding box center [719, 142] width 615 height 30
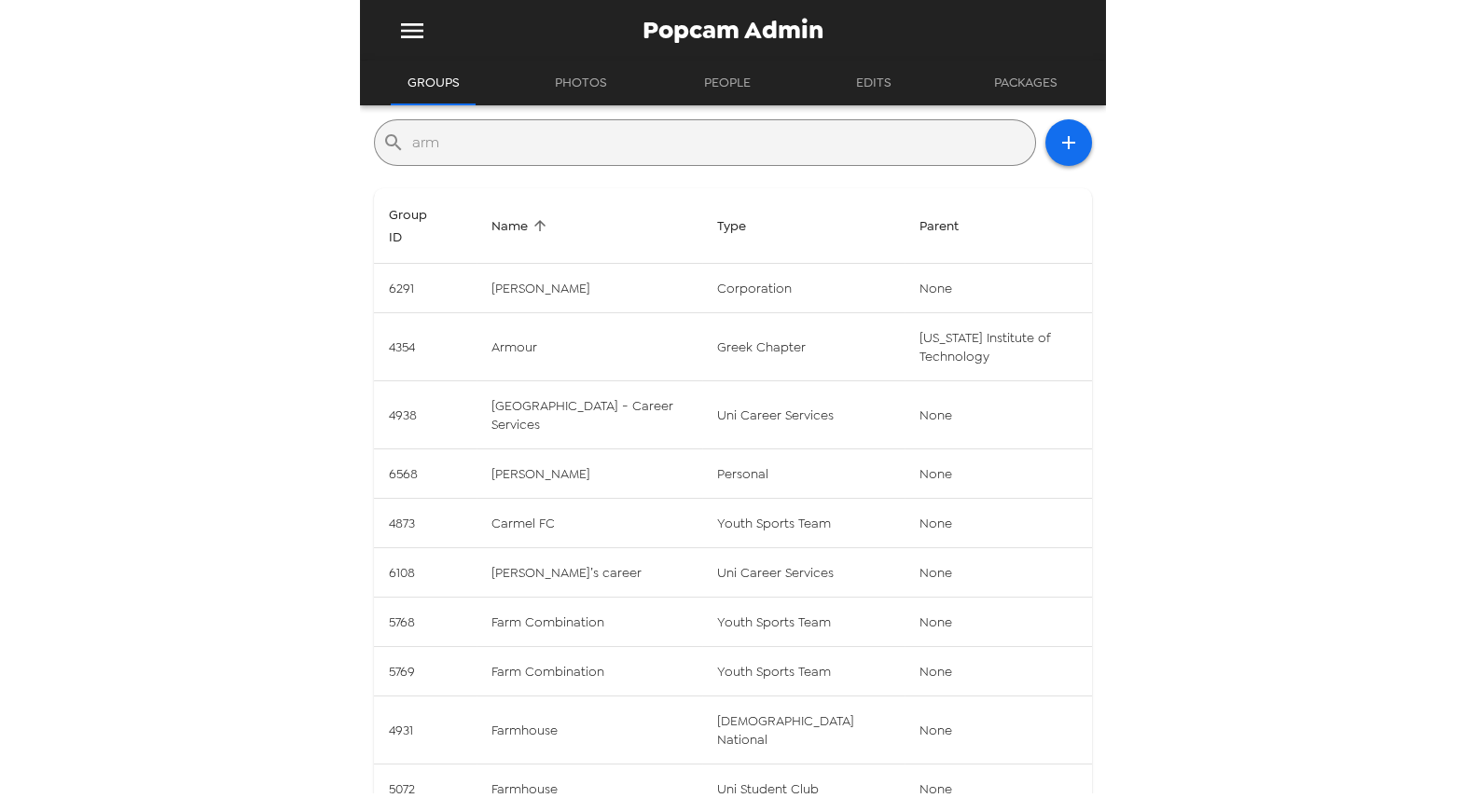
type input "armanino"
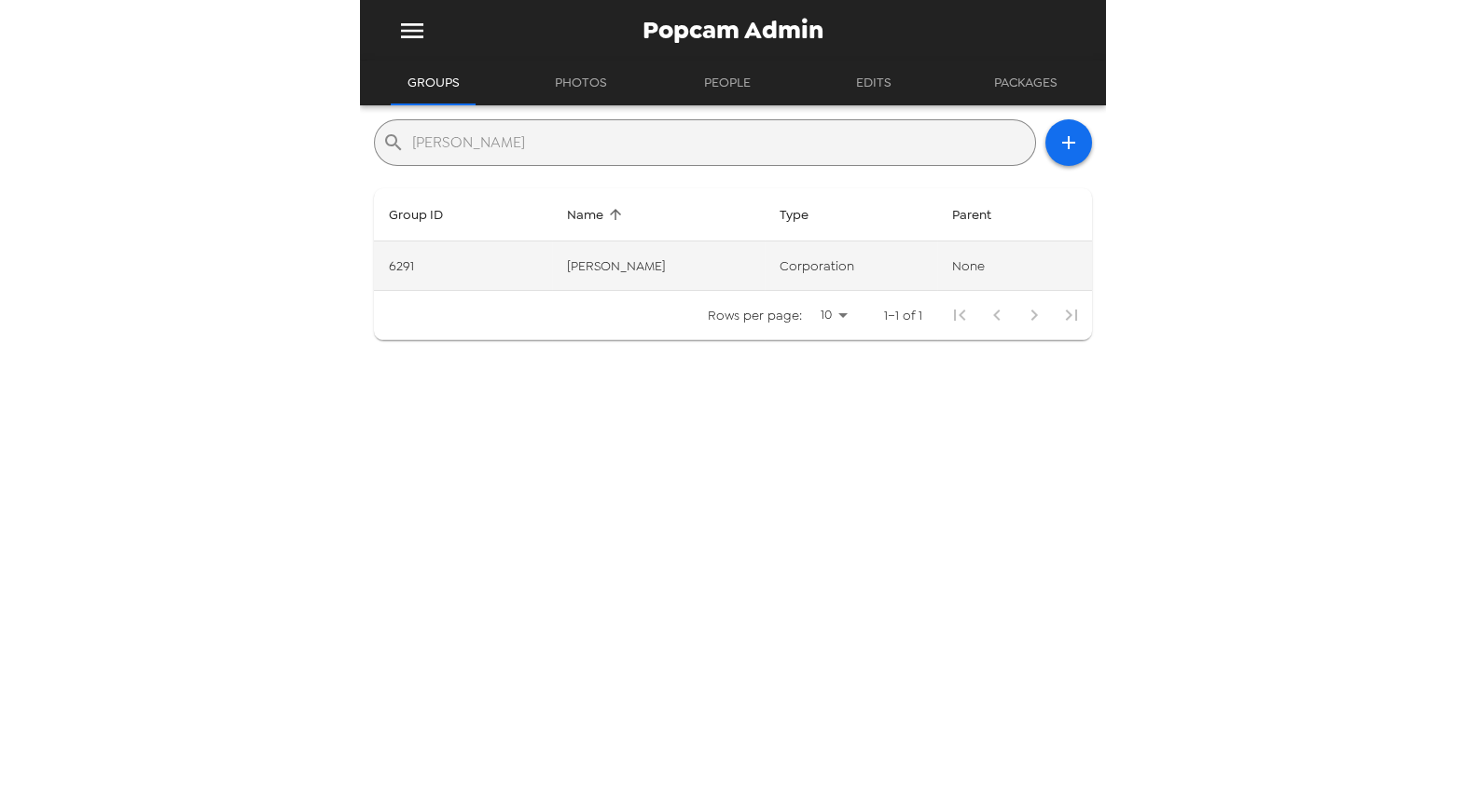
click at [608, 273] on td "Armanino" at bounding box center [658, 266] width 213 height 50
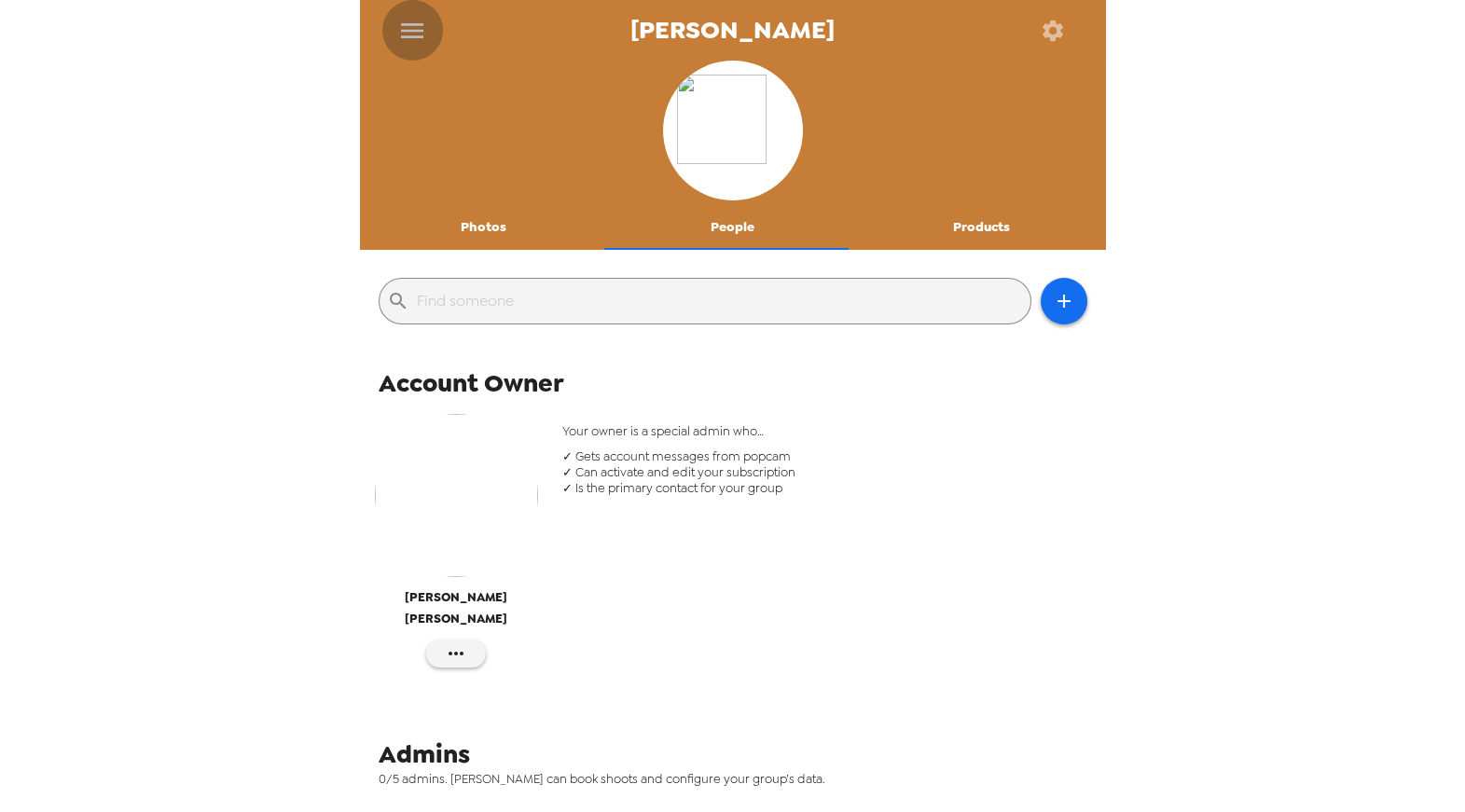
click at [422, 36] on icon "menu" at bounding box center [412, 31] width 22 height 15
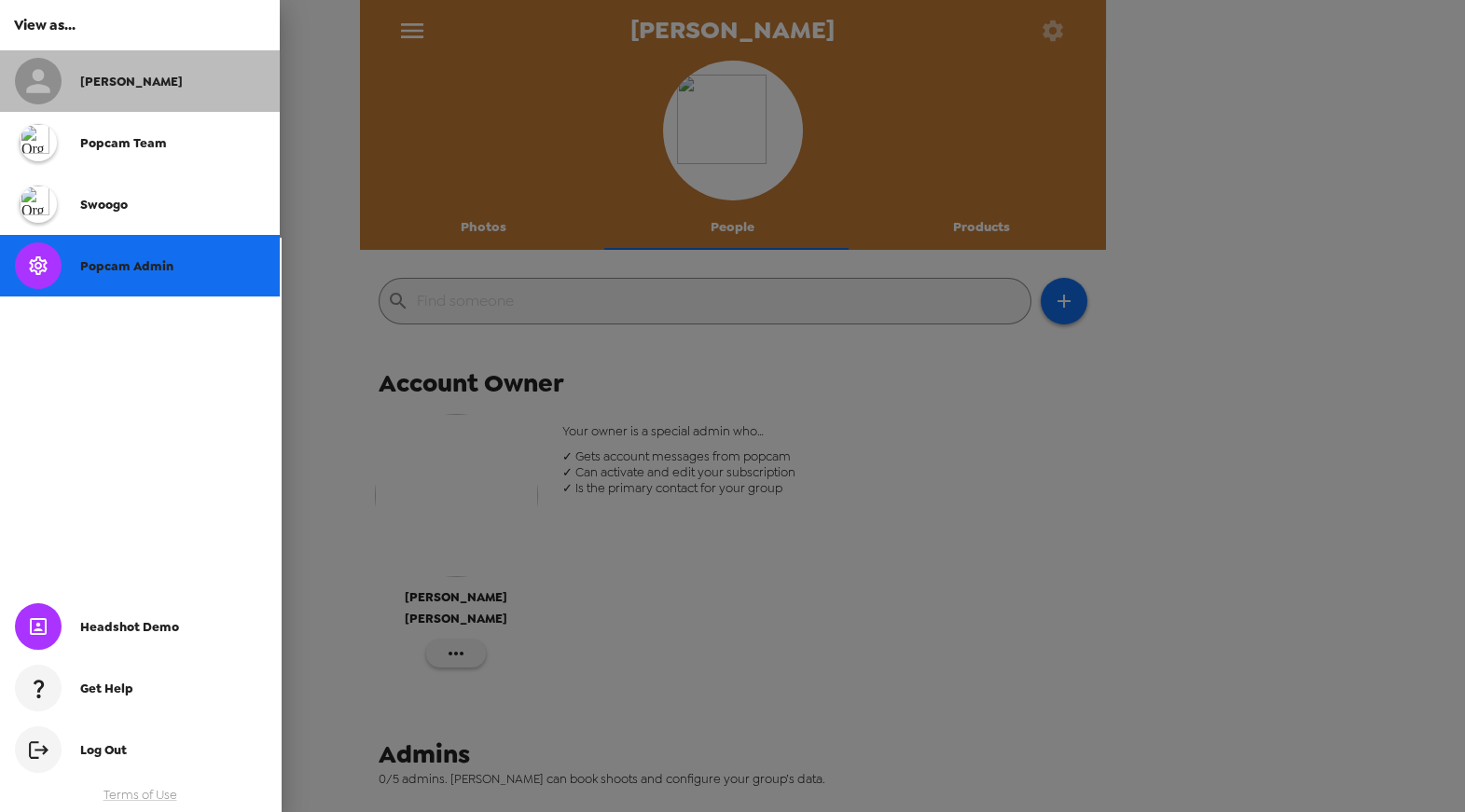
click at [62, 96] on div at bounding box center [48, 81] width 66 height 47
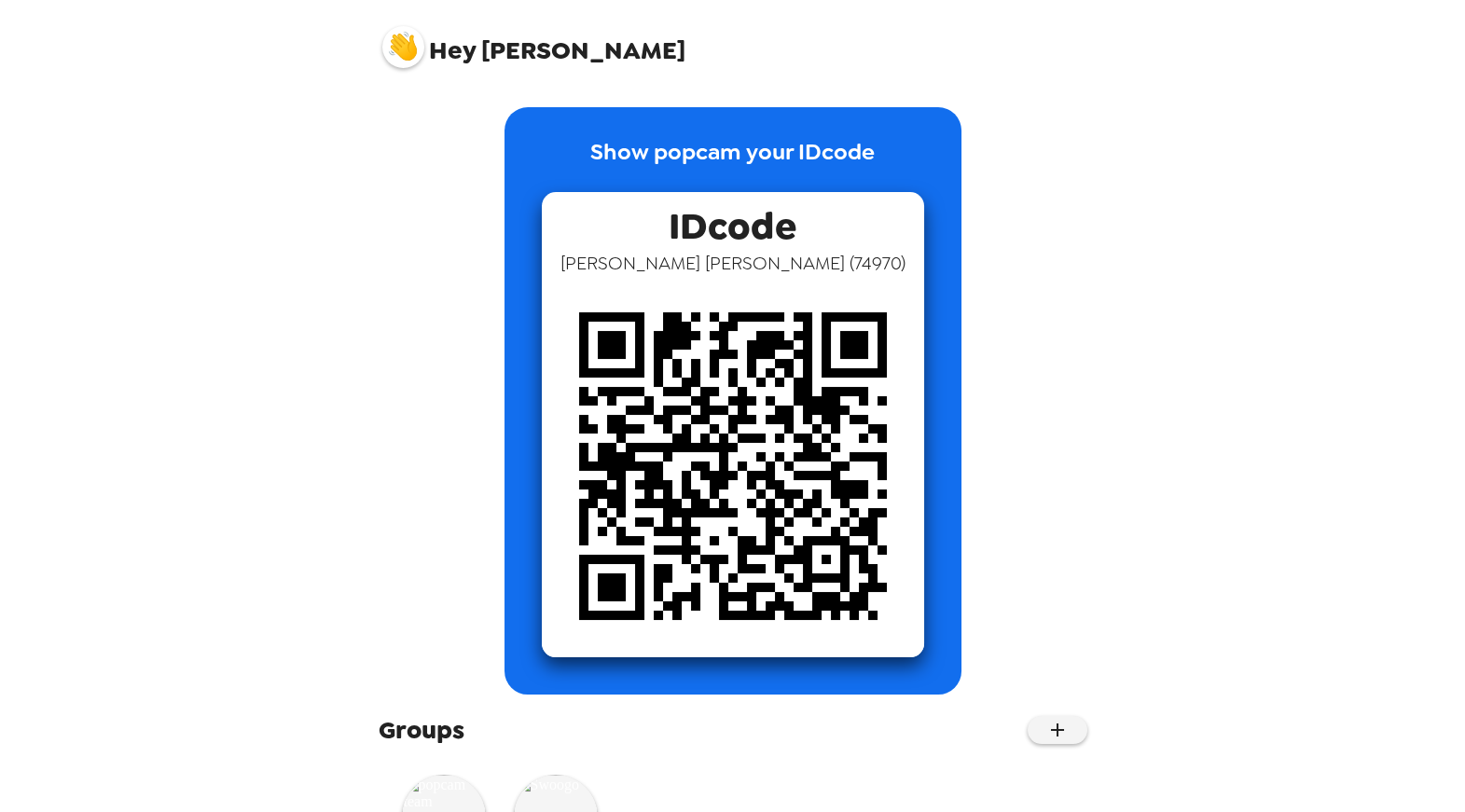
scroll to position [103, 0]
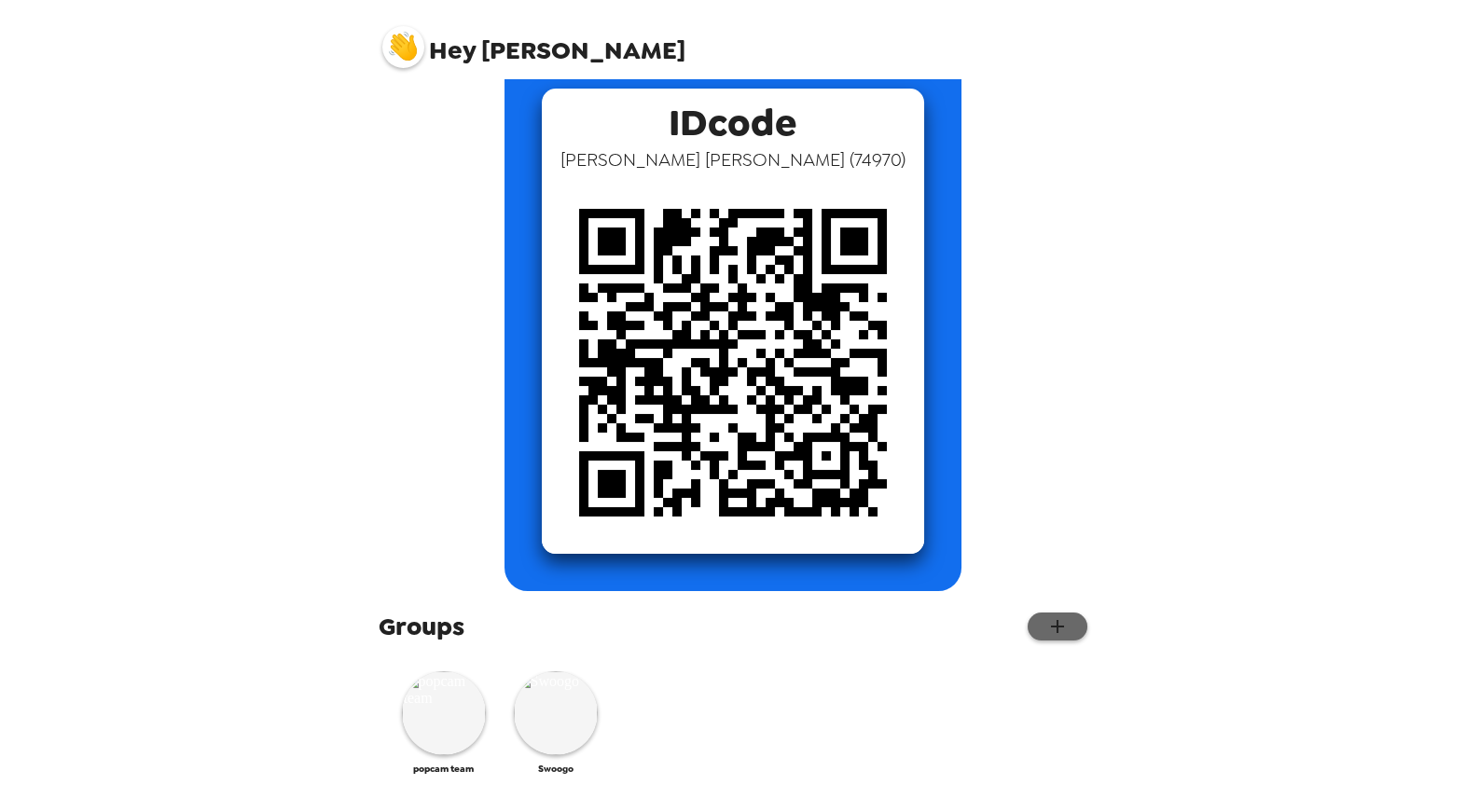
click at [1057, 635] on button "button" at bounding box center [1058, 627] width 60 height 28
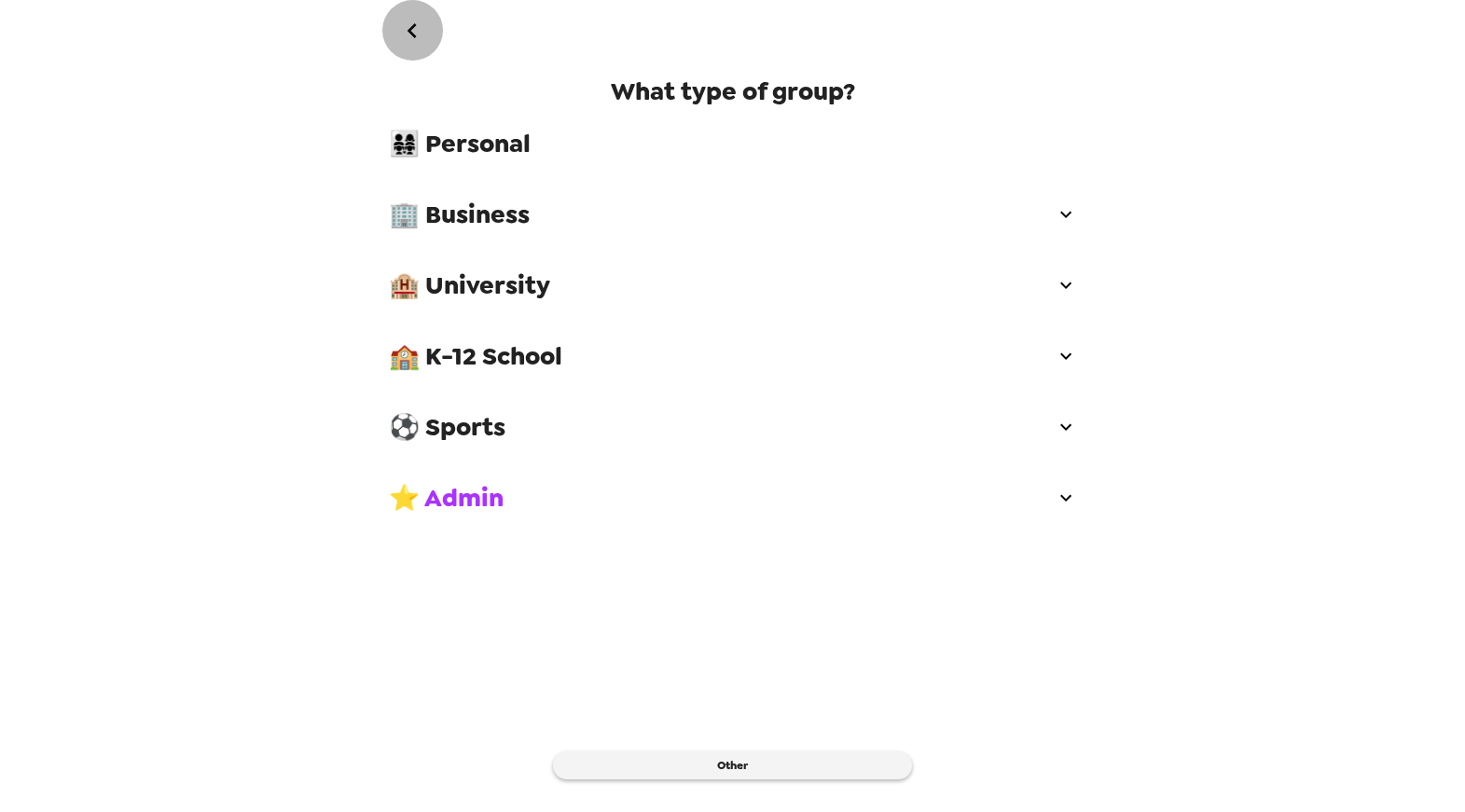
click at [399, 28] on icon "go back" at bounding box center [412, 31] width 30 height 30
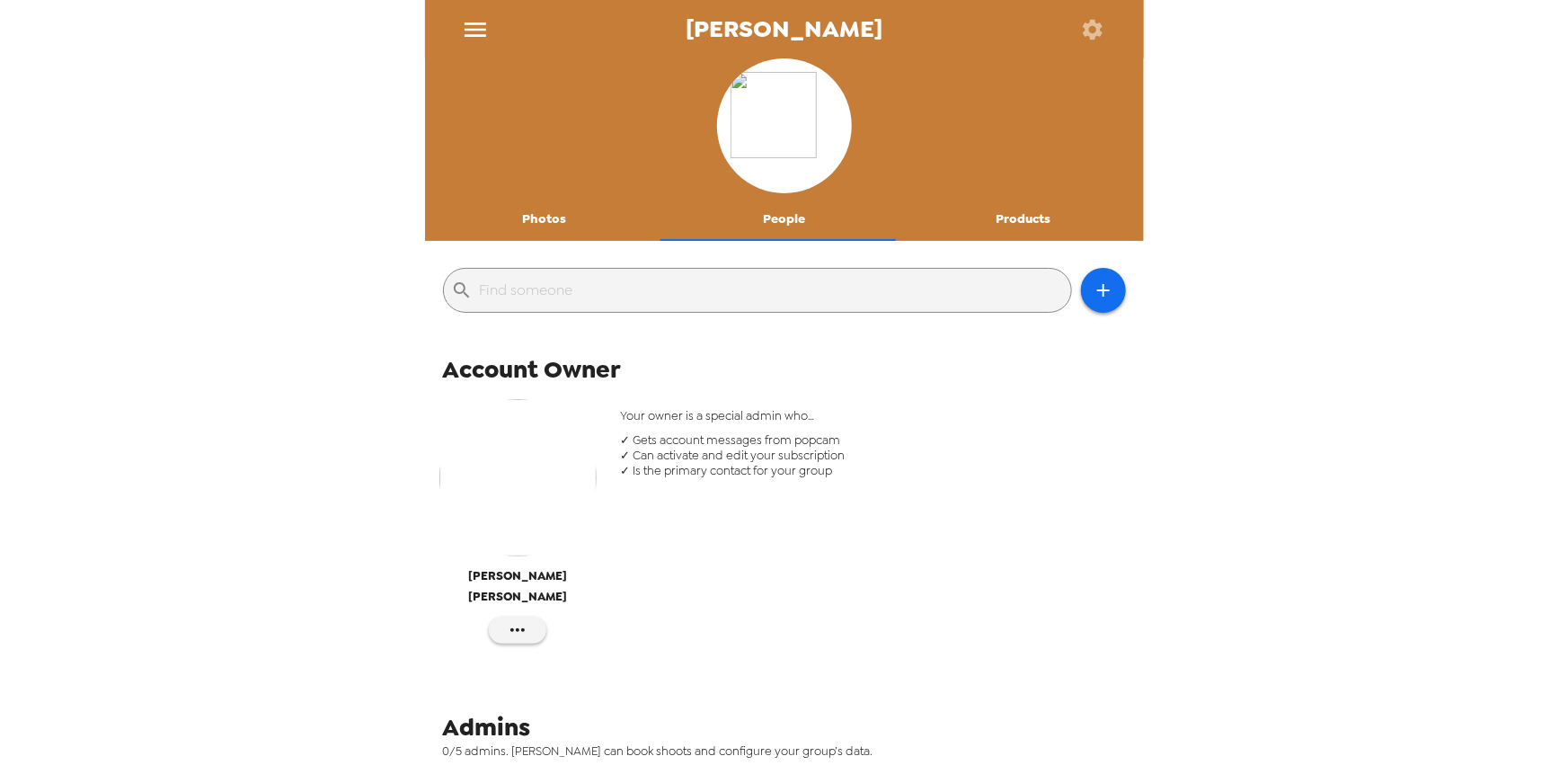
drag, startPoint x: 756, startPoint y: 609, endPoint x: 734, endPoint y: 607, distance: 22.1
click at [757, 608] on div "Your owner is a special admin who… ✓ Gets account messages from popcam ✓ Can ac…" at bounding box center [873, 530] width 533 height 272
click at [506, 620] on icon "button" at bounding box center [517, 630] width 22 height 22
click at [543, 650] on span "Edit Details" at bounding box center [571, 646] width 74 height 22
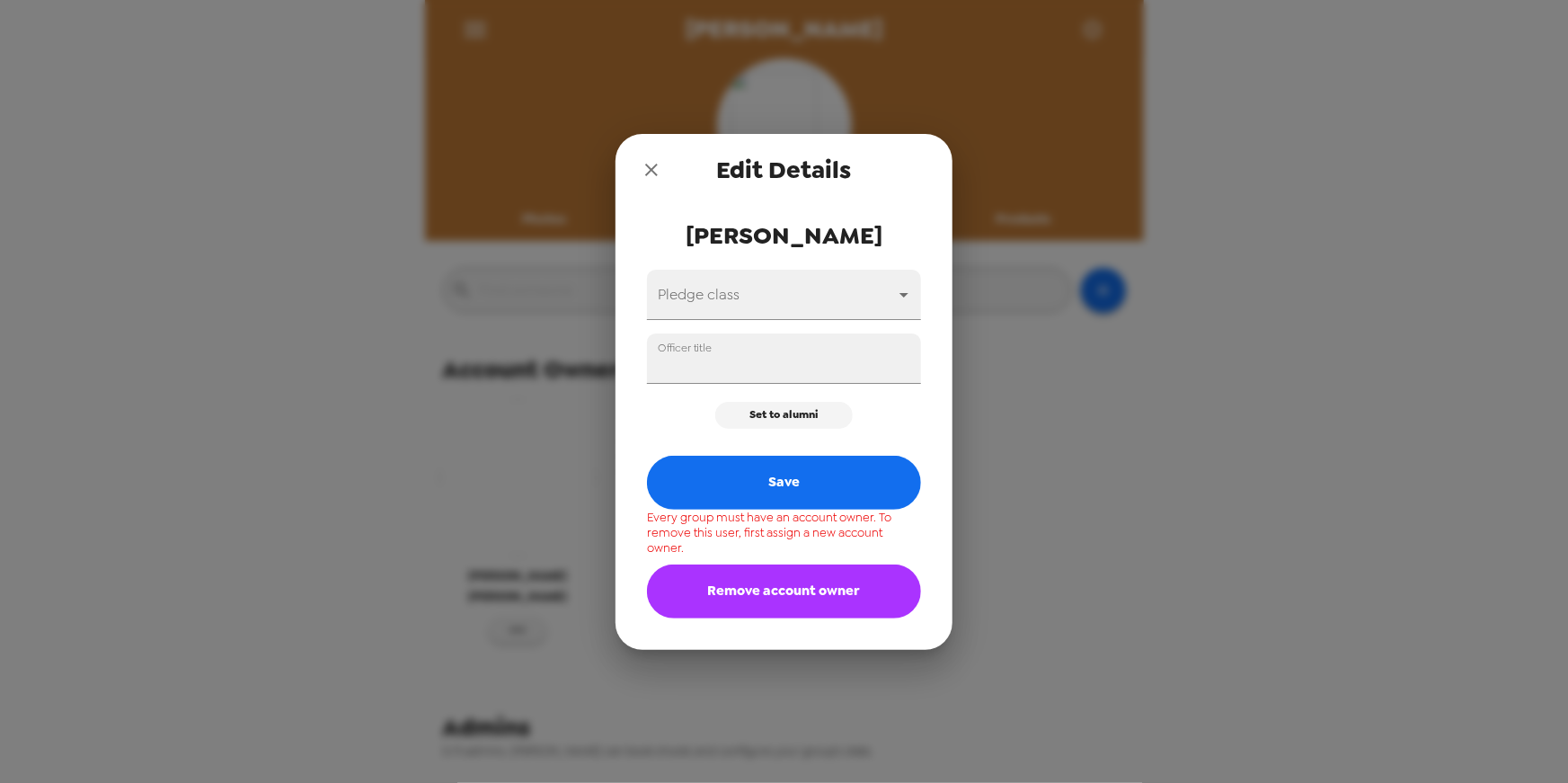
click at [649, 163] on icon "close" at bounding box center [652, 170] width 22 height 22
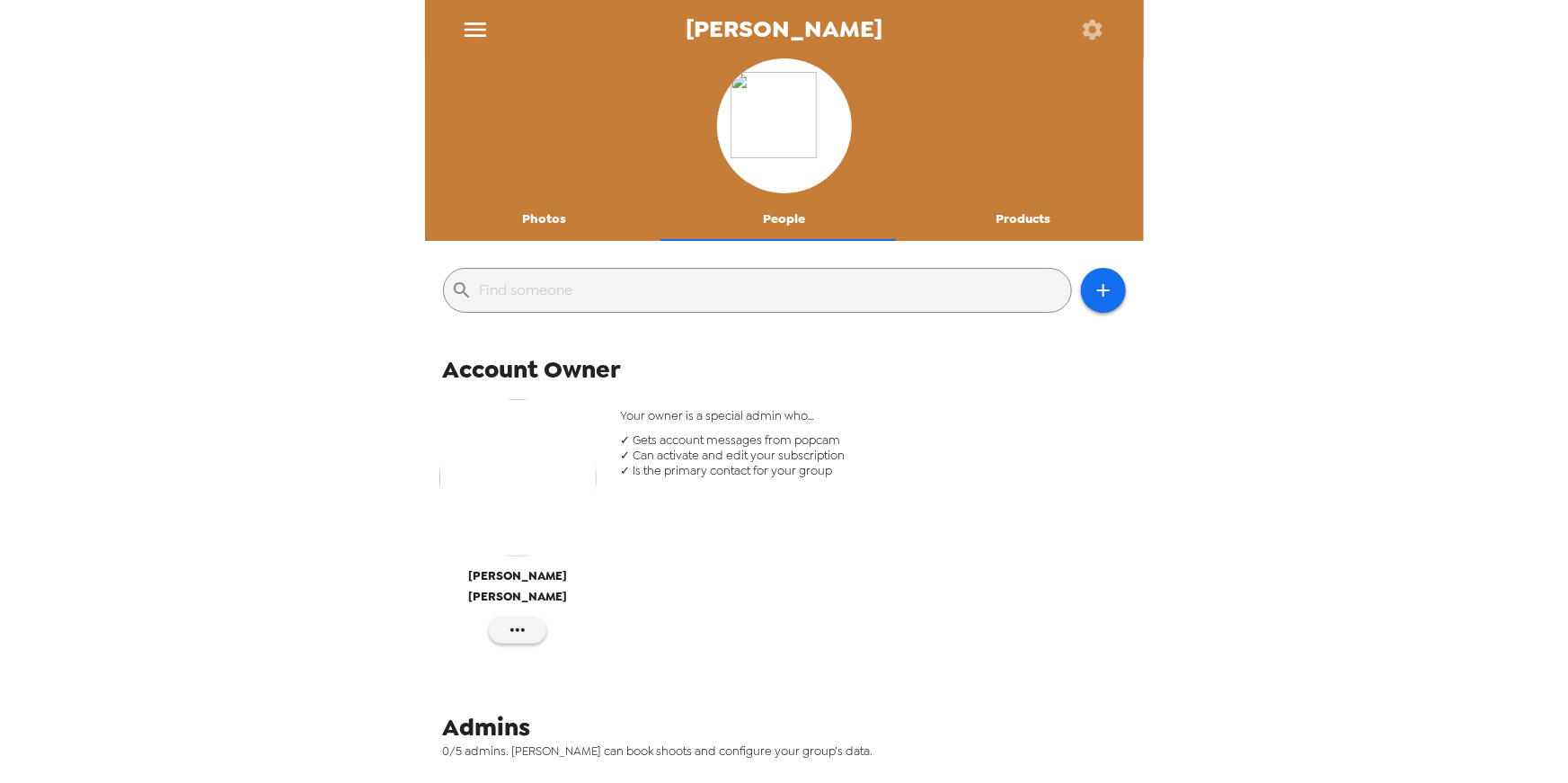
click at [794, 540] on div "Your owner is a special admin who… ✓ Gets account messages from popcam ✓ Can ac…" at bounding box center [873, 530] width 533 height 272
